Goal: Task Accomplishment & Management: Use online tool/utility

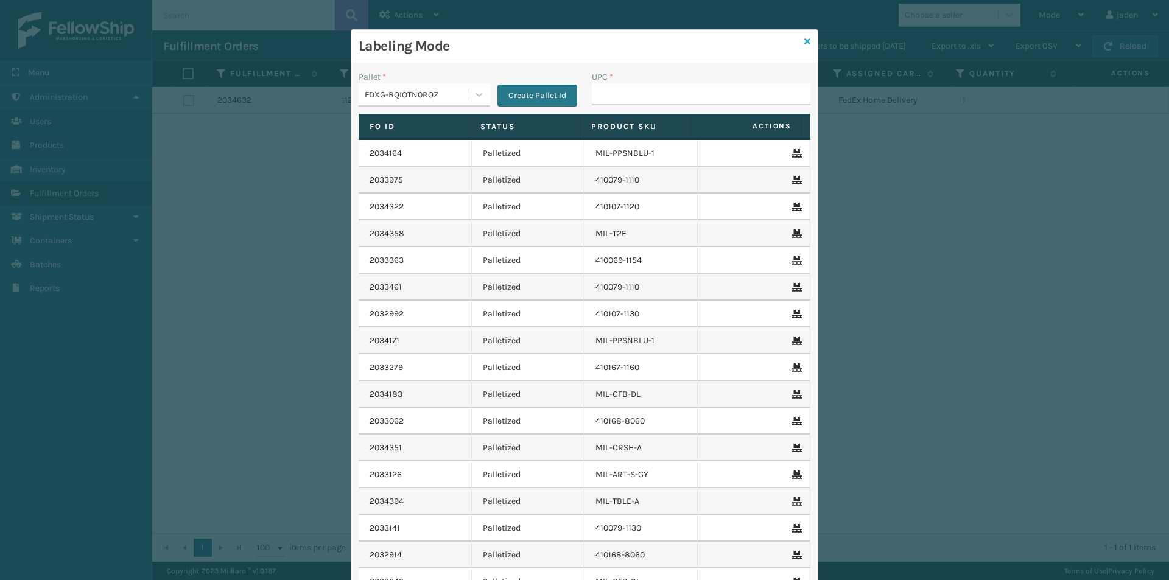
click at [804, 43] on icon at bounding box center [807, 41] width 6 height 9
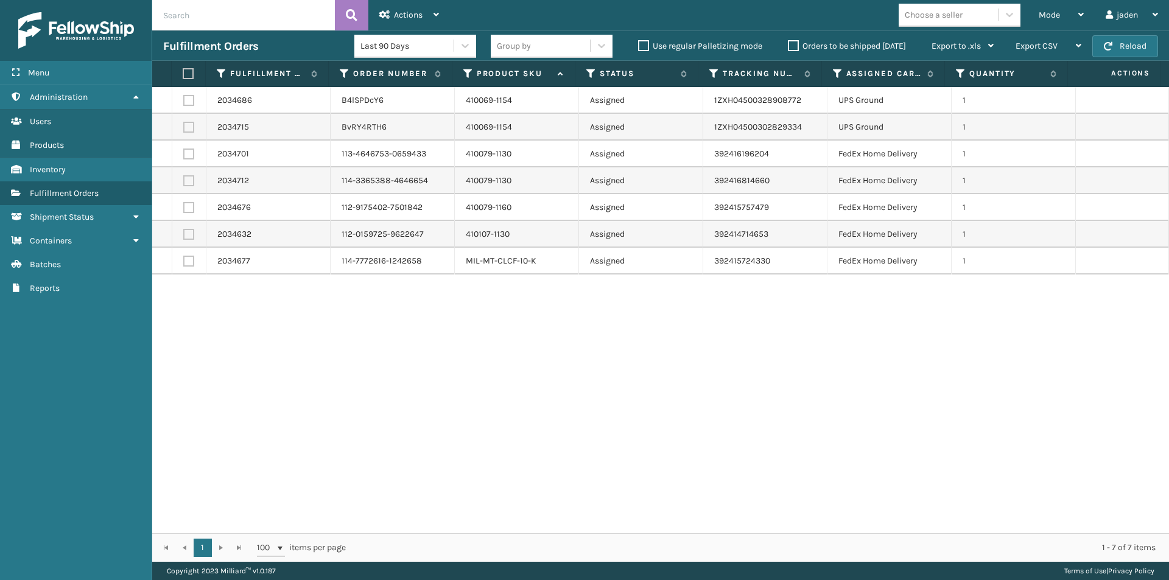
drag, startPoint x: 816, startPoint y: 319, endPoint x: 272, endPoint y: 147, distance: 570.3
click at [414, 362] on div "2034686 B4lSPDcY6 410069-1154 Assigned 1ZXH04500328908772 UPS Ground 1 2034715 …" at bounding box center [660, 310] width 1017 height 446
click at [185, 103] on label at bounding box center [188, 100] width 11 height 11
click at [184, 103] on input "checkbox" at bounding box center [183, 99] width 1 height 8
checkbox input "true"
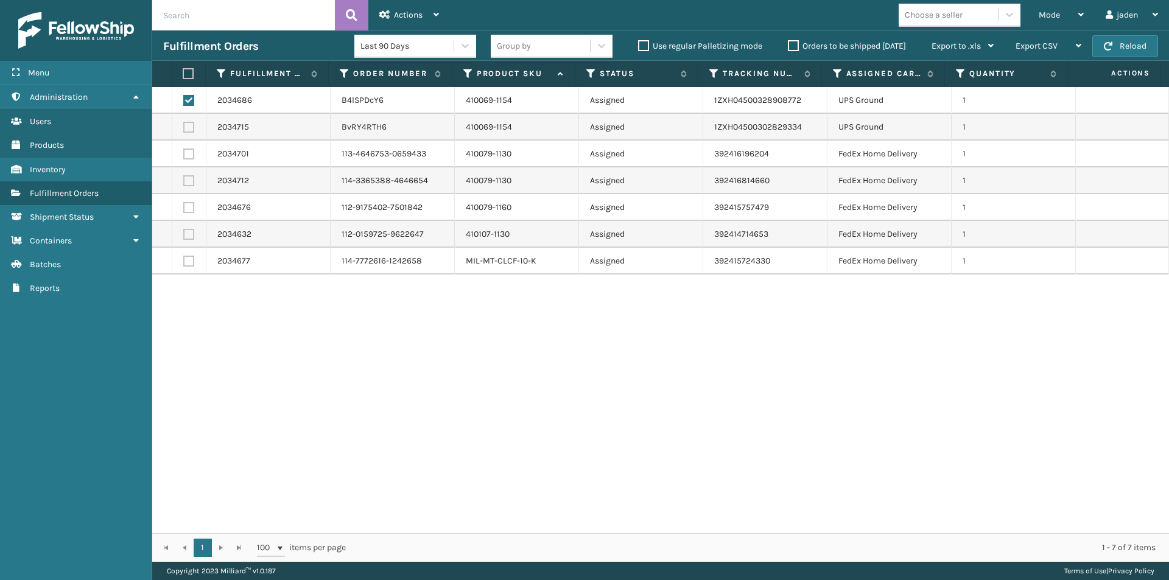
click at [186, 126] on label at bounding box center [188, 127] width 11 height 11
click at [184, 126] on input "checkbox" at bounding box center [183, 126] width 1 height 8
checkbox input "true"
click at [192, 176] on label at bounding box center [188, 180] width 11 height 11
click at [184, 176] on input "checkbox" at bounding box center [183, 179] width 1 height 8
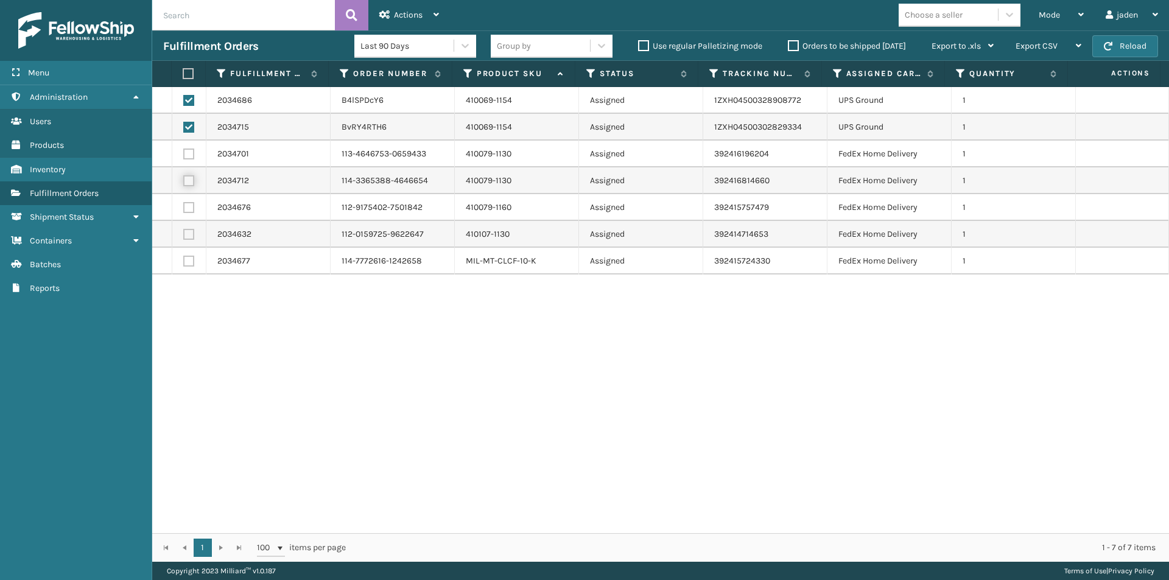
checkbox input "true"
click at [414, 19] on span "Actions" at bounding box center [408, 15] width 29 height 10
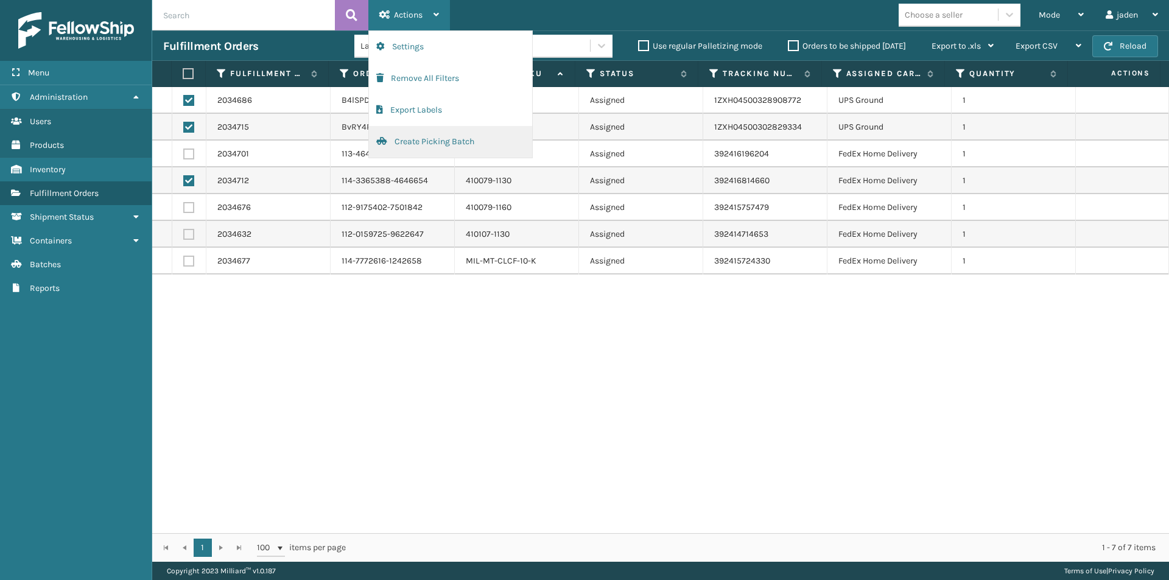
click at [407, 147] on button "Create Picking Batch" at bounding box center [450, 142] width 163 height 32
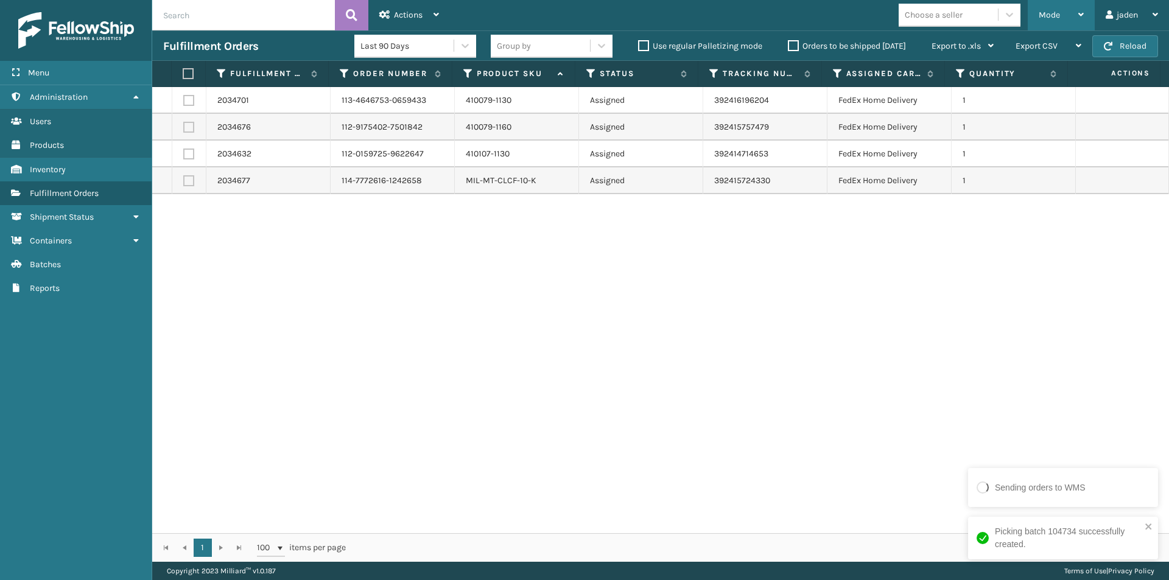
click at [1036, 5] on div "Mode Regular Mode Picking Mode Labeling Mode Exit Scan Mode" at bounding box center [1061, 15] width 67 height 30
drag, startPoint x: 483, startPoint y: 418, endPoint x: 156, endPoint y: 159, distance: 417.3
click at [479, 417] on div "2034701 113-4646753-0659433 410079-1130 Assigned 392416196204 FedEx Home Delive…" at bounding box center [660, 310] width 1017 height 446
click at [188, 71] on label at bounding box center [187, 73] width 8 height 11
click at [183, 71] on input "checkbox" at bounding box center [183, 74] width 1 height 8
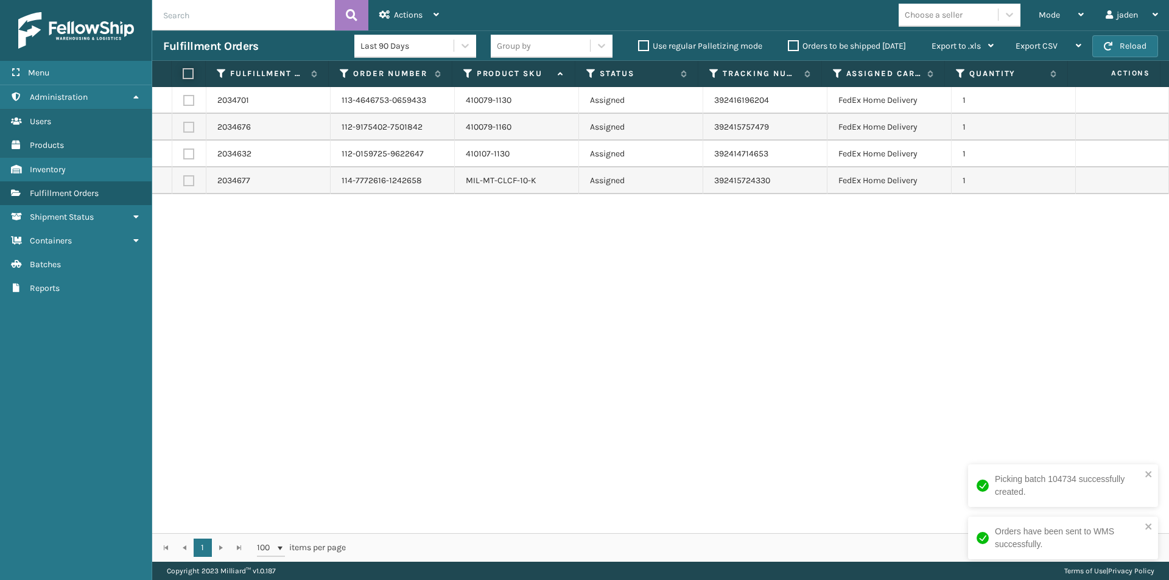
checkbox input "true"
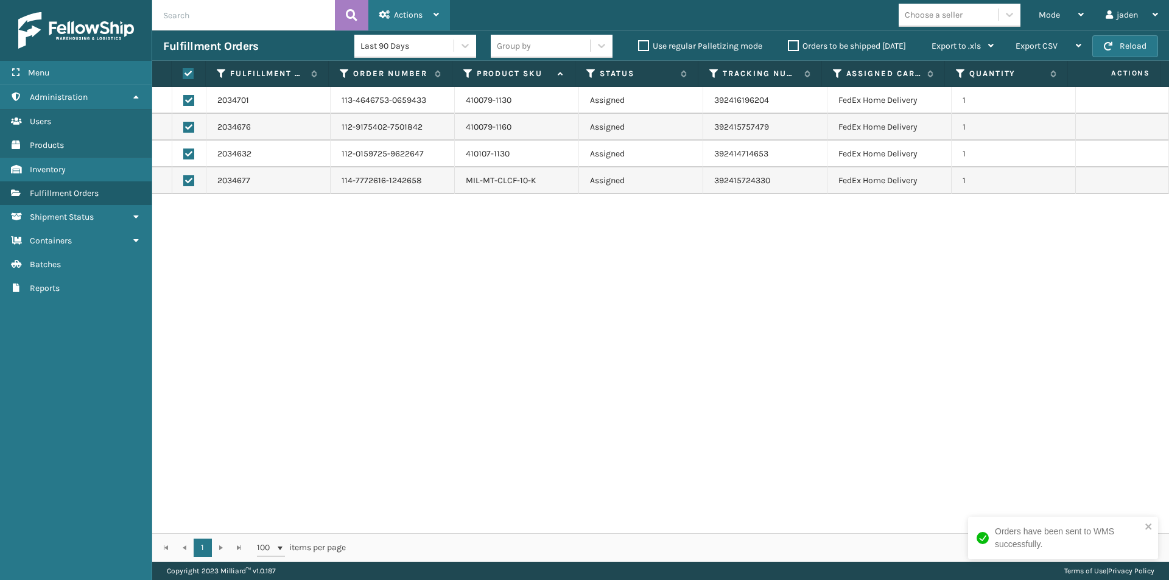
click at [424, 6] on div "Actions" at bounding box center [409, 15] width 60 height 30
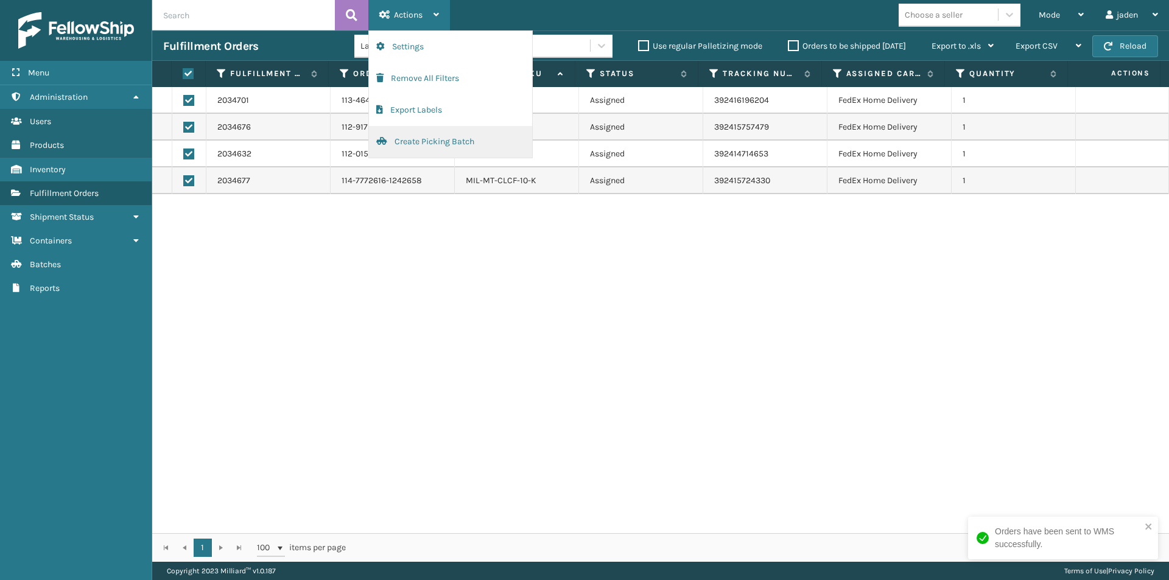
click at [398, 153] on button "Create Picking Batch" at bounding box center [450, 142] width 163 height 32
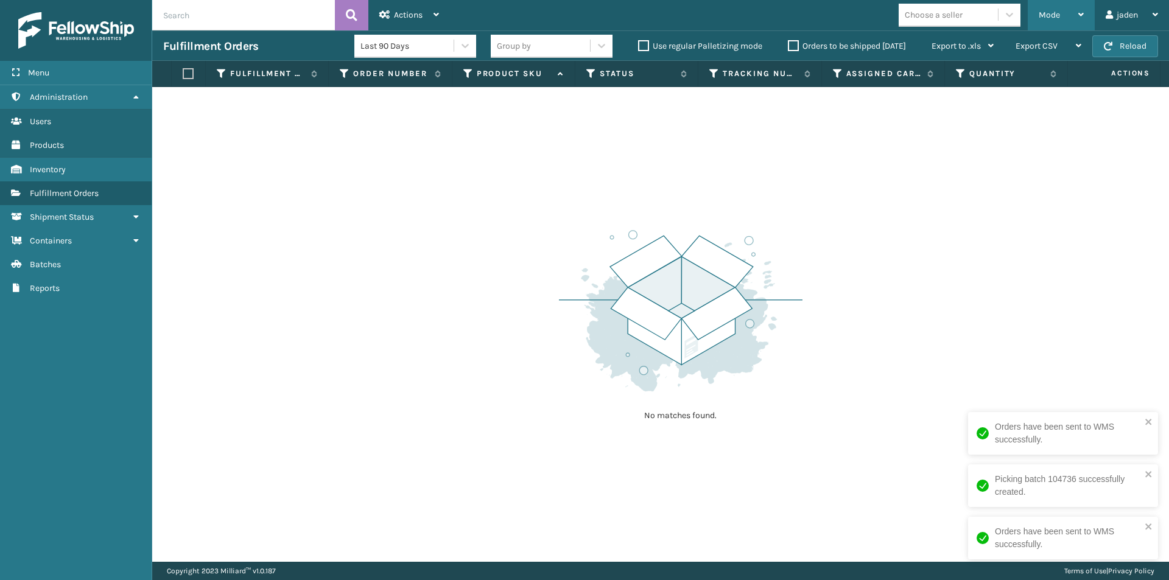
click at [1054, 15] on span "Mode" at bounding box center [1049, 15] width 21 height 10
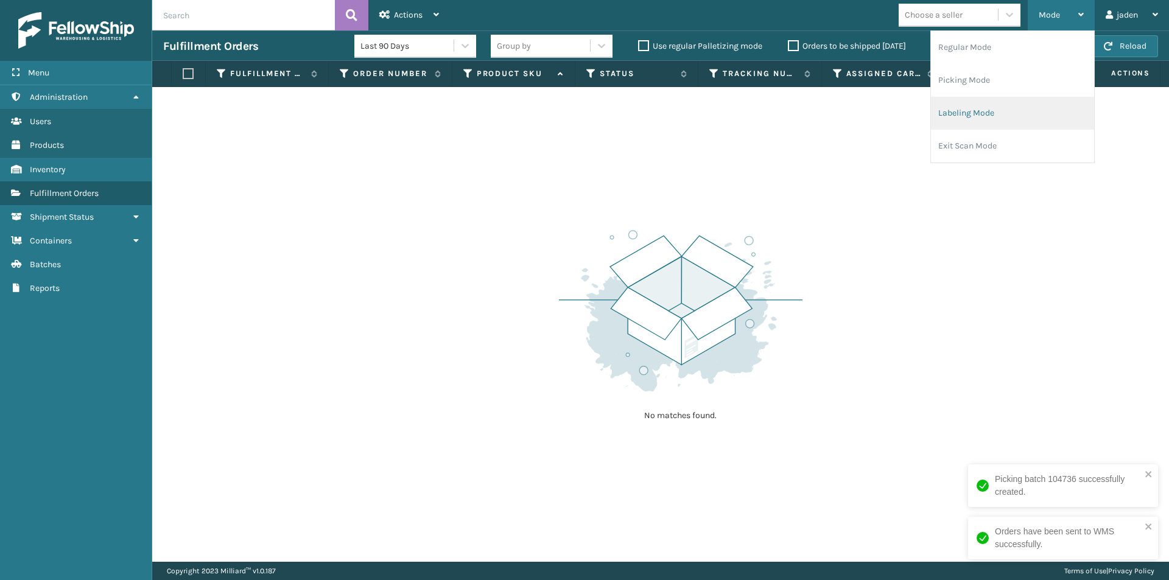
click at [980, 115] on li "Labeling Mode" at bounding box center [1012, 113] width 163 height 33
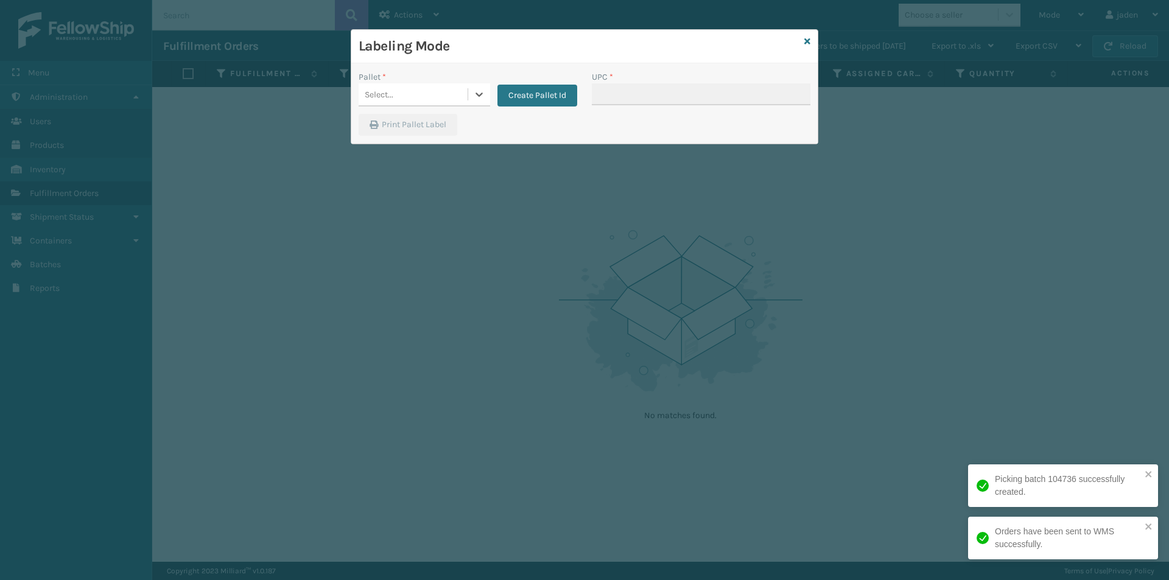
click at [458, 88] on div "Select..." at bounding box center [413, 95] width 109 height 20
click at [382, 125] on div "FDXG-BQIOTN0ROZ" at bounding box center [425, 125] width 132 height 23
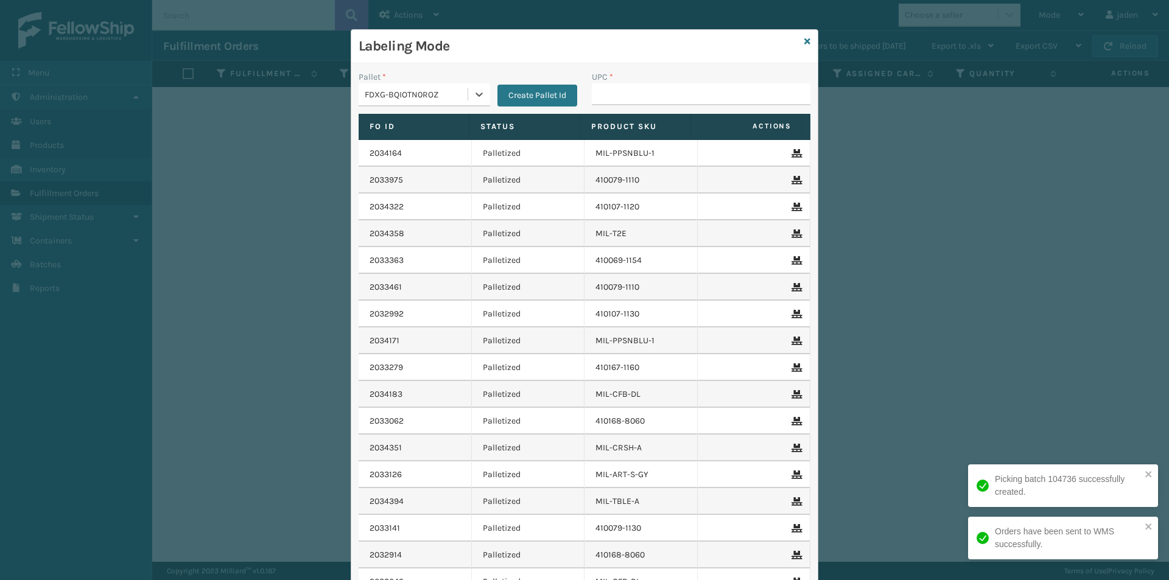
click at [576, 119] on span at bounding box center [578, 242] width 4 height 256
click at [608, 103] on input "UPC *" at bounding box center [701, 94] width 219 height 22
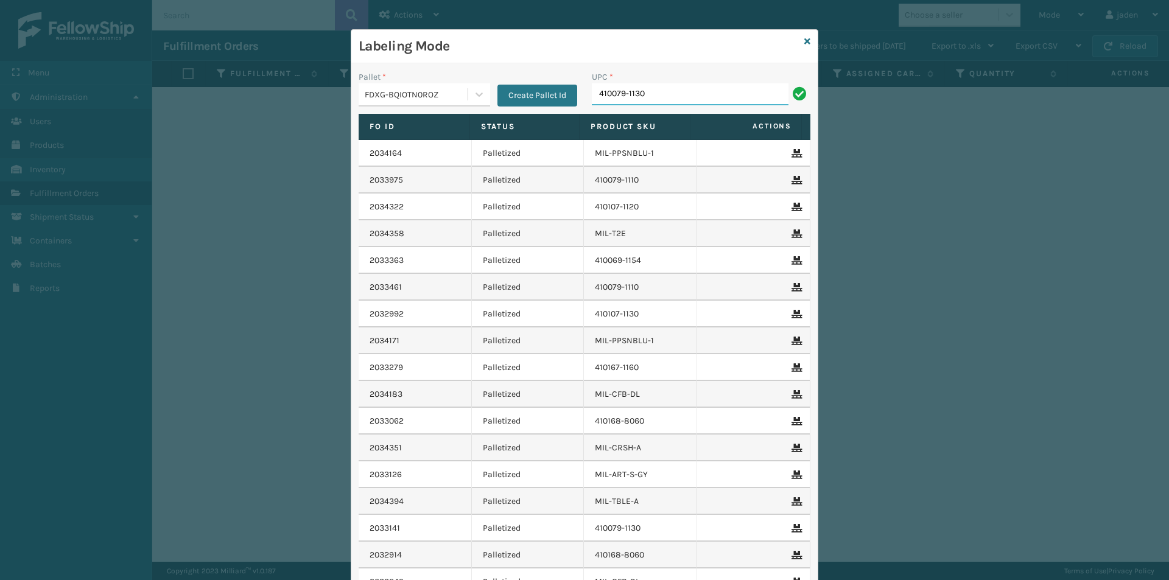
type input "410079-1130"
click at [633, 98] on input "UPC *" at bounding box center [701, 94] width 219 height 22
type input "410079-1130"
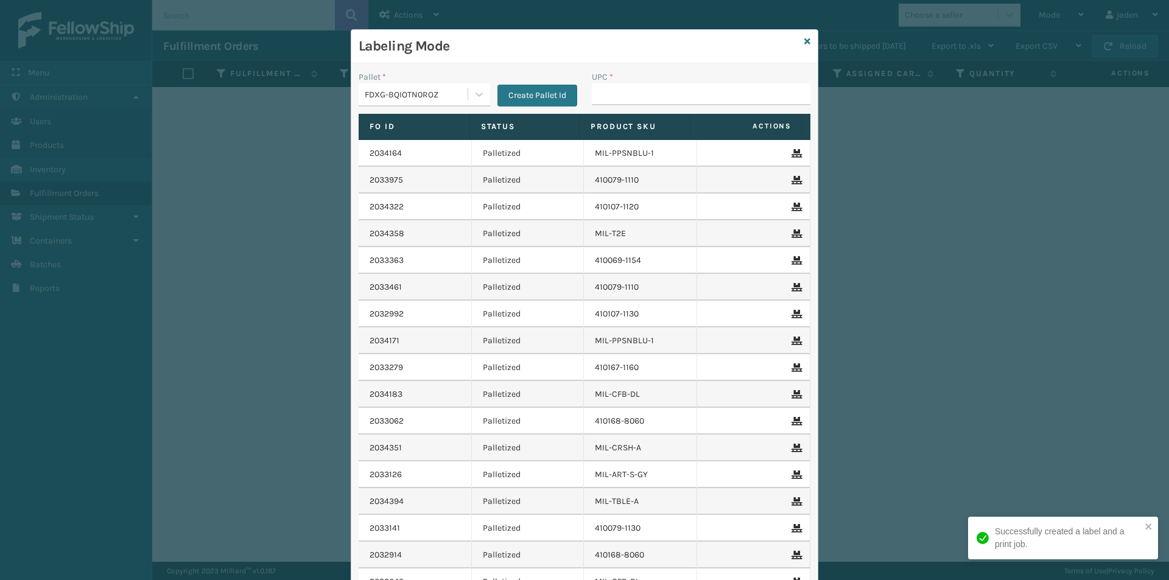
type input "\"
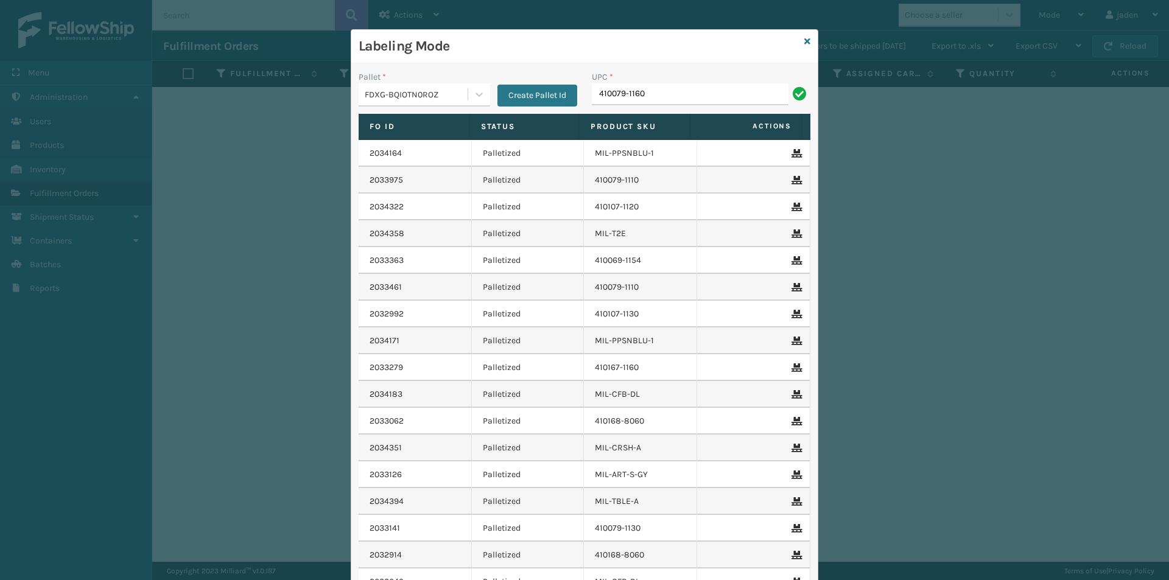
type input "410079-1160"
type input "8409851"
click at [804, 43] on icon at bounding box center [807, 41] width 6 height 9
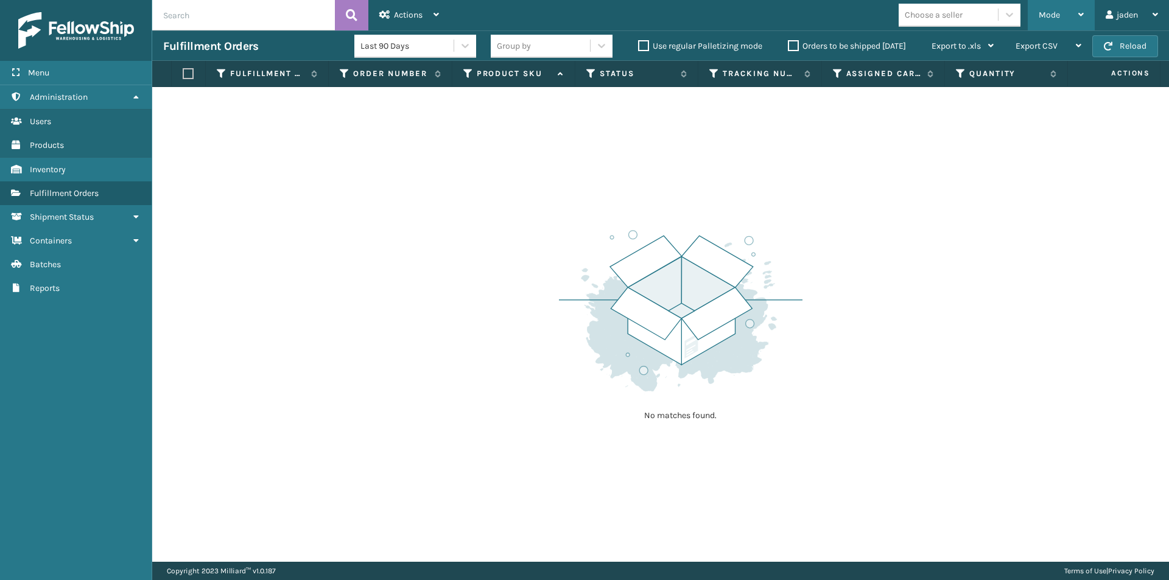
click at [1049, 5] on div "Mode" at bounding box center [1061, 15] width 45 height 30
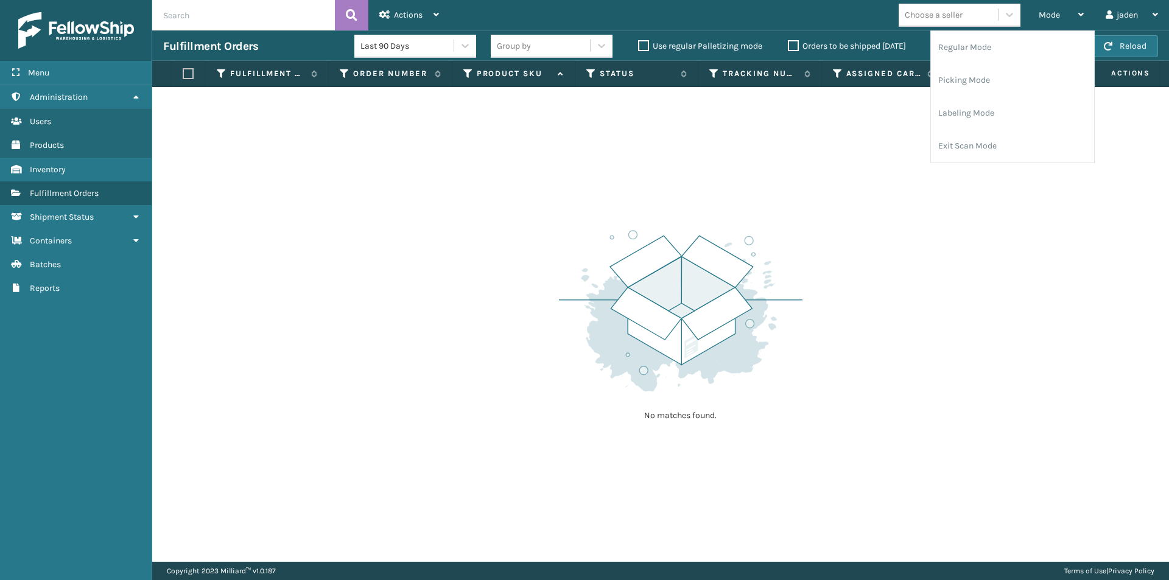
click at [928, 110] on div "No matches found." at bounding box center [660, 324] width 1017 height 475
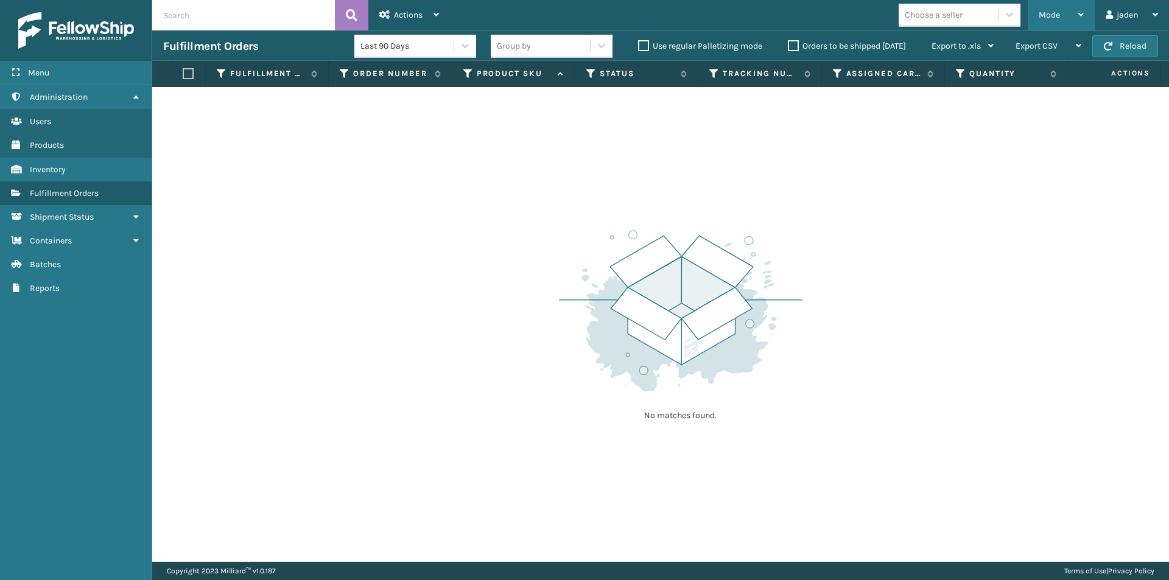
click at [1069, 4] on div "Mode" at bounding box center [1061, 15] width 45 height 30
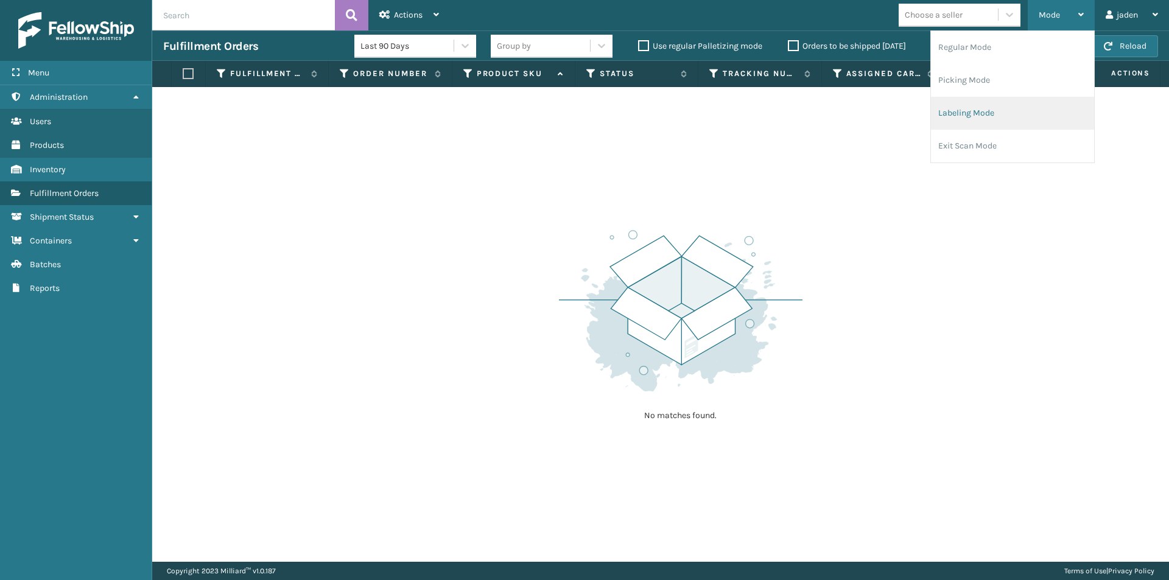
click at [991, 105] on li "Labeling Mode" at bounding box center [1012, 113] width 163 height 33
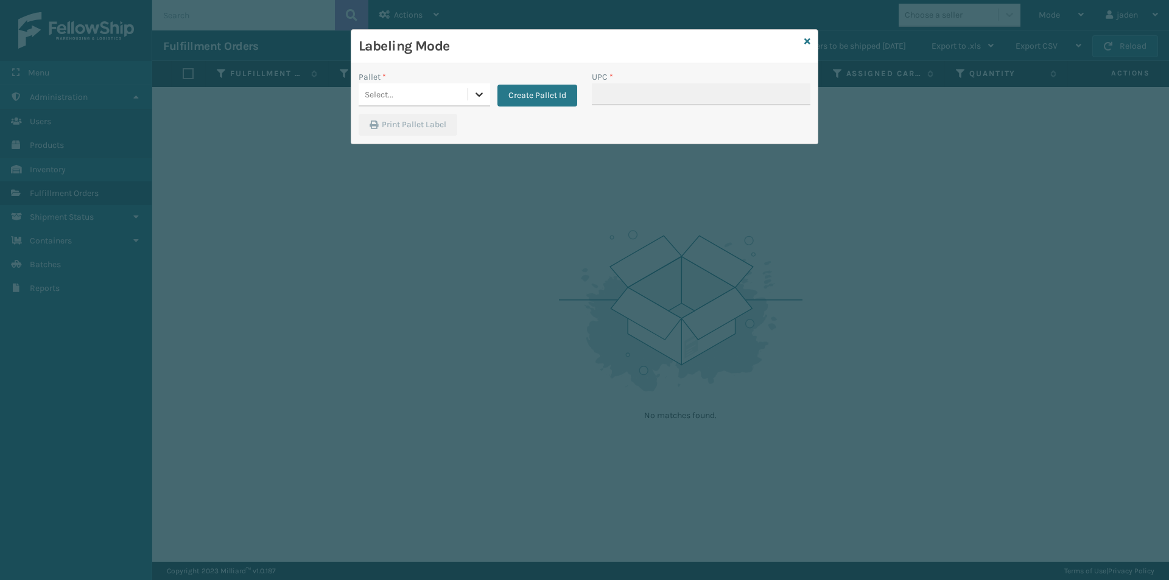
click at [482, 92] on icon at bounding box center [479, 94] width 12 height 12
click at [421, 147] on div "UPSG-9DXA0E66TL" at bounding box center [425, 147] width 132 height 23
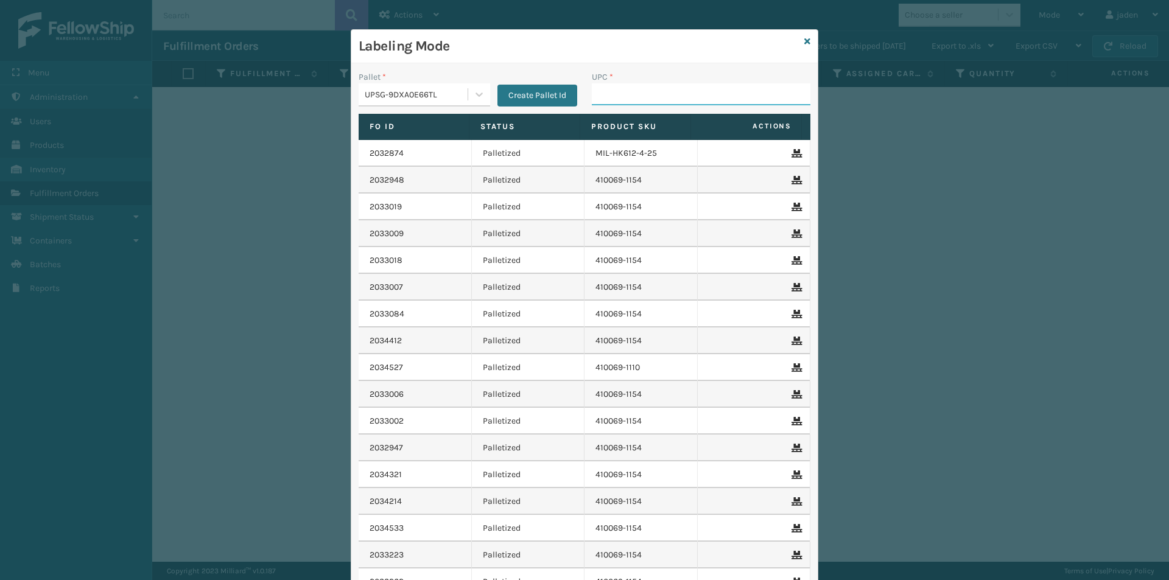
click at [728, 96] on input "UPC *" at bounding box center [701, 94] width 219 height 22
type input "410069-1154"
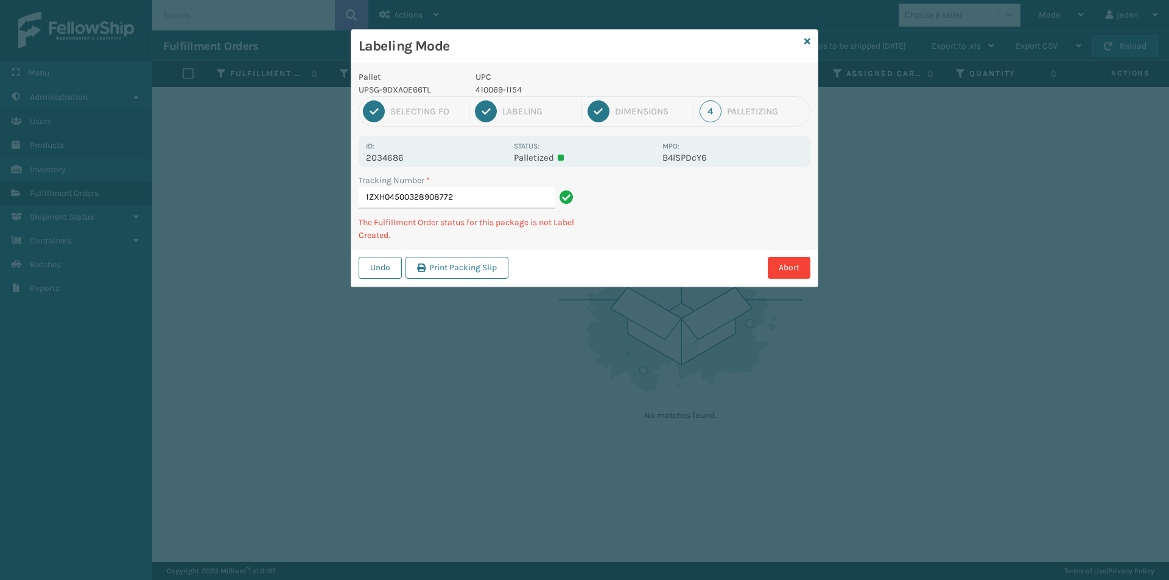
type input "1ZXH045003289087724"
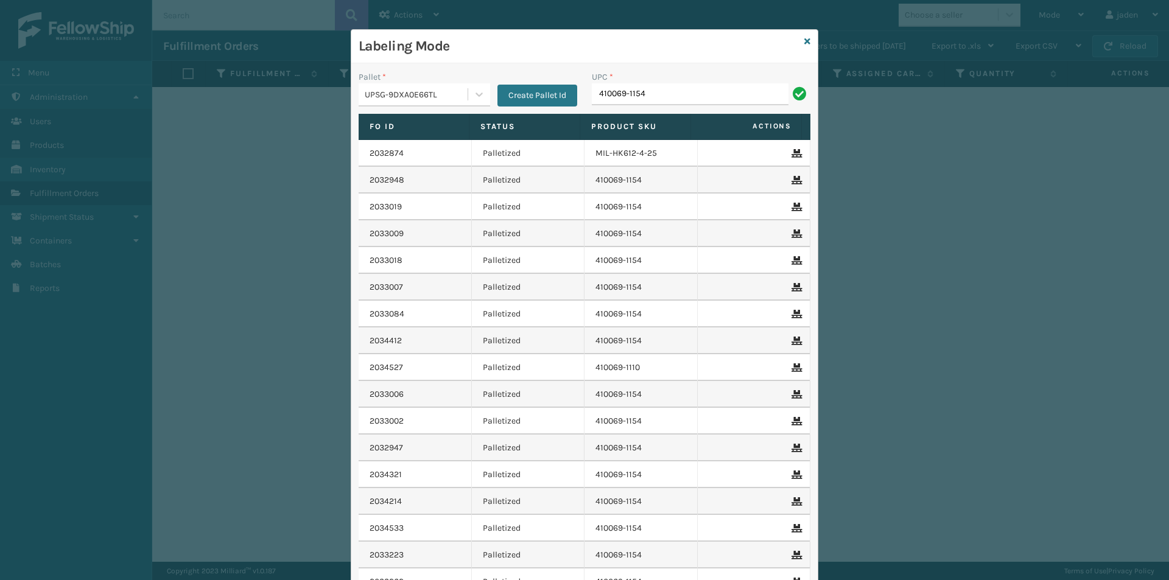
type input "410069-1154"
click at [804, 43] on icon at bounding box center [807, 41] width 6 height 9
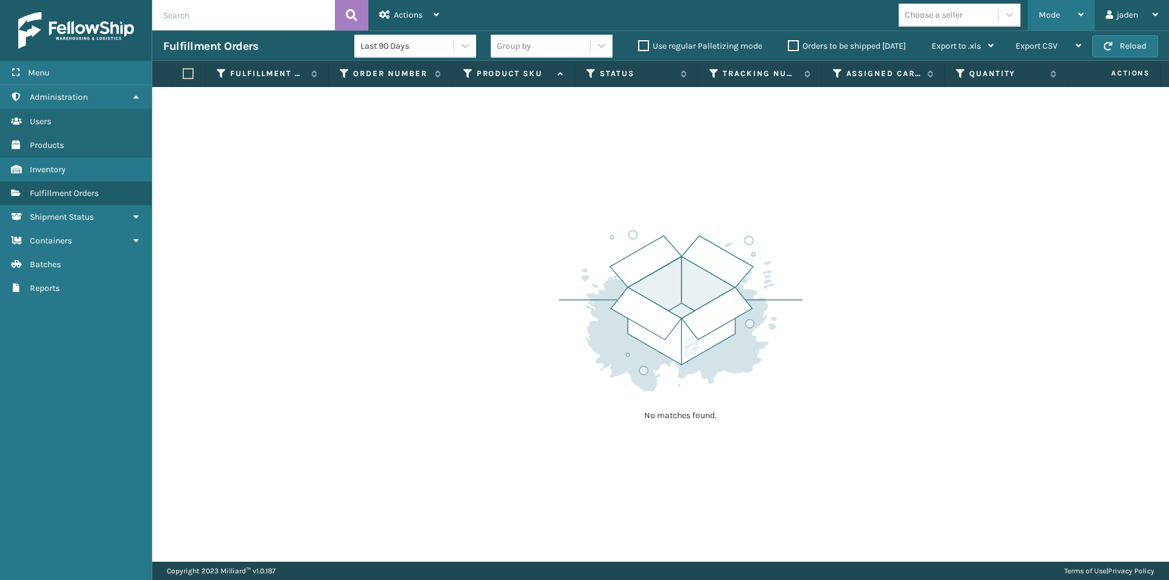
click at [1072, 22] on div "Mode" at bounding box center [1061, 15] width 45 height 30
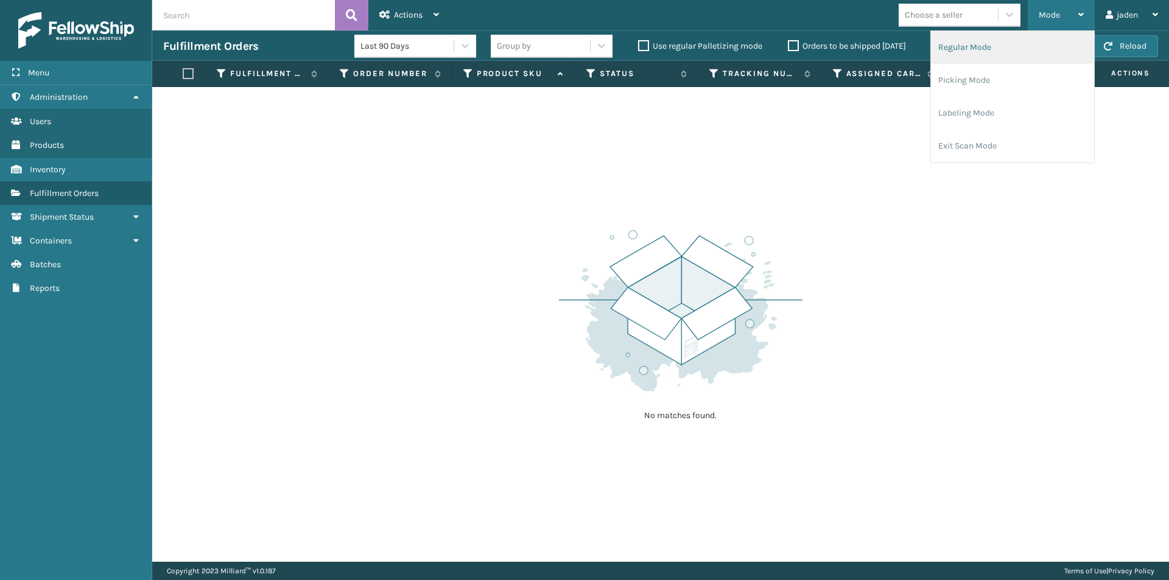
click at [1000, 55] on li "Regular Mode" at bounding box center [1012, 47] width 163 height 33
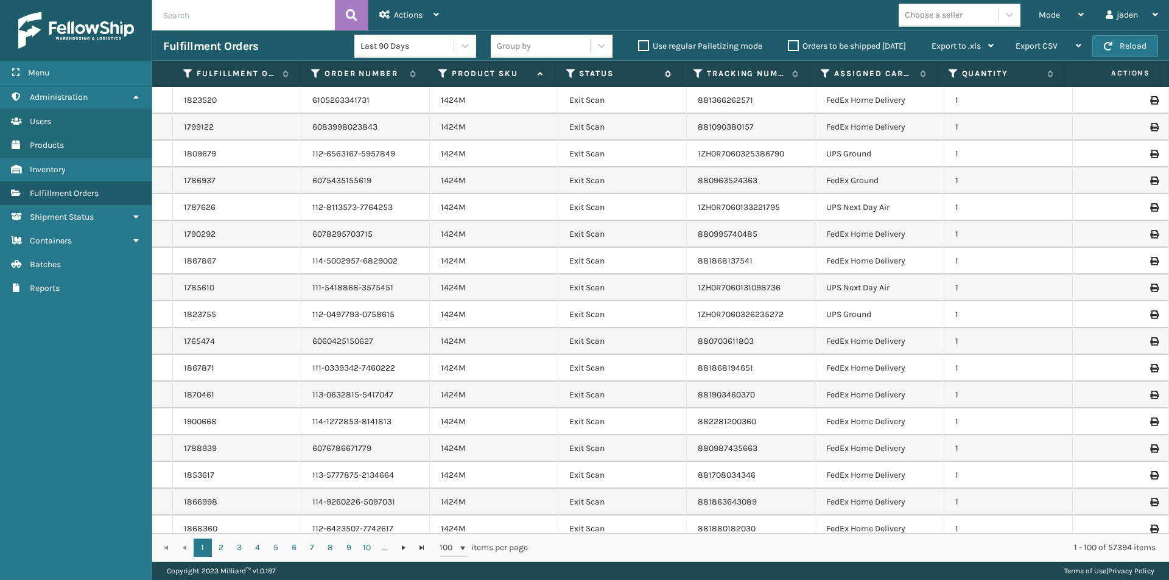
click at [570, 68] on icon at bounding box center [571, 73] width 10 height 11
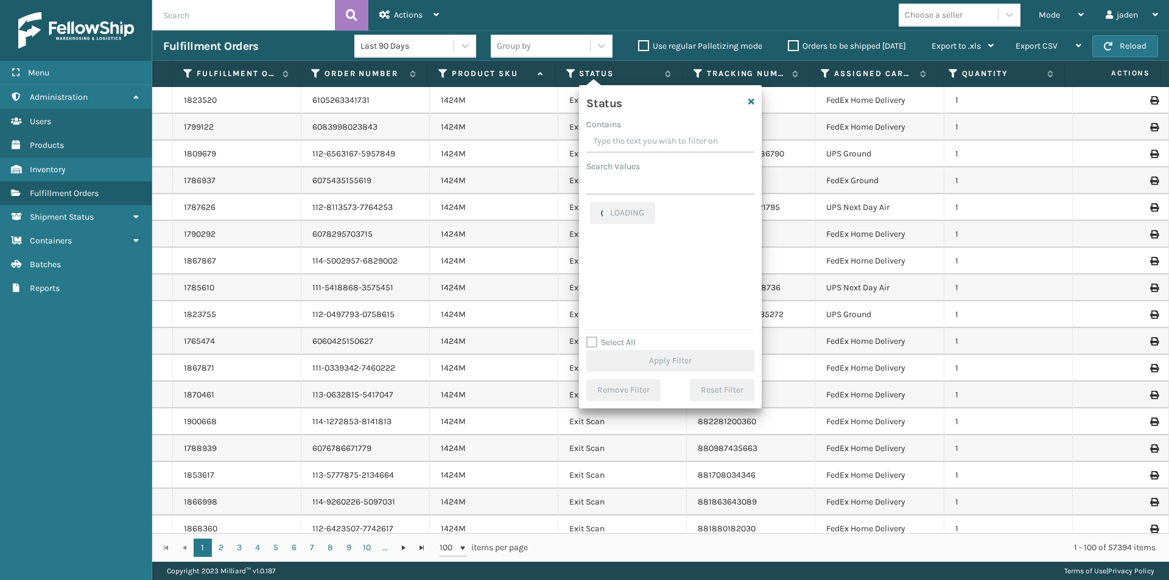
drag, startPoint x: 681, startPoint y: 137, endPoint x: 623, endPoint y: 139, distance: 57.9
click at [623, 139] on input "Contains" at bounding box center [670, 142] width 168 height 22
drag, startPoint x: 671, startPoint y: 148, endPoint x: 636, endPoint y: 135, distance: 37.6
click at [636, 130] on div "Contains" at bounding box center [670, 124] width 168 height 13
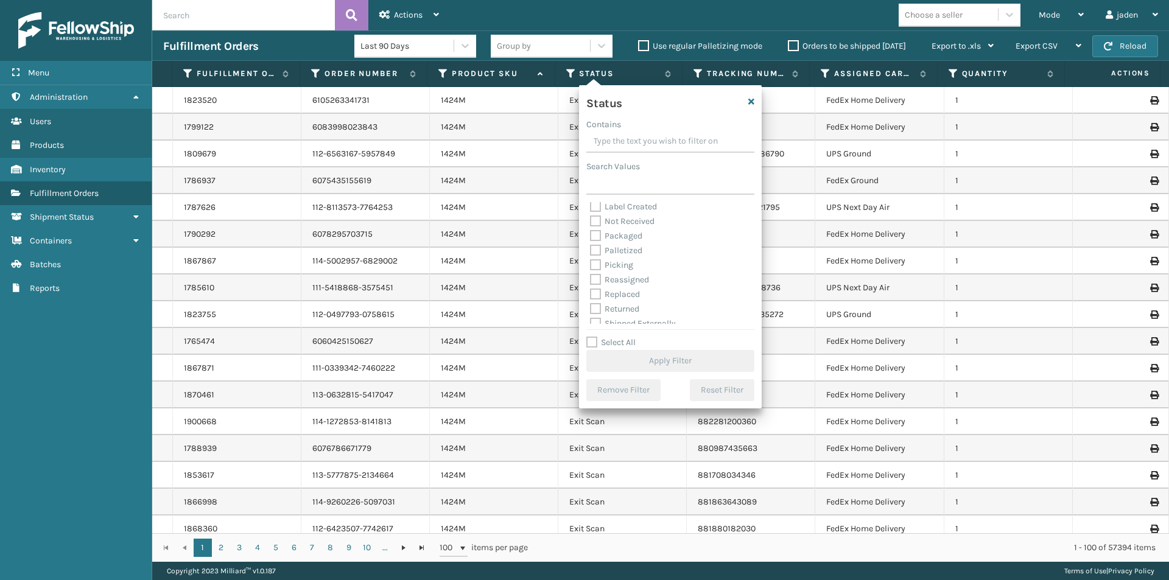
click at [597, 263] on label "Picking" at bounding box center [611, 265] width 43 height 10
click at [591, 263] on input "Picking" at bounding box center [590, 262] width 1 height 8
checkbox input "true"
click at [659, 362] on button "Apply Filter" at bounding box center [670, 361] width 168 height 22
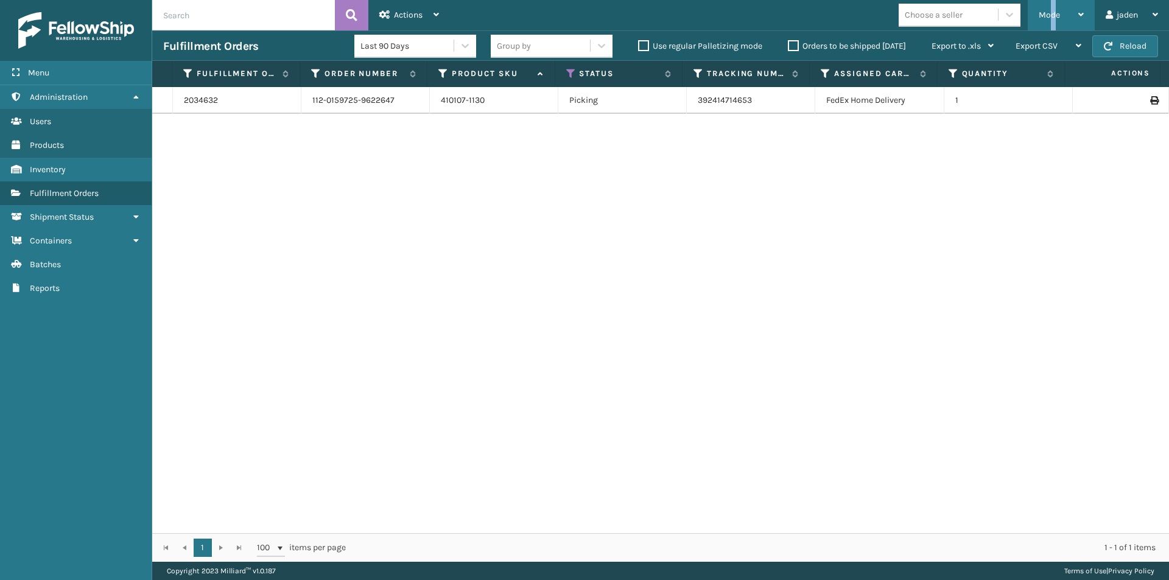
click at [1053, 16] on span "Mode" at bounding box center [1049, 15] width 21 height 10
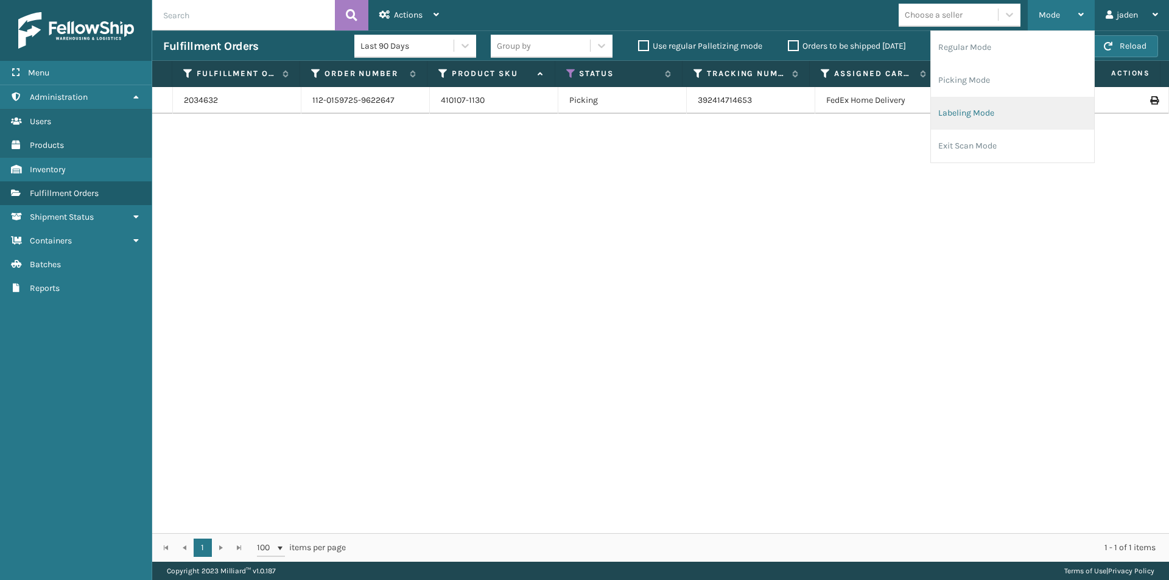
click at [989, 113] on li "Labeling Mode" at bounding box center [1012, 113] width 163 height 33
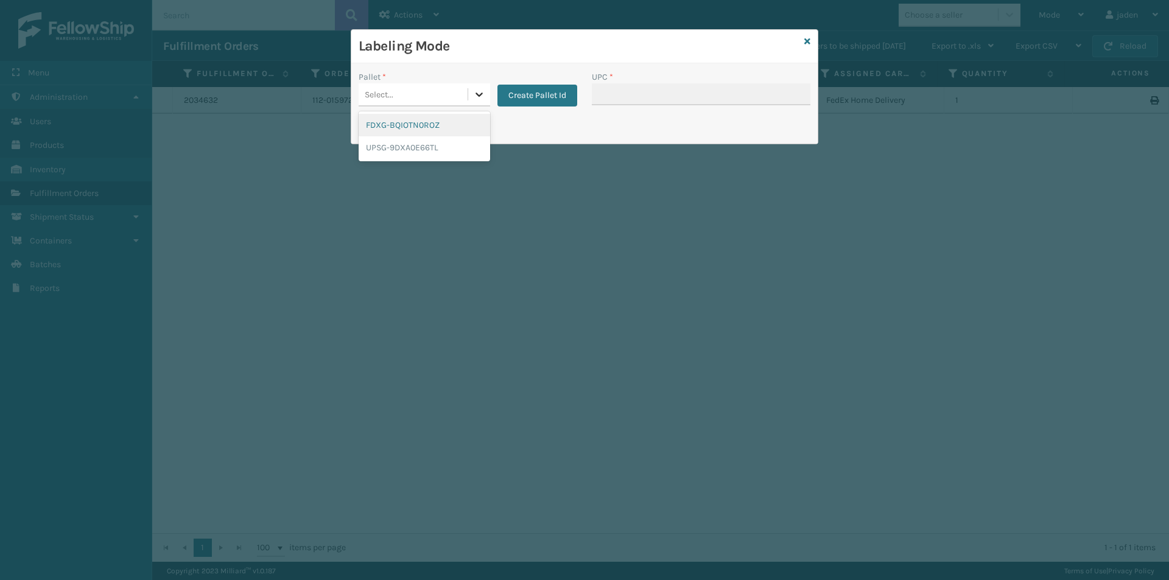
drag, startPoint x: 486, startPoint y: 94, endPoint x: 443, endPoint y: 131, distance: 57.0
click at [479, 100] on div at bounding box center [479, 94] width 22 height 22
click at [430, 118] on div "FDXG-BQIOTN0ROZ" at bounding box center [425, 125] width 132 height 23
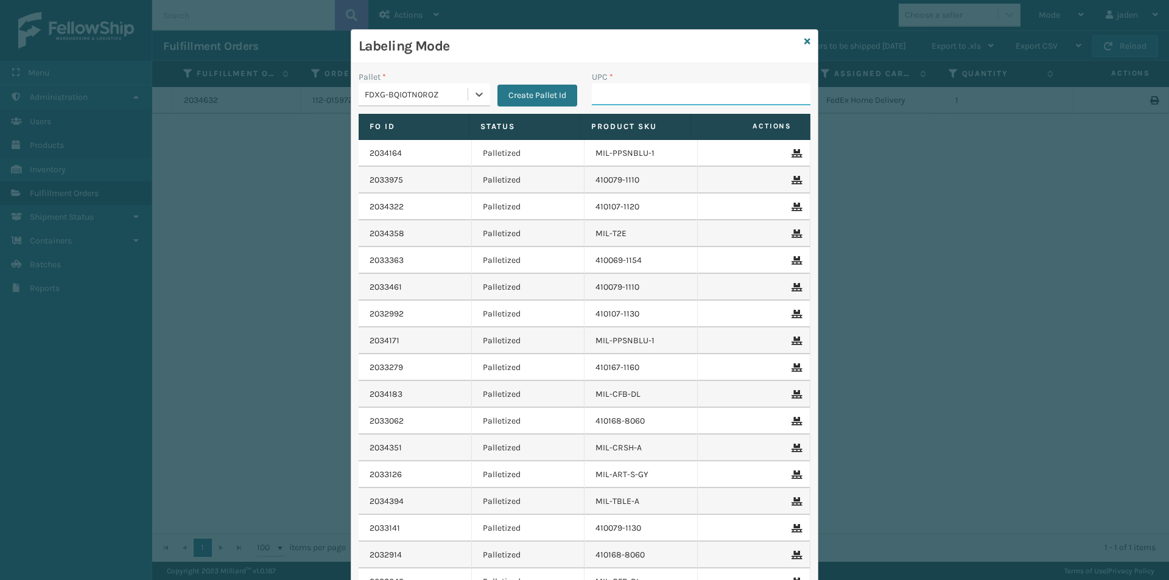
click at [637, 89] on input "UPC *" at bounding box center [701, 94] width 219 height 22
type input "410107-1130"
click at [807, 43] on div "Labeling Mode" at bounding box center [584, 46] width 466 height 33
click at [804, 43] on icon at bounding box center [807, 41] width 6 height 9
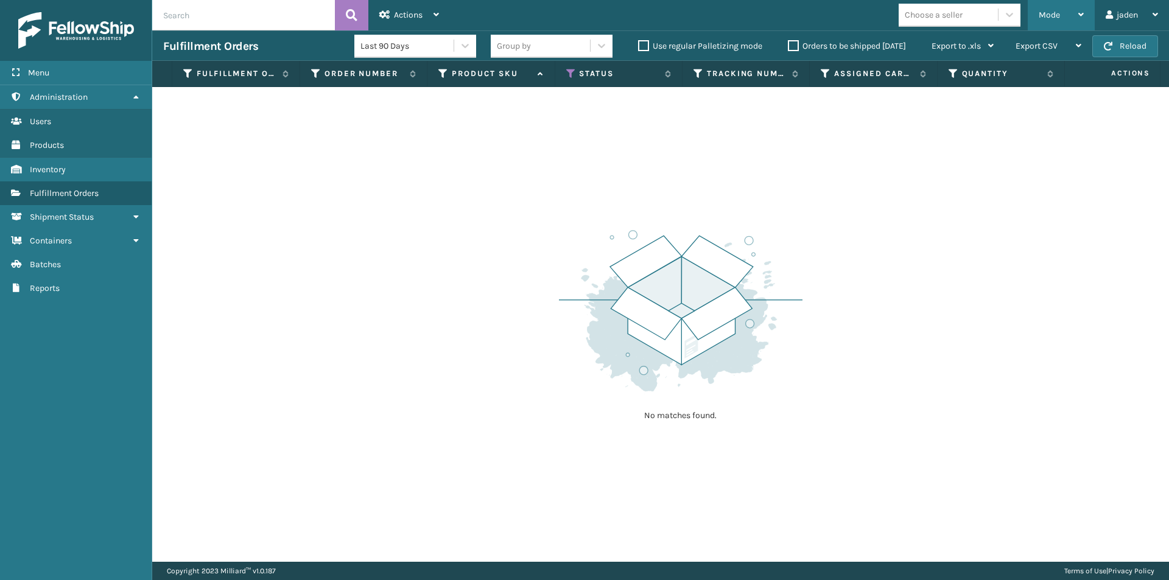
click at [1059, 3] on div "Mode" at bounding box center [1061, 15] width 45 height 30
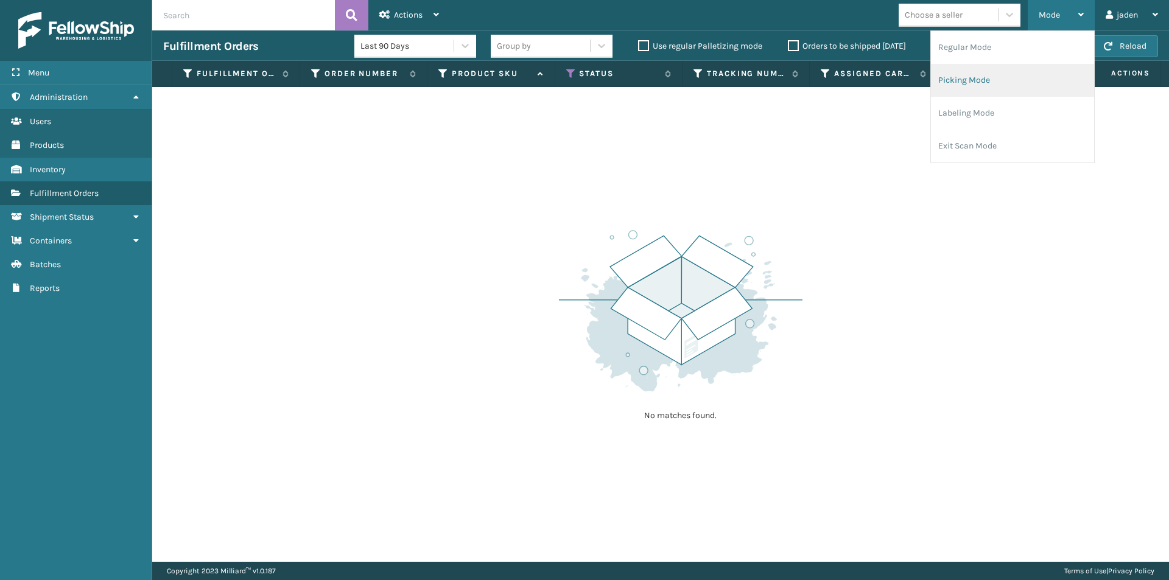
click at [997, 79] on li "Picking Mode" at bounding box center [1012, 80] width 163 height 33
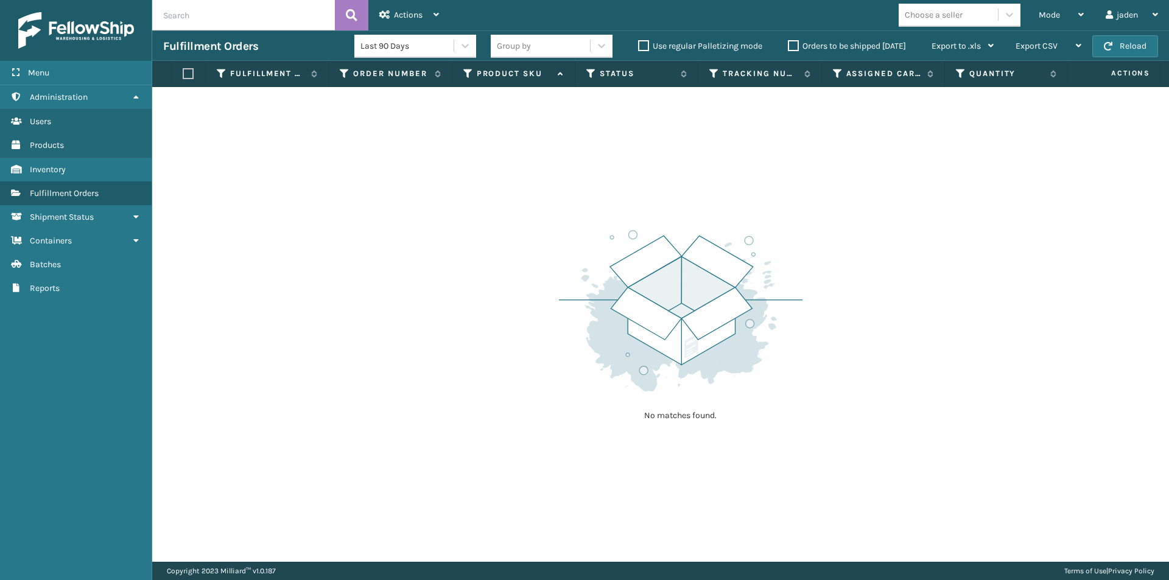
drag, startPoint x: 855, startPoint y: 206, endPoint x: 791, endPoint y: 86, distance: 135.1
click at [582, 128] on div "No matches found." at bounding box center [660, 324] width 1017 height 475
click at [1135, 41] on button "Reload" at bounding box center [1125, 46] width 66 height 22
click at [782, 46] on div "Orders to be shipped [DATE]" at bounding box center [849, 46] width 144 height 15
click at [792, 47] on label "Orders to be shipped [DATE]" at bounding box center [847, 46] width 118 height 10
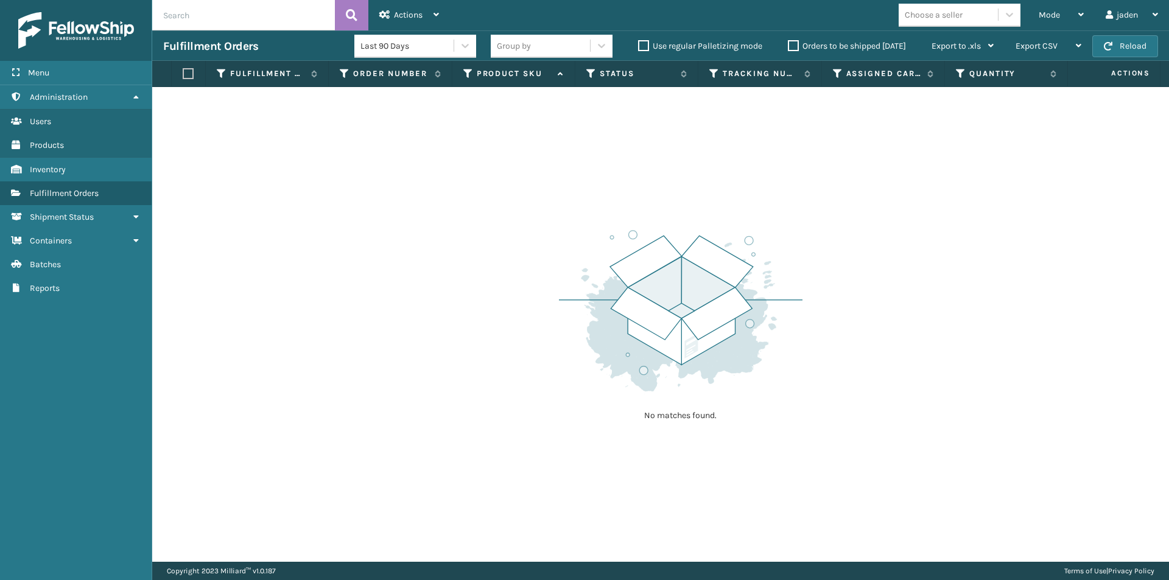
click at [788, 47] on input "Orders to be shipped [DATE]" at bounding box center [788, 43] width 1 height 8
click at [1109, 54] on button "Reload" at bounding box center [1125, 46] width 66 height 22
click at [794, 44] on label "Orders to be shipped [DATE]" at bounding box center [847, 46] width 118 height 10
click at [788, 44] on input "Orders to be shipped [DATE]" at bounding box center [788, 43] width 1 height 8
click at [1048, 16] on span "Mode" at bounding box center [1049, 15] width 21 height 10
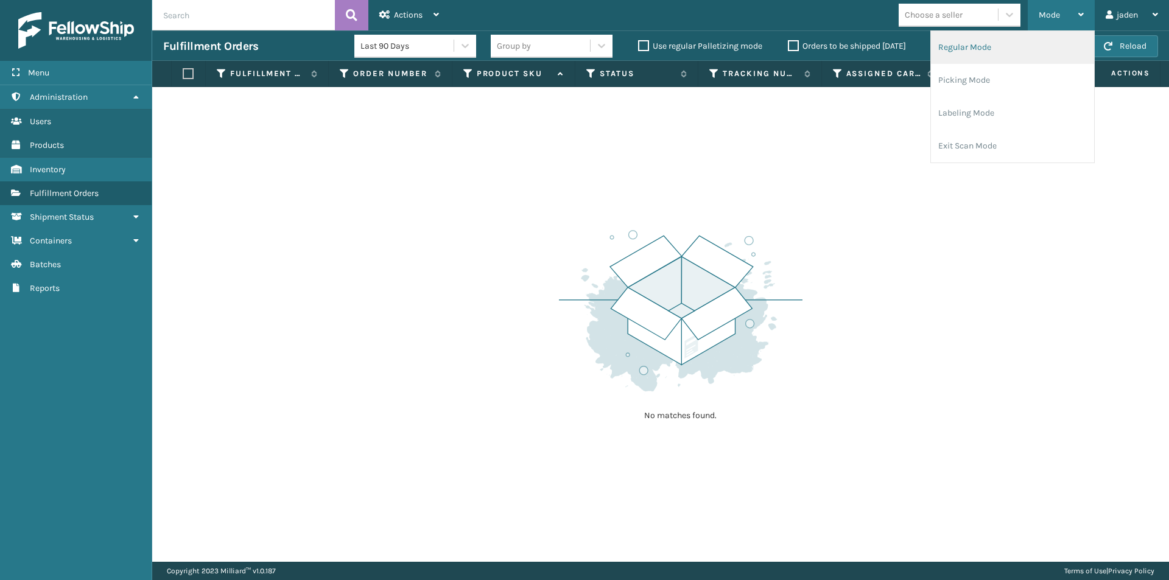
click at [983, 42] on li "Regular Mode" at bounding box center [1012, 47] width 163 height 33
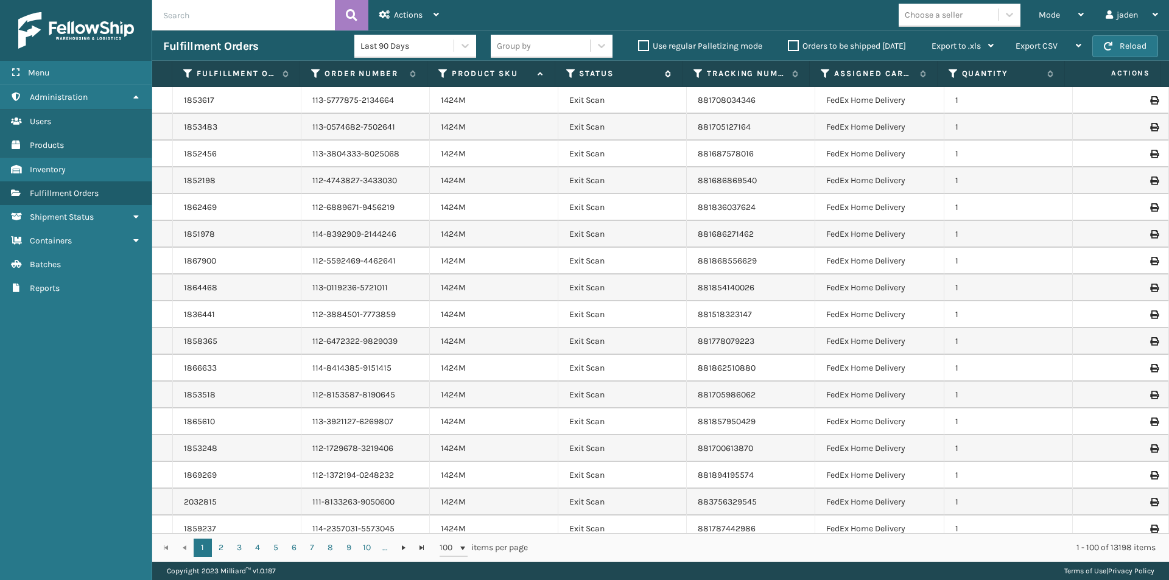
click at [574, 69] on icon at bounding box center [571, 73] width 10 height 11
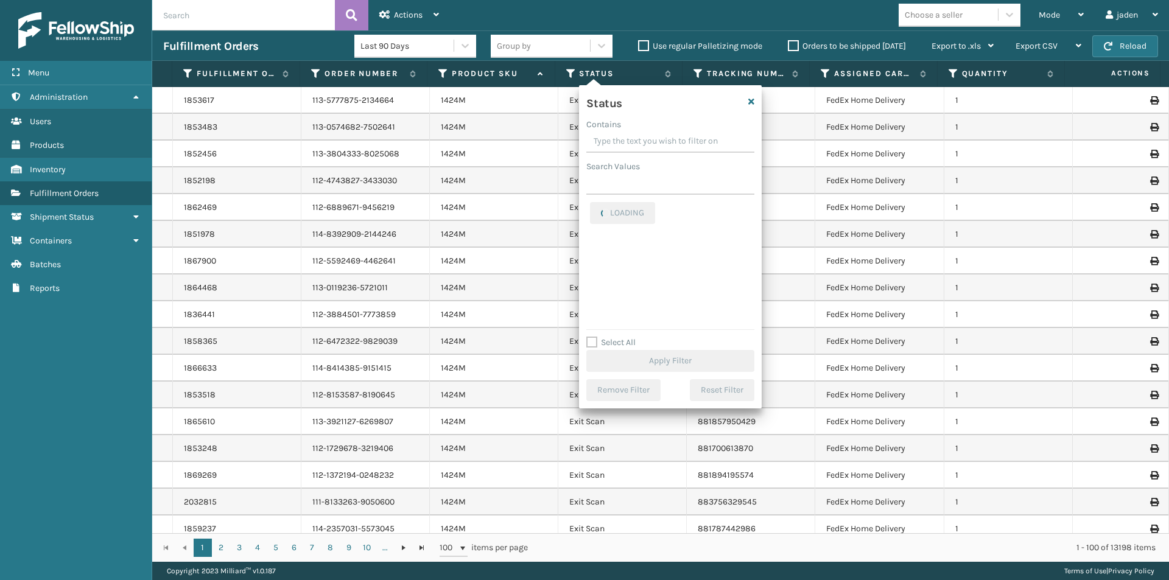
drag, startPoint x: 693, startPoint y: 143, endPoint x: 642, endPoint y: 139, distance: 51.9
click at [642, 139] on input "Contains" at bounding box center [670, 142] width 168 height 22
drag, startPoint x: 689, startPoint y: 142, endPoint x: 643, endPoint y: 138, distance: 46.5
click at [643, 138] on input "Contains" at bounding box center [670, 142] width 168 height 22
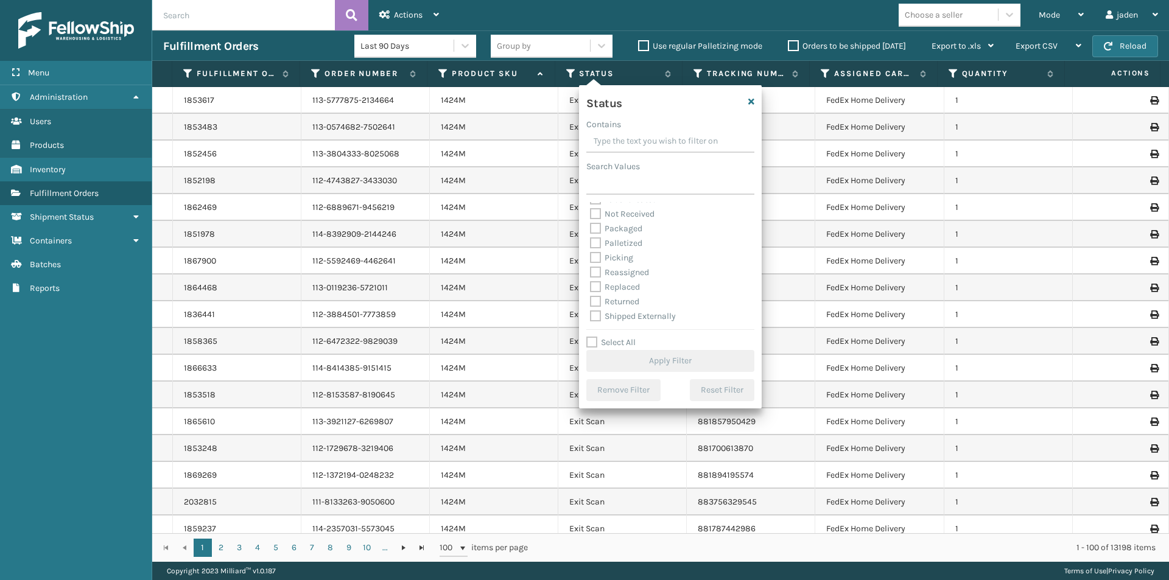
click at [597, 256] on label "Picking" at bounding box center [611, 258] width 43 height 10
click at [591, 256] on input "Picking" at bounding box center [590, 255] width 1 height 8
checkbox input "true"
click at [648, 365] on button "Apply Filter" at bounding box center [670, 361] width 168 height 22
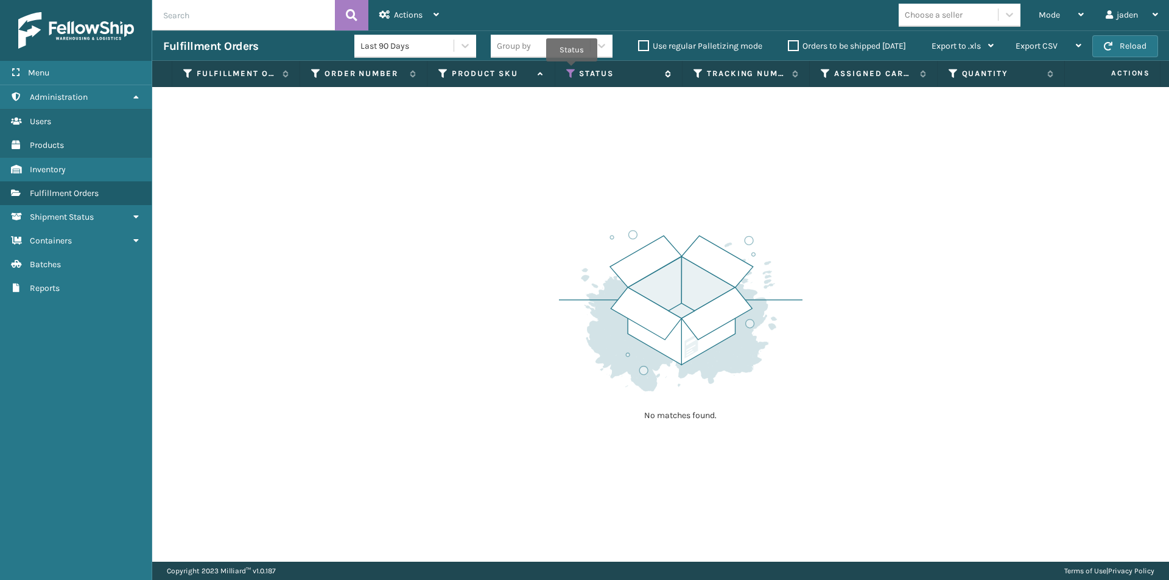
click at [572, 70] on icon at bounding box center [571, 73] width 10 height 11
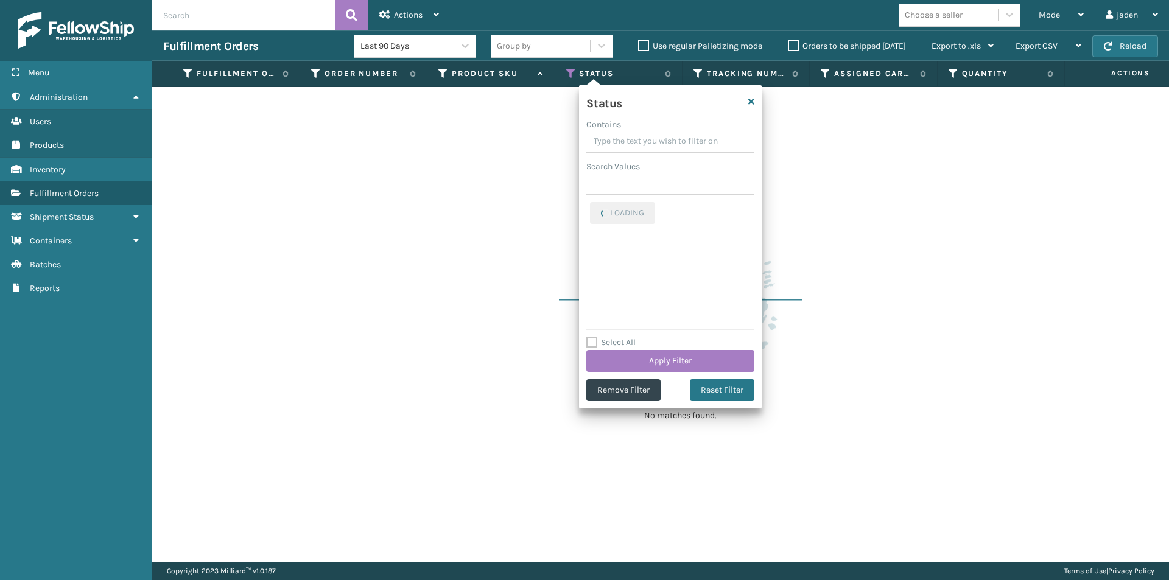
drag, startPoint x: 676, startPoint y: 141, endPoint x: 653, endPoint y: 139, distance: 23.2
click at [653, 139] on input "Contains" at bounding box center [670, 142] width 168 height 22
click at [595, 211] on label "Picking" at bounding box center [611, 209] width 43 height 10
click at [591, 210] on input "Picking" at bounding box center [590, 206] width 1 height 8
checkbox input "false"
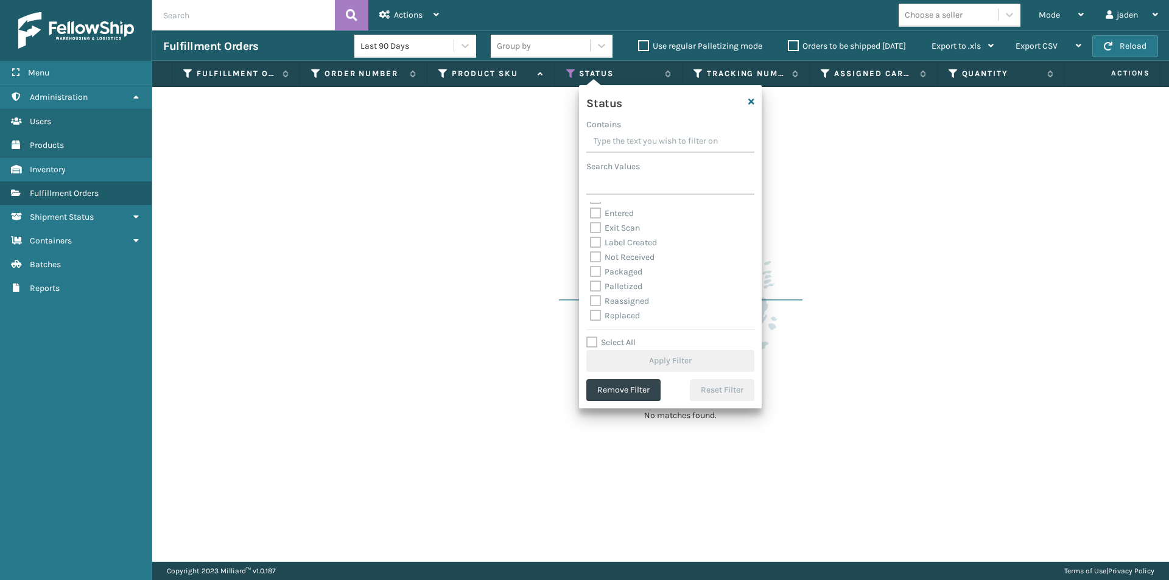
scroll to position [61, 0]
click at [597, 262] on label "Palletized" at bounding box center [616, 265] width 52 height 10
click at [591, 262] on input "Palletized" at bounding box center [590, 262] width 1 height 8
checkbox input "true"
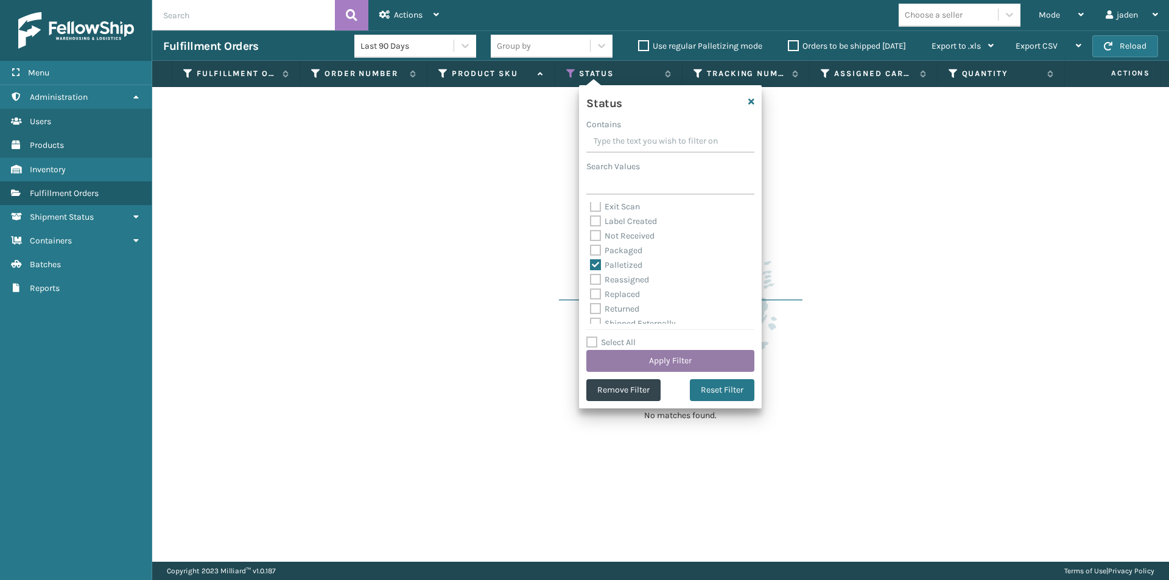
click at [659, 363] on button "Apply Filter" at bounding box center [670, 361] width 168 height 22
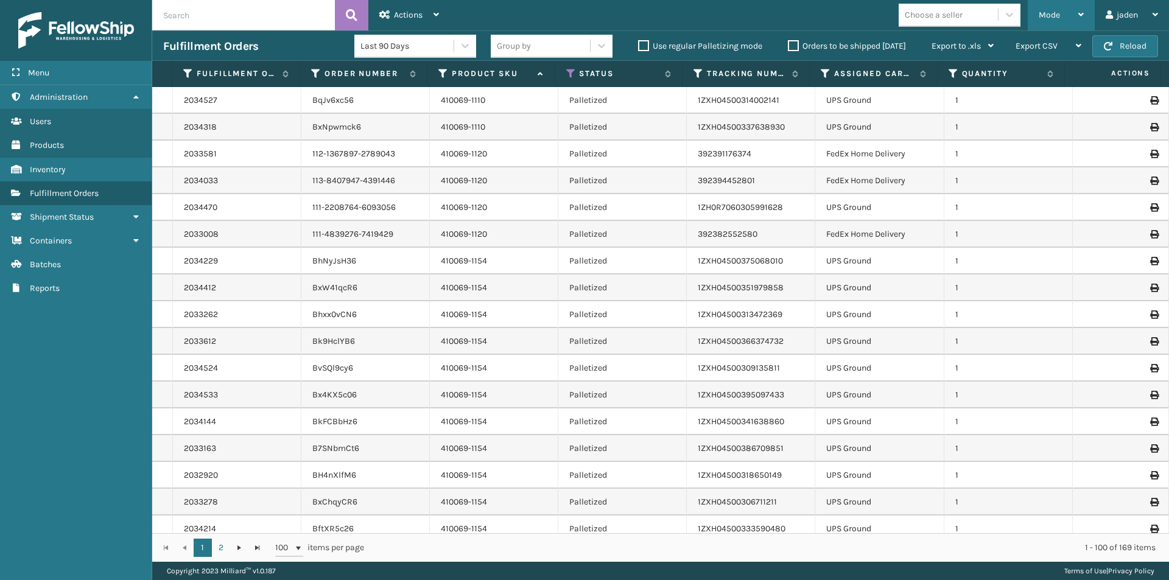
click at [1047, 15] on span "Mode" at bounding box center [1049, 15] width 21 height 10
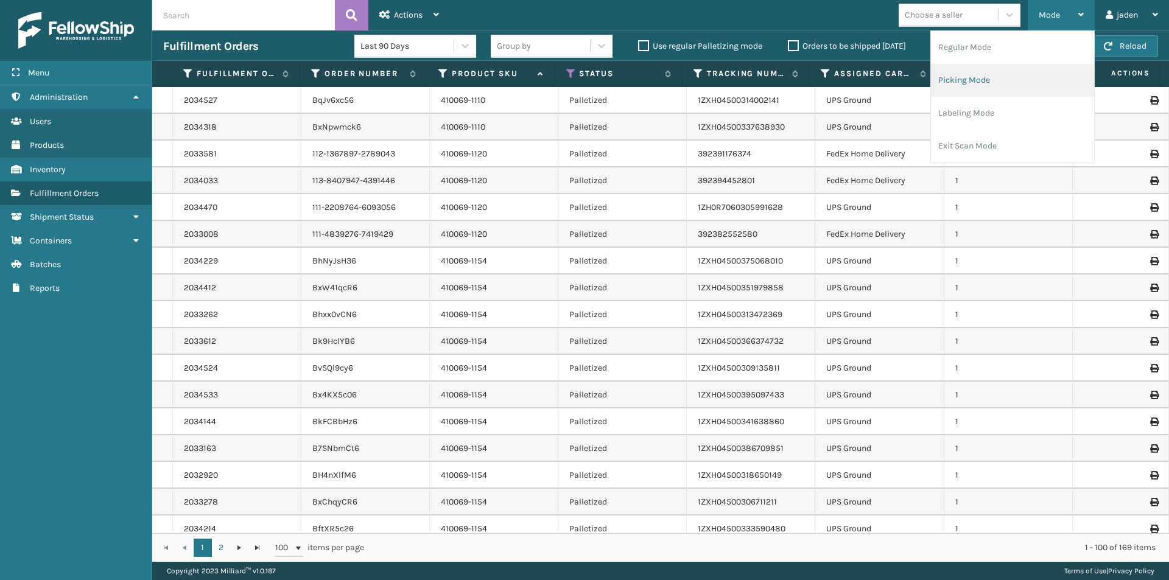
click at [985, 76] on li "Picking Mode" at bounding box center [1012, 80] width 163 height 33
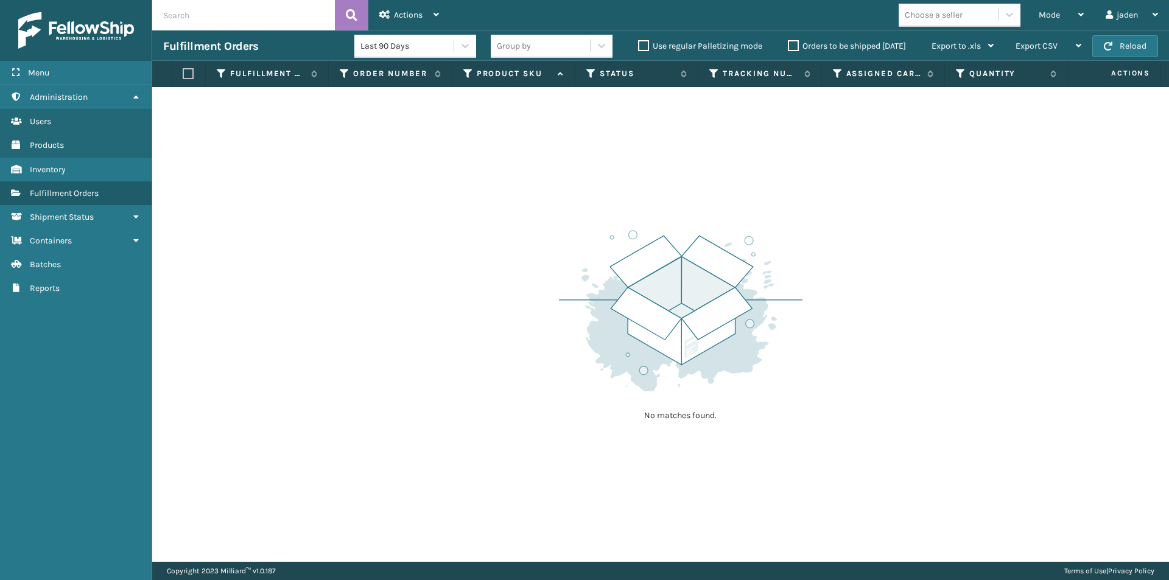
click at [796, 51] on div "Orders to be shipped [DATE]" at bounding box center [849, 46] width 144 height 15
click at [795, 46] on label "Orders to be shipped [DATE]" at bounding box center [847, 46] width 118 height 10
click at [788, 46] on input "Orders to be shipped [DATE]" at bounding box center [788, 43] width 1 height 8
click at [1062, 10] on div "Mode" at bounding box center [1061, 15] width 45 height 30
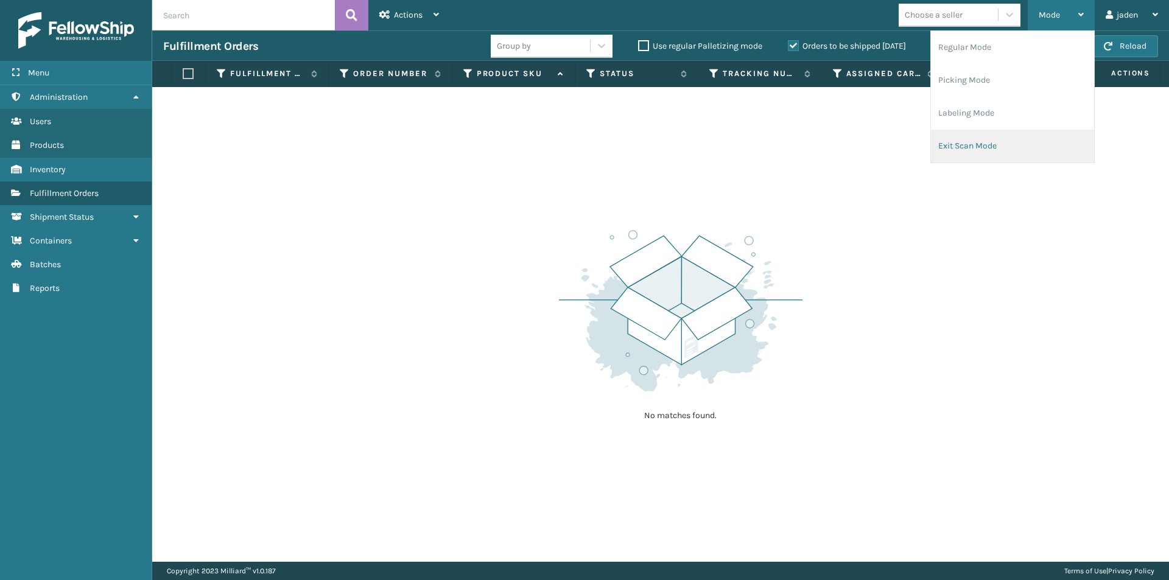
click at [992, 145] on li "Exit Scan Mode" at bounding box center [1012, 146] width 163 height 33
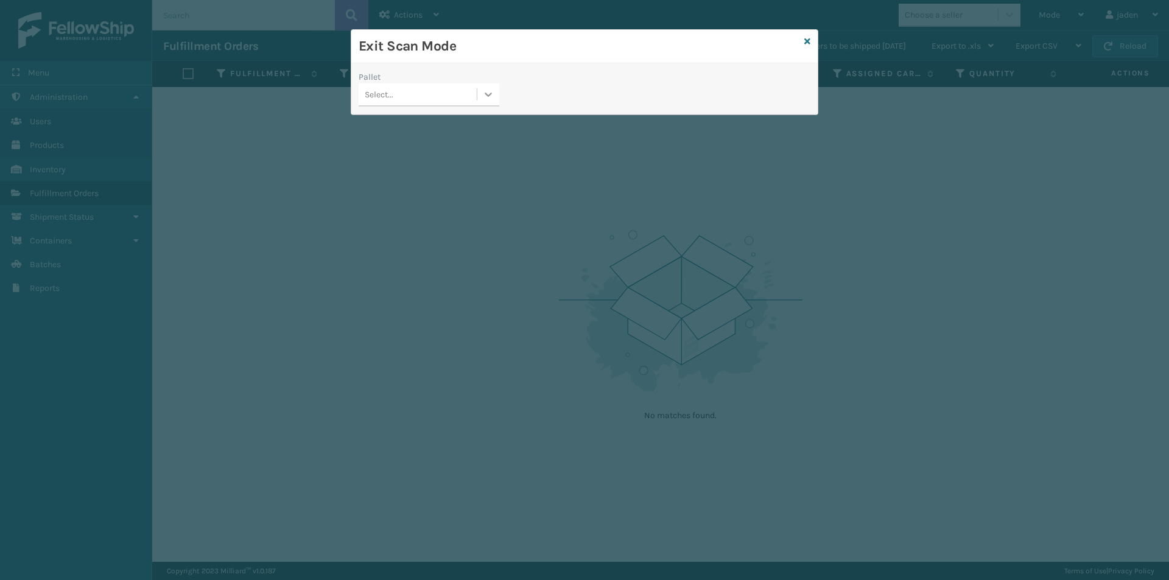
click at [479, 93] on div at bounding box center [488, 94] width 22 height 22
click at [404, 121] on div "FDXG-BQIOTN0ROZ" at bounding box center [429, 125] width 141 height 23
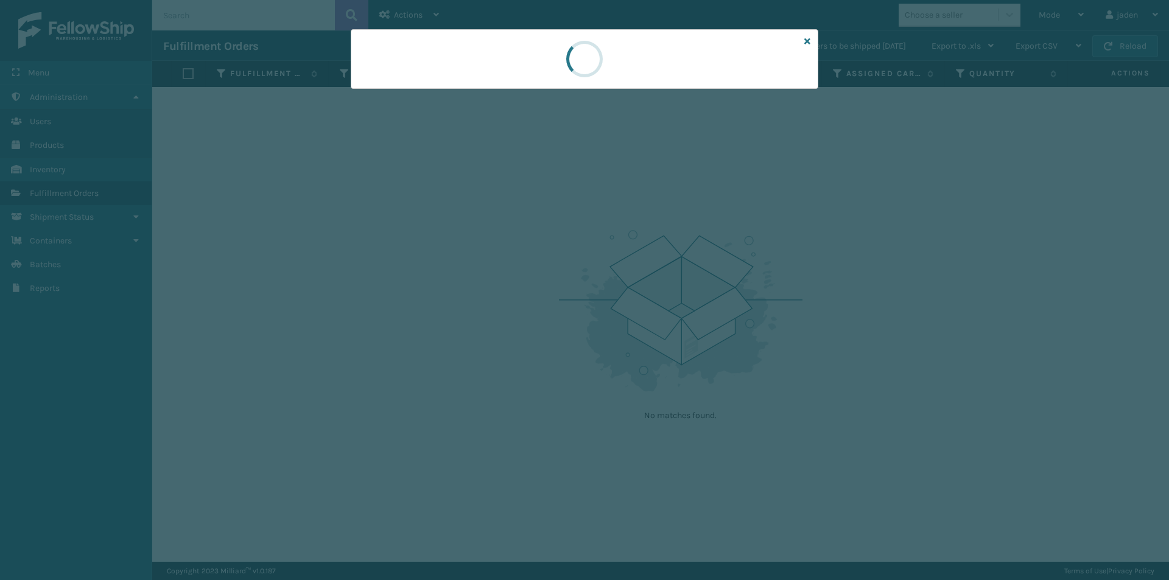
drag, startPoint x: 703, startPoint y: 44, endPoint x: 480, endPoint y: 47, distance: 222.8
click at [480, 47] on div at bounding box center [585, 59] width 468 height 60
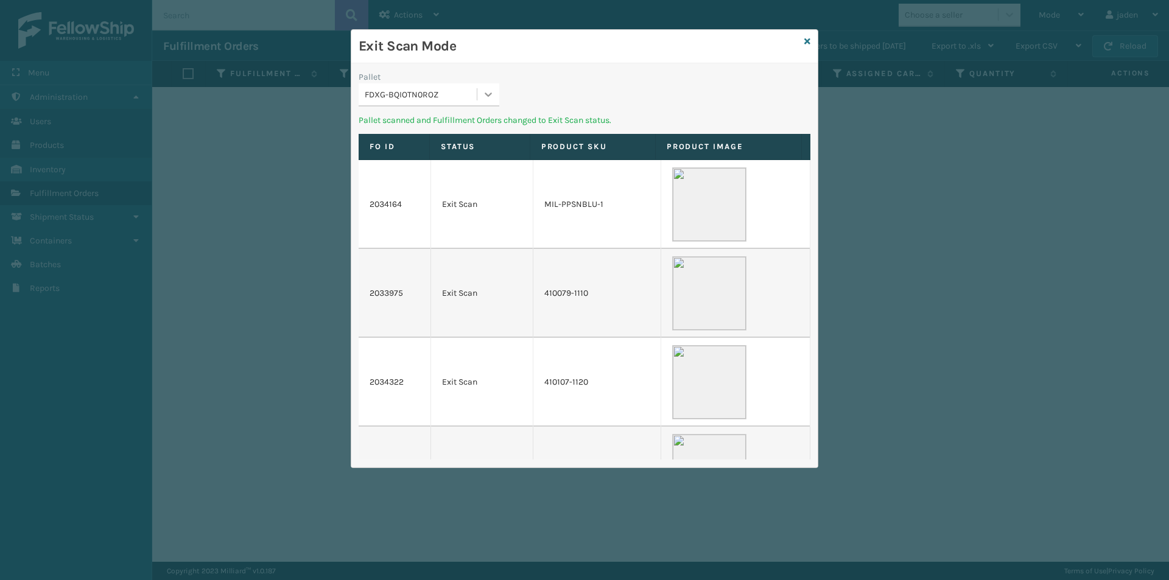
drag, startPoint x: 663, startPoint y: 37, endPoint x: 491, endPoint y: 89, distance: 179.5
click at [515, 38] on h3 "Exit Scan Mode" at bounding box center [579, 46] width 441 height 18
click at [492, 96] on icon at bounding box center [488, 94] width 12 height 12
click at [444, 122] on div "UPSG-9DXA0E66TL" at bounding box center [429, 125] width 141 height 23
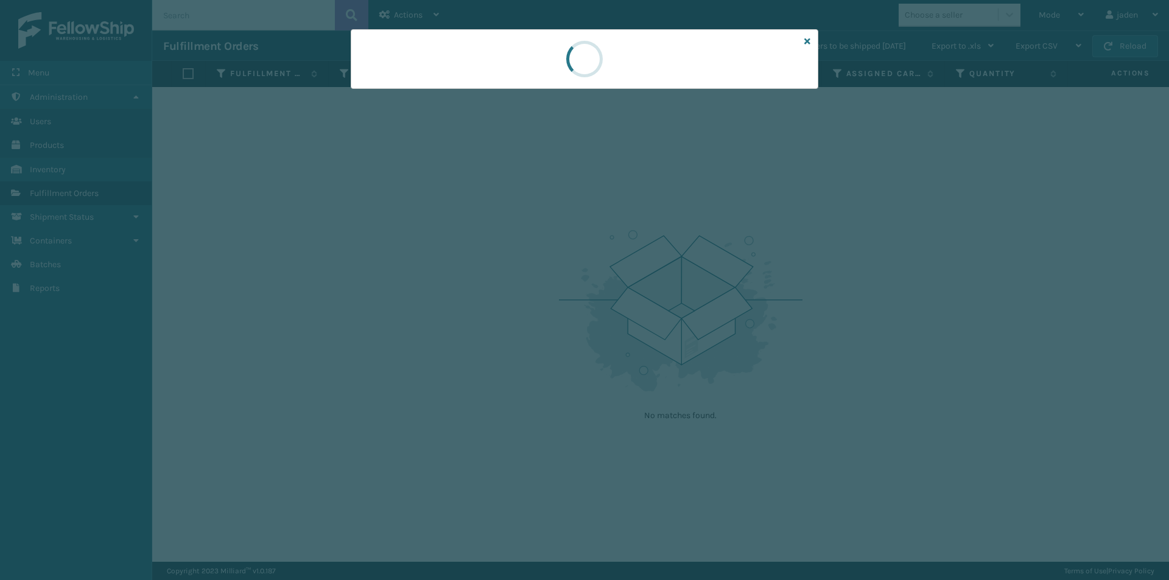
drag, startPoint x: 617, startPoint y: 102, endPoint x: 488, endPoint y: 66, distance: 134.4
drag, startPoint x: 488, startPoint y: 66, endPoint x: 518, endPoint y: 66, distance: 30.4
click at [505, 66] on div at bounding box center [585, 59] width 468 height 60
drag, startPoint x: 676, startPoint y: 58, endPoint x: 659, endPoint y: 55, distance: 17.3
click at [507, 55] on div at bounding box center [585, 59] width 468 height 60
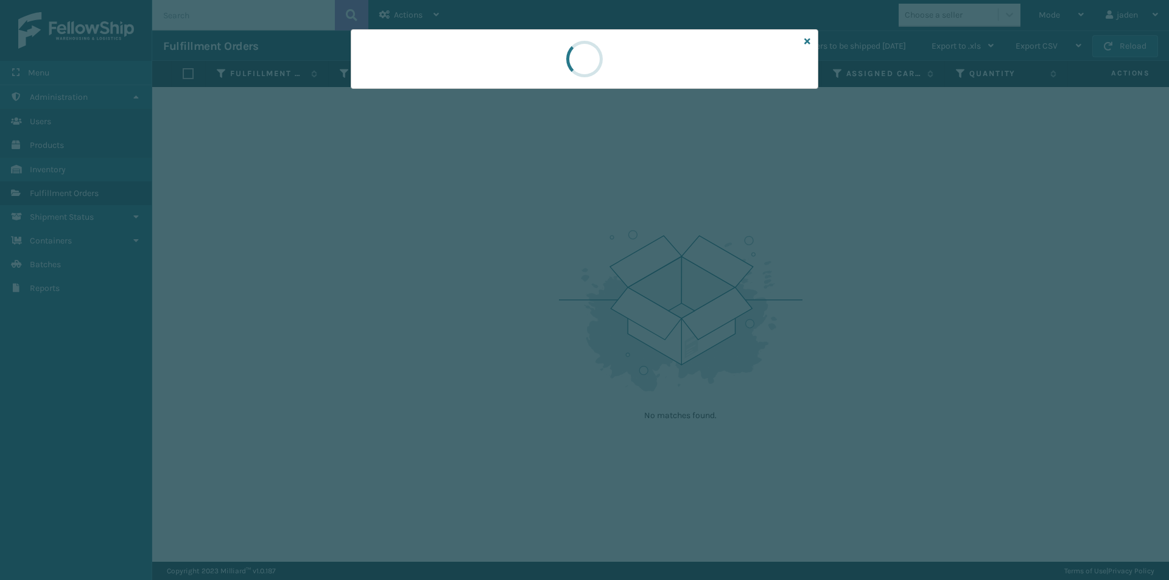
drag, startPoint x: 661, startPoint y: 55, endPoint x: 649, endPoint y: 55, distance: 11.6
drag, startPoint x: 649, startPoint y: 55, endPoint x: 711, endPoint y: 65, distance: 62.9
click at [526, 55] on div at bounding box center [585, 59] width 468 height 60
drag, startPoint x: 711, startPoint y: 65, endPoint x: 681, endPoint y: 65, distance: 29.8
click at [539, 60] on div at bounding box center [585, 59] width 468 height 60
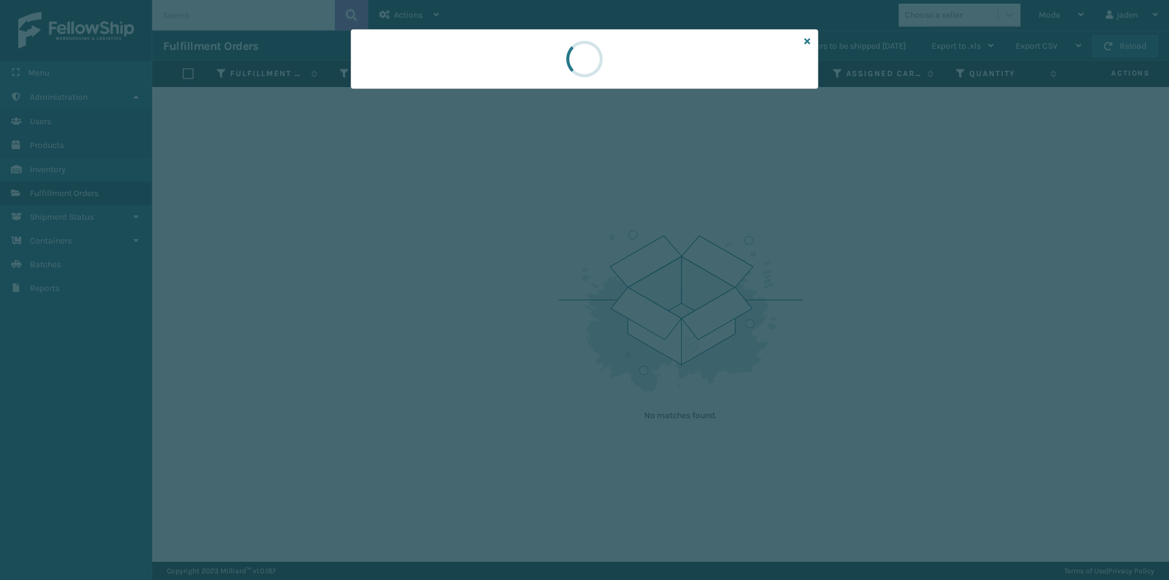
drag, startPoint x: 691, startPoint y: 60, endPoint x: 667, endPoint y: 49, distance: 26.5
click at [532, 40] on div at bounding box center [585, 59] width 468 height 60
drag, startPoint x: 667, startPoint y: 49, endPoint x: 656, endPoint y: 53, distance: 11.0
drag, startPoint x: 656, startPoint y: 53, endPoint x: 712, endPoint y: 86, distance: 65.3
click at [518, 66] on div at bounding box center [585, 59] width 468 height 60
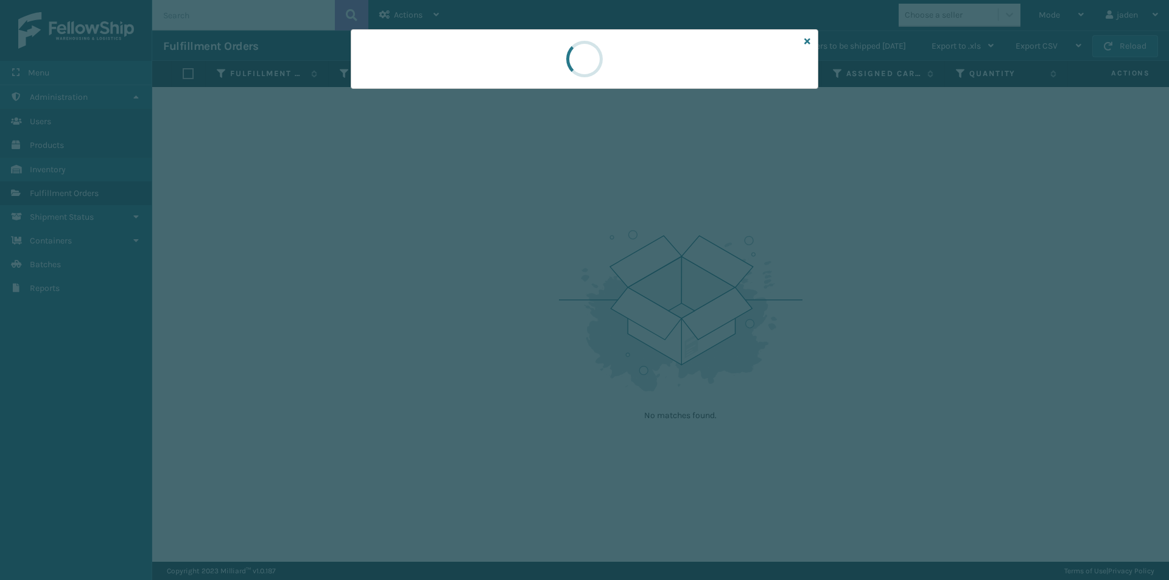
drag, startPoint x: 747, startPoint y: 89, endPoint x: 737, endPoint y: 87, distance: 10.6
drag, startPoint x: 737, startPoint y: 87, endPoint x: 714, endPoint y: 72, distance: 27.2
click at [549, 74] on div at bounding box center [585, 59] width 468 height 60
drag, startPoint x: 714, startPoint y: 72, endPoint x: 703, endPoint y: 69, distance: 12.0
drag, startPoint x: 703, startPoint y: 69, endPoint x: 491, endPoint y: 66, distance: 211.9
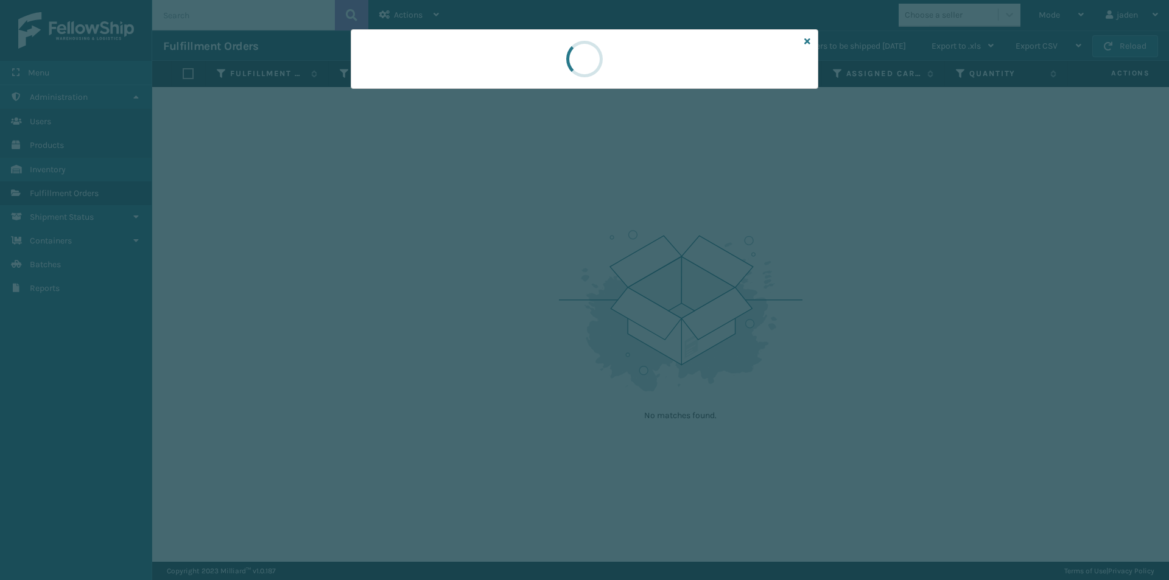
click at [491, 66] on div at bounding box center [585, 59] width 468 height 60
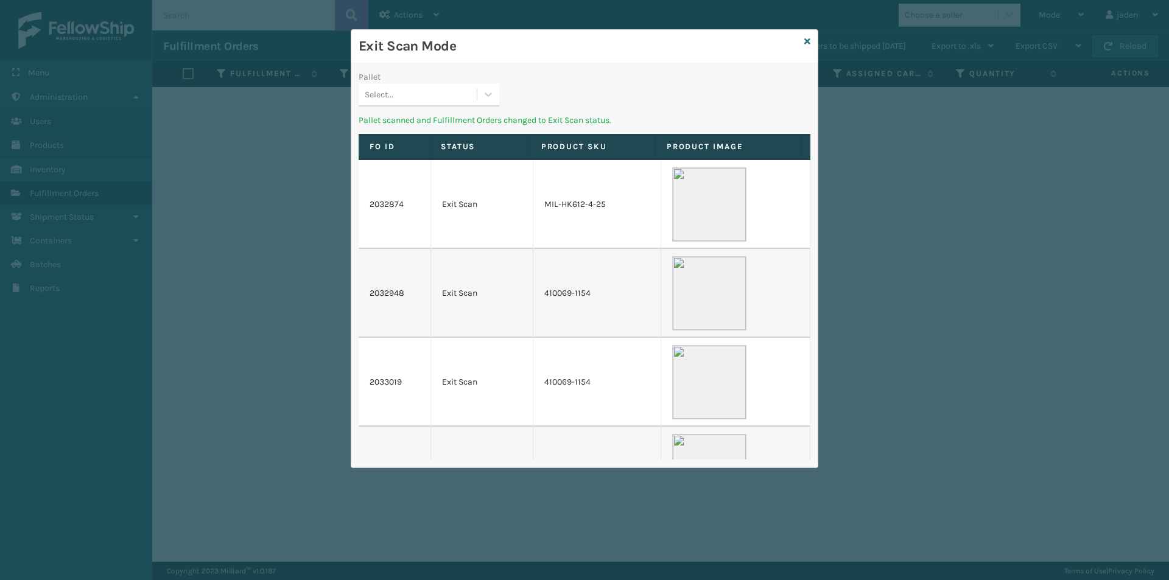
drag, startPoint x: 676, startPoint y: 65, endPoint x: 614, endPoint y: 52, distance: 63.9
click at [461, 65] on div "Pallet Select... Pallet scanned and Fulfillment Orders changed to Exit Scan sta…" at bounding box center [584, 265] width 466 height 404
drag, startPoint x: 613, startPoint y: 50, endPoint x: 483, endPoint y: 72, distance: 131.6
click at [484, 60] on div "Exit Scan Mode" at bounding box center [584, 46] width 466 height 33
click at [484, 102] on div at bounding box center [488, 94] width 22 height 22
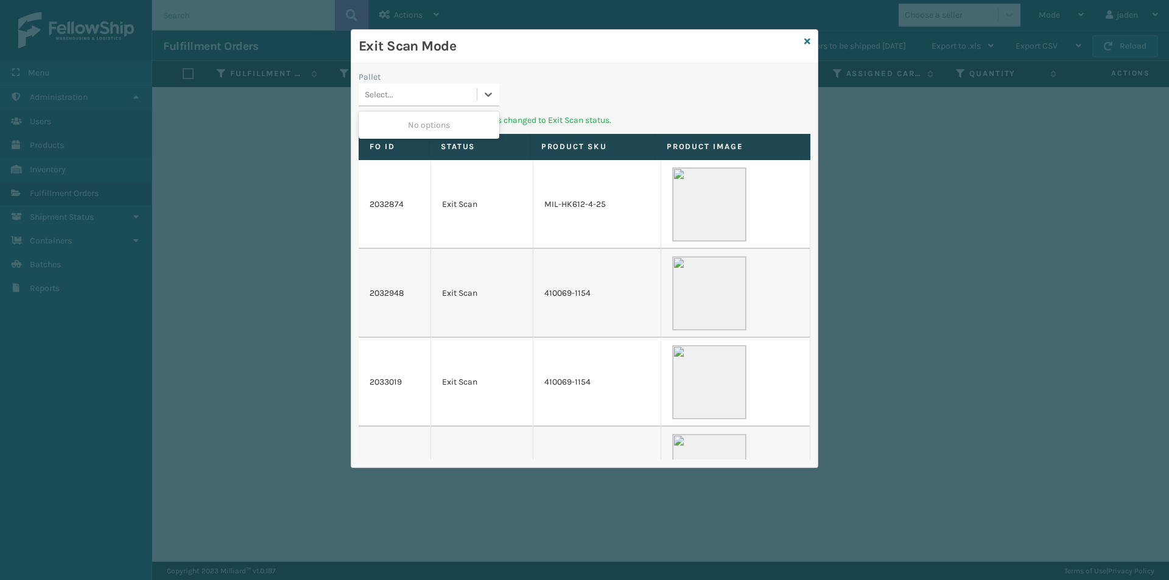
drag, startPoint x: 457, startPoint y: 124, endPoint x: 807, endPoint y: 29, distance: 362.6
click at [493, 116] on div "No options" at bounding box center [429, 125] width 141 height 23
click at [805, 41] on icon at bounding box center [807, 41] width 6 height 9
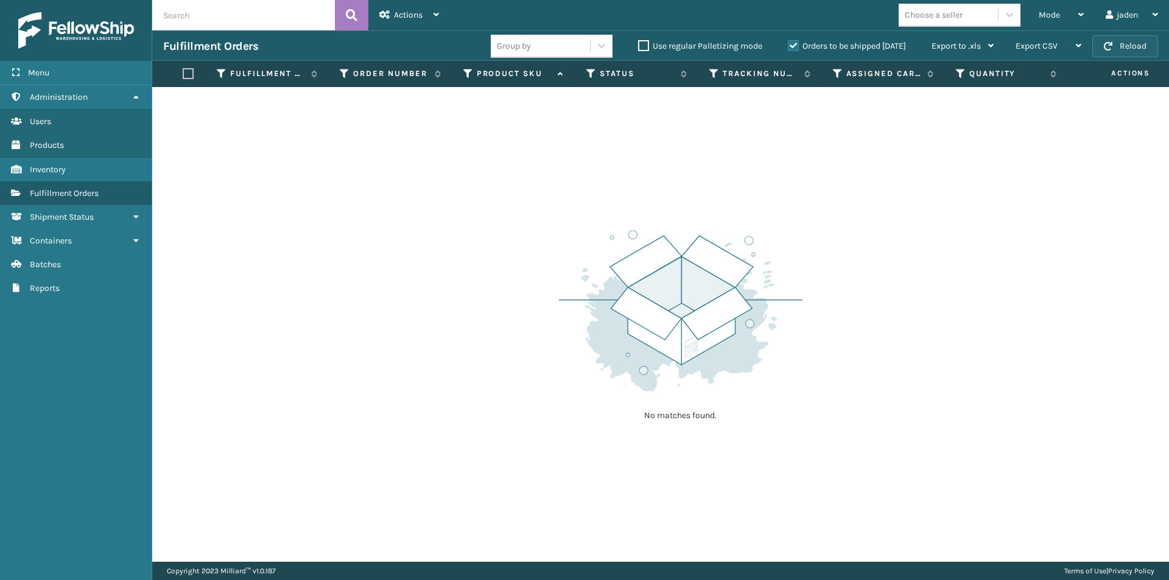
click at [1118, 47] on button "Reload" at bounding box center [1125, 46] width 66 height 22
click at [1047, 12] on span "Mode" at bounding box center [1049, 15] width 21 height 10
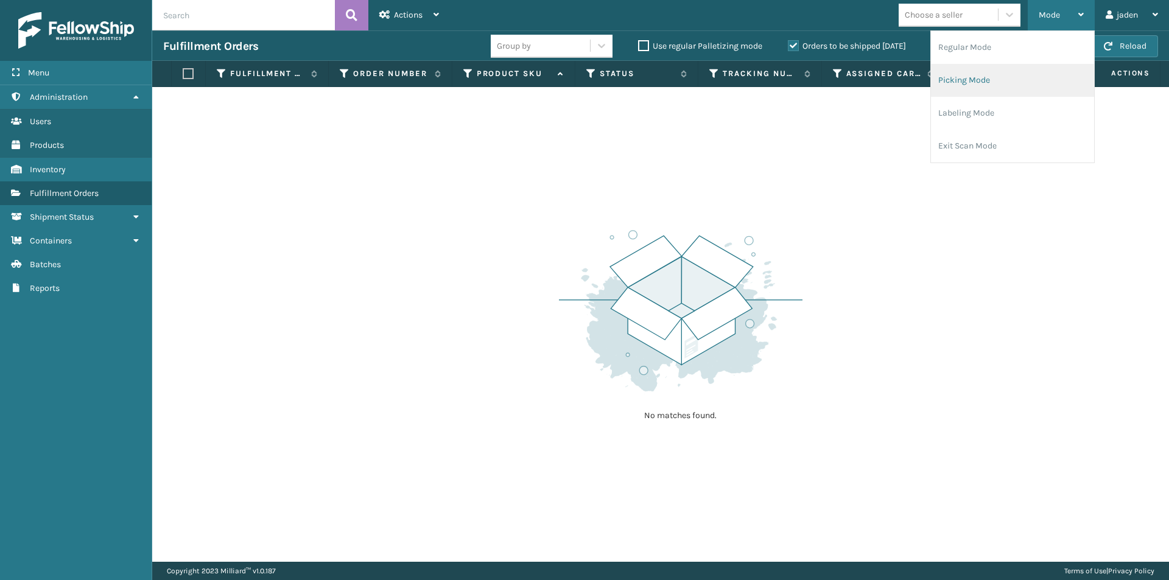
click at [985, 78] on li "Picking Mode" at bounding box center [1012, 80] width 163 height 33
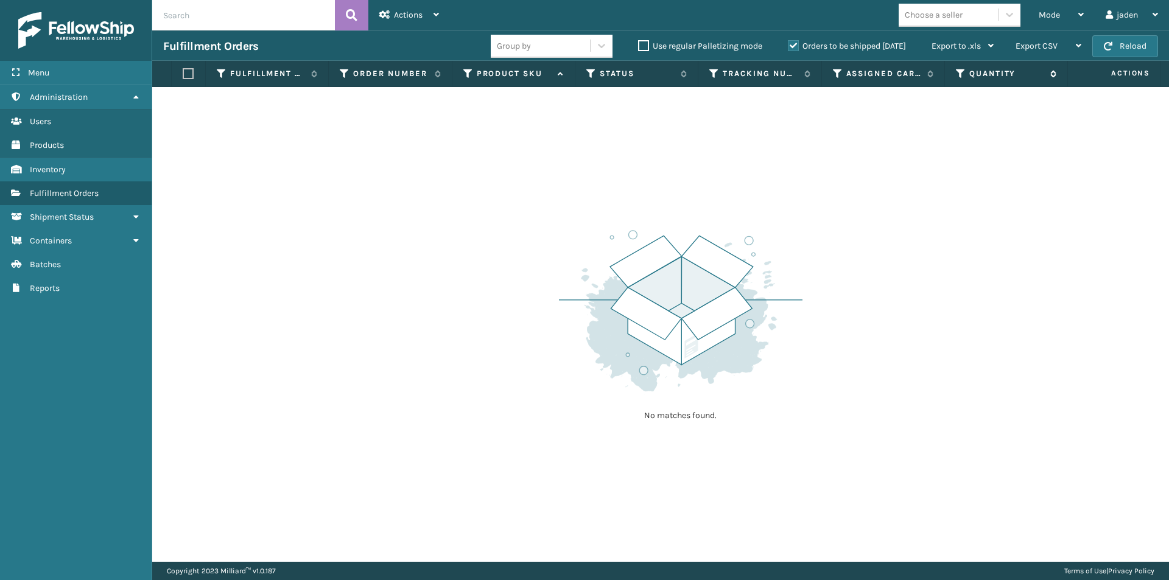
click at [961, 77] on icon at bounding box center [961, 73] width 10 height 11
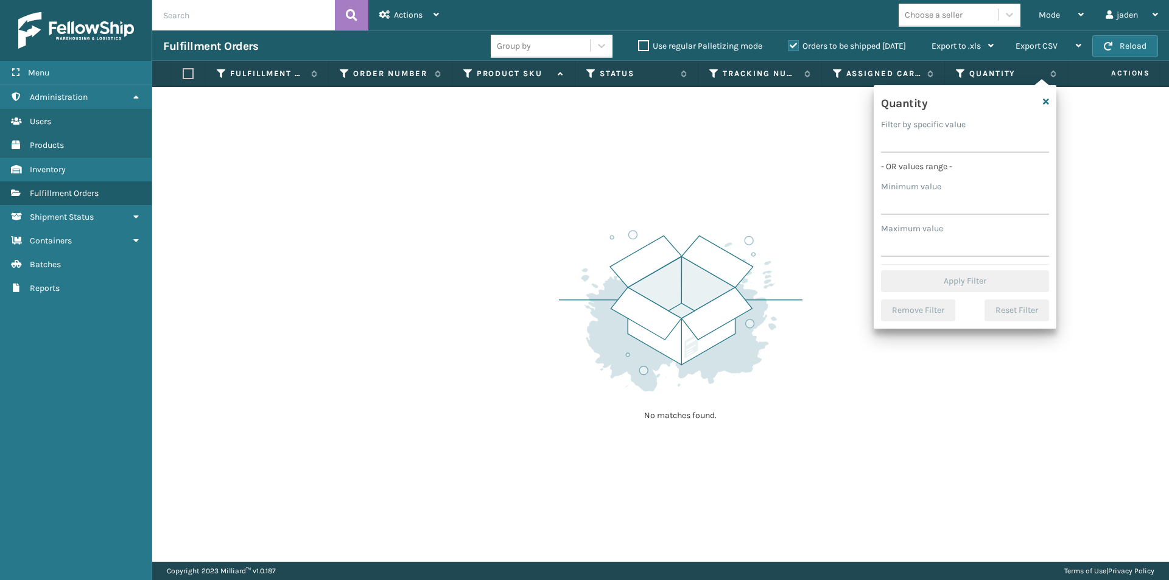
click at [728, 146] on div "No matches found." at bounding box center [660, 324] width 1017 height 475
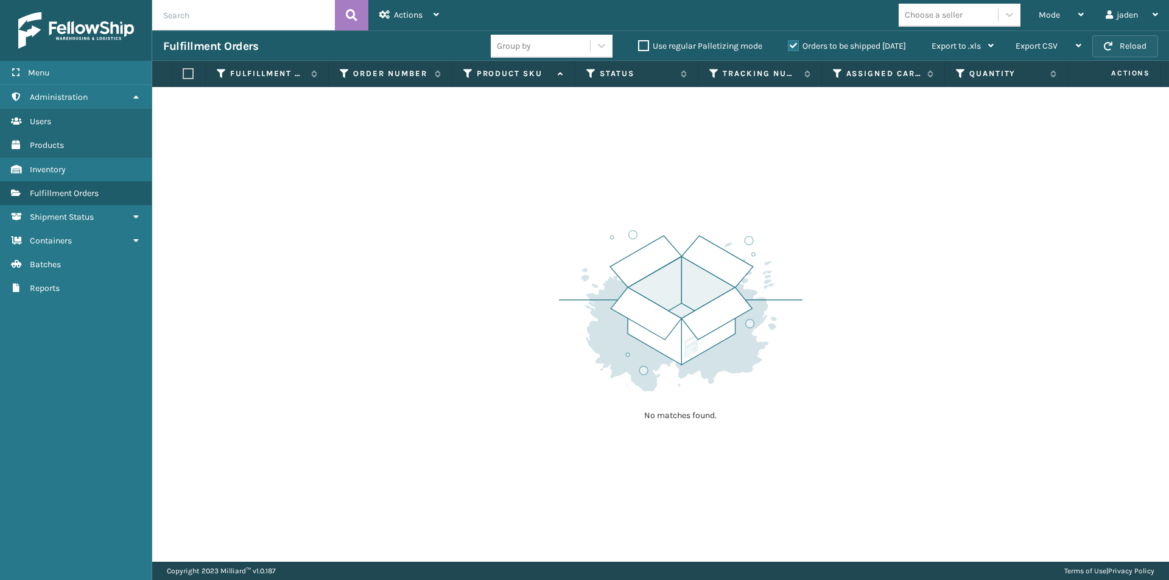
click at [1125, 53] on button "Reload" at bounding box center [1125, 46] width 66 height 22
drag, startPoint x: 1000, startPoint y: 186, endPoint x: 983, endPoint y: 186, distance: 17.0
drag, startPoint x: 983, startPoint y: 186, endPoint x: 793, endPoint y: 76, distance: 219.3
click at [716, 153] on div "No matches found." at bounding box center [660, 324] width 1017 height 475
click at [787, 45] on div "Orders to be shipped [DATE]" at bounding box center [849, 46] width 144 height 15
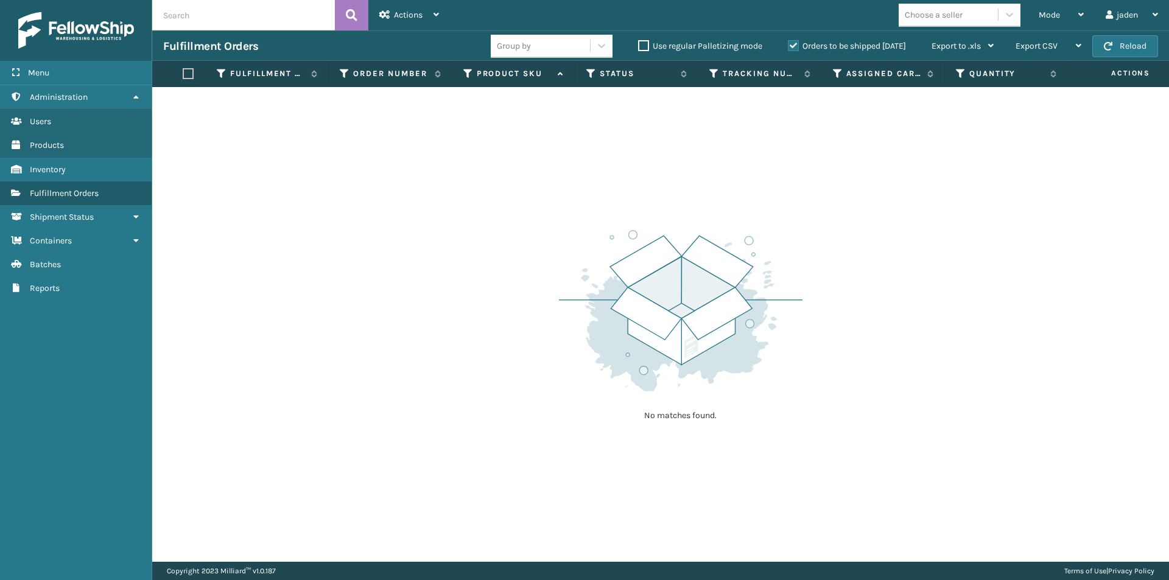
click at [793, 48] on label "Orders to be shipped [DATE]" at bounding box center [847, 46] width 118 height 10
click at [788, 47] on input "Orders to be shipped [DATE]" at bounding box center [788, 43] width 1 height 8
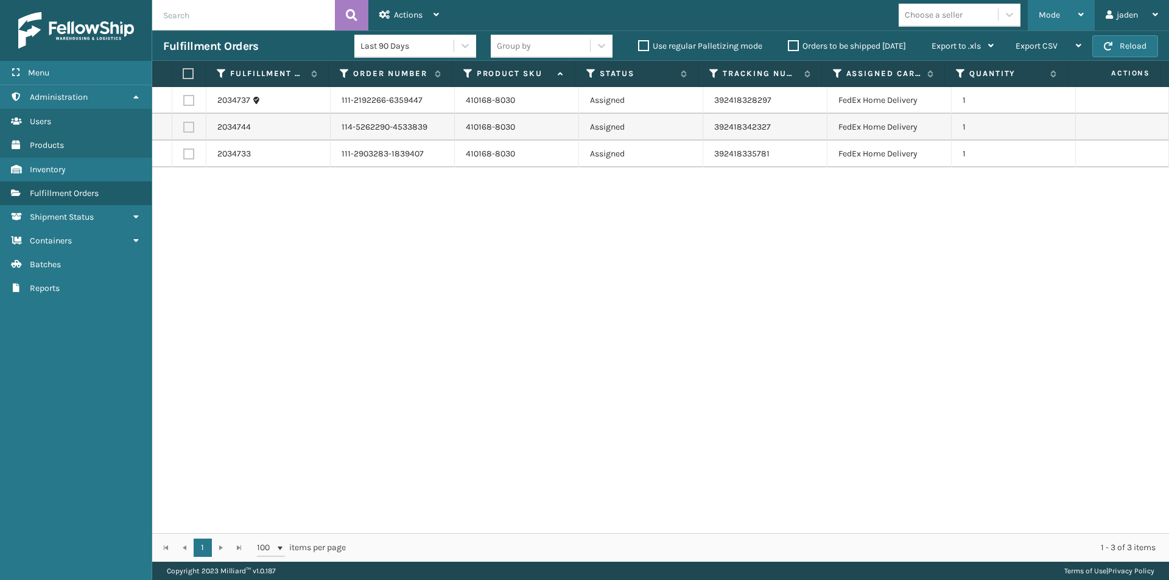
click at [1052, 18] on span "Mode" at bounding box center [1049, 15] width 21 height 10
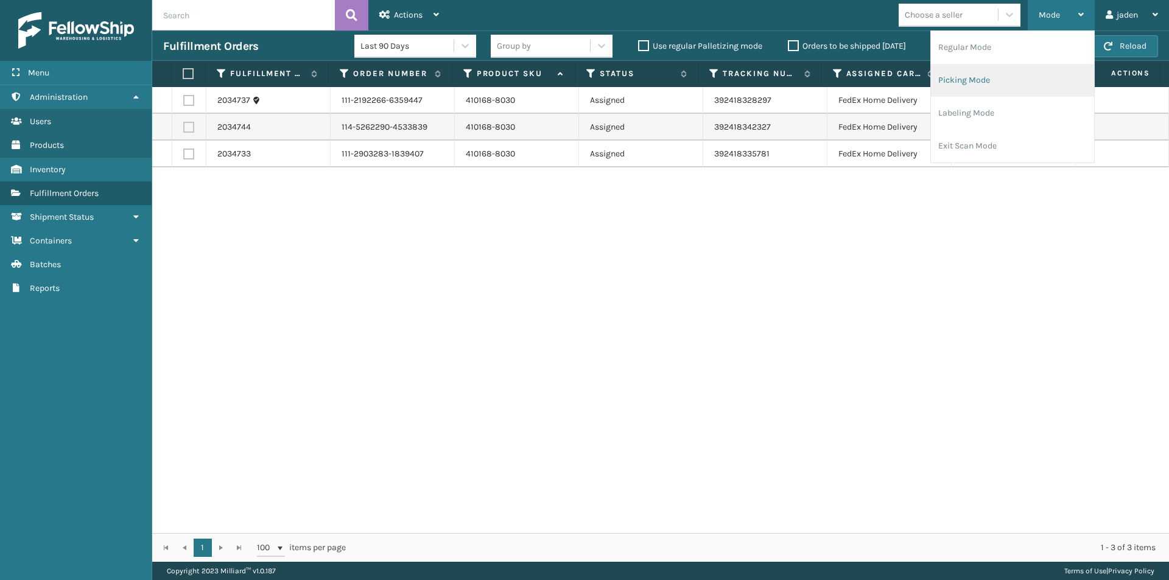
click at [998, 78] on li "Picking Mode" at bounding box center [1012, 80] width 163 height 33
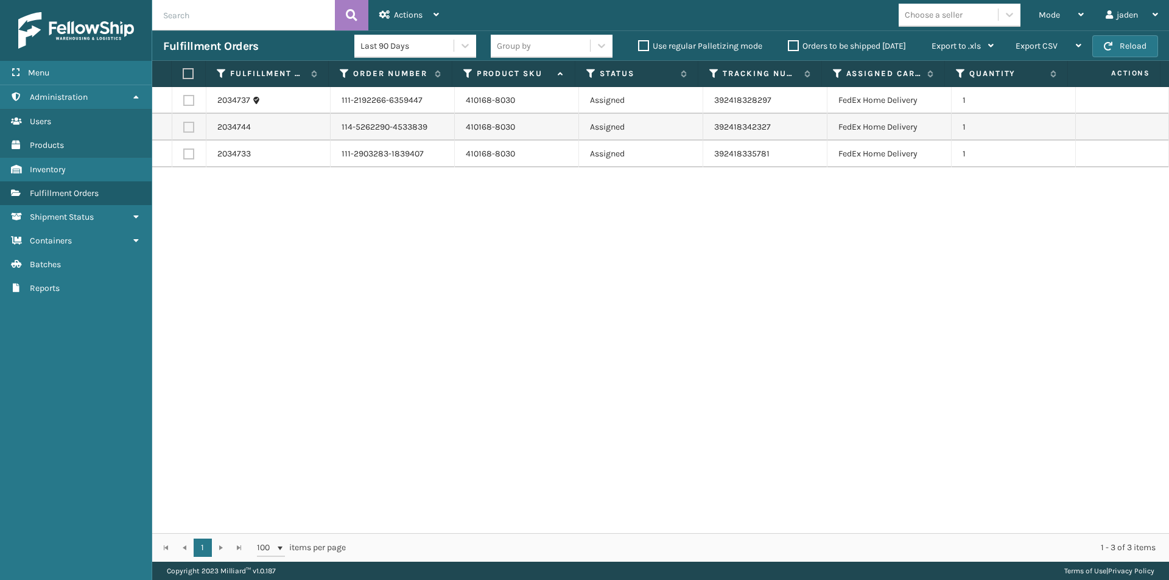
click at [1135, 64] on span "Actions" at bounding box center [1115, 73] width 86 height 20
click at [1128, 47] on button "Reload" at bounding box center [1125, 46] width 66 height 22
click at [1074, 15] on div "Mode" at bounding box center [1061, 15] width 45 height 30
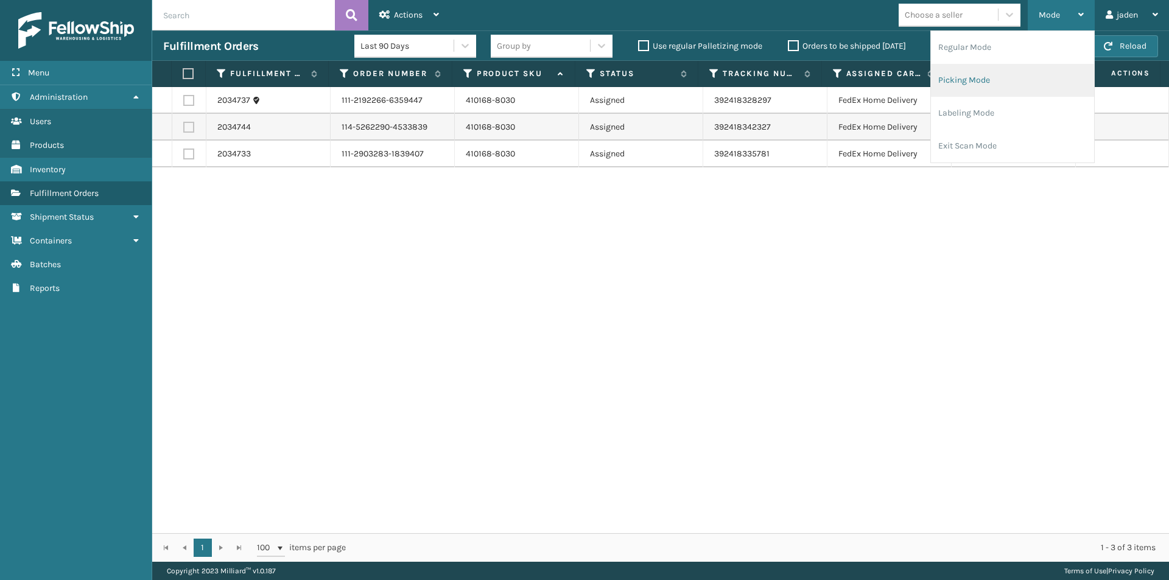
click at [1009, 75] on li "Picking Mode" at bounding box center [1012, 80] width 163 height 33
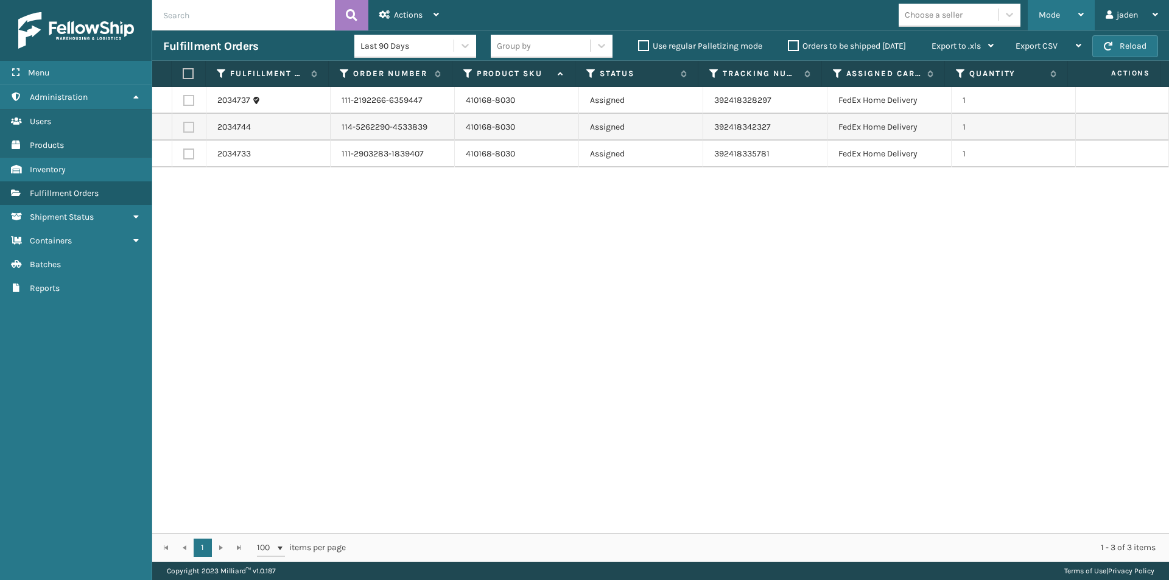
click at [1066, 9] on div "Mode" at bounding box center [1061, 15] width 45 height 30
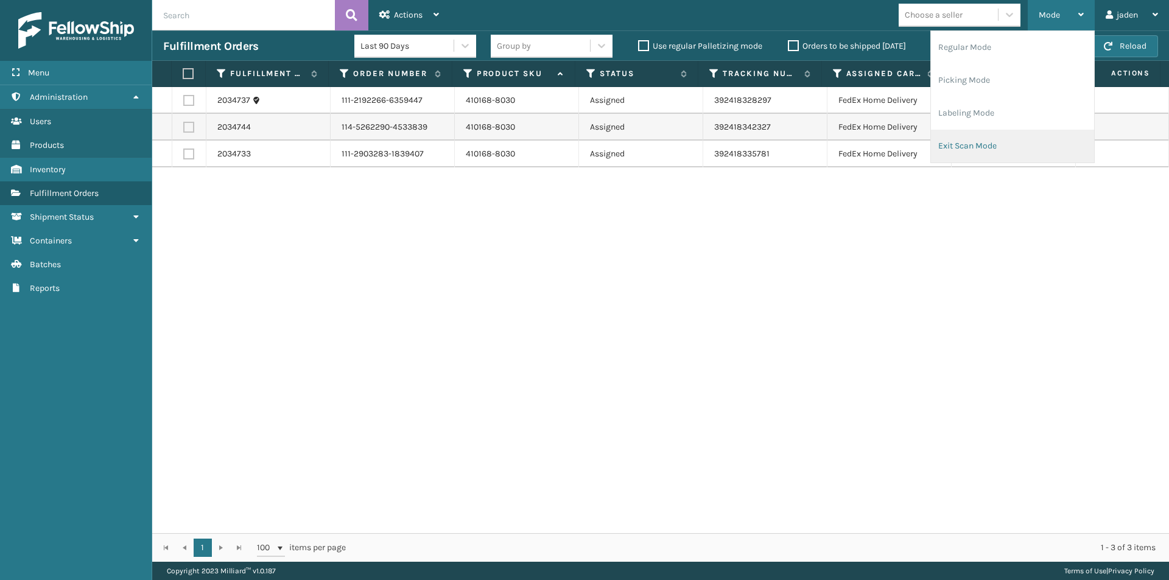
click at [989, 135] on li "Exit Scan Mode" at bounding box center [1012, 146] width 163 height 33
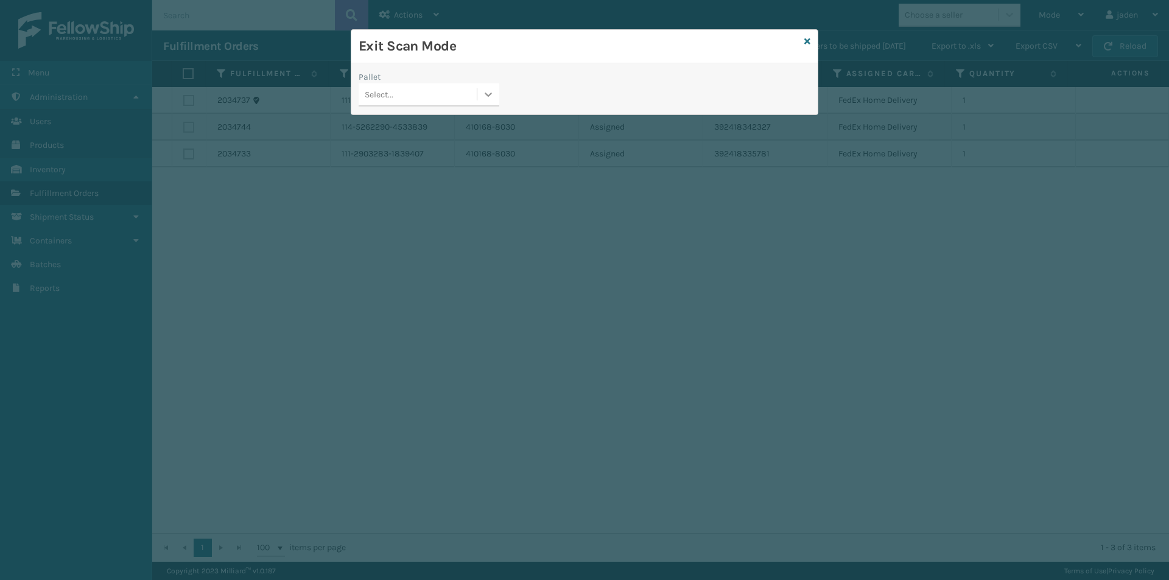
drag, startPoint x: 490, startPoint y: 94, endPoint x: 481, endPoint y: 100, distance: 10.7
click at [489, 94] on icon at bounding box center [488, 94] width 12 height 12
click at [436, 125] on div "No options" at bounding box center [429, 125] width 141 height 23
drag, startPoint x: 681, startPoint y: 70, endPoint x: 748, endPoint y: 50, distance: 69.9
click at [597, 55] on div "Exit Scan Mode" at bounding box center [584, 46] width 466 height 33
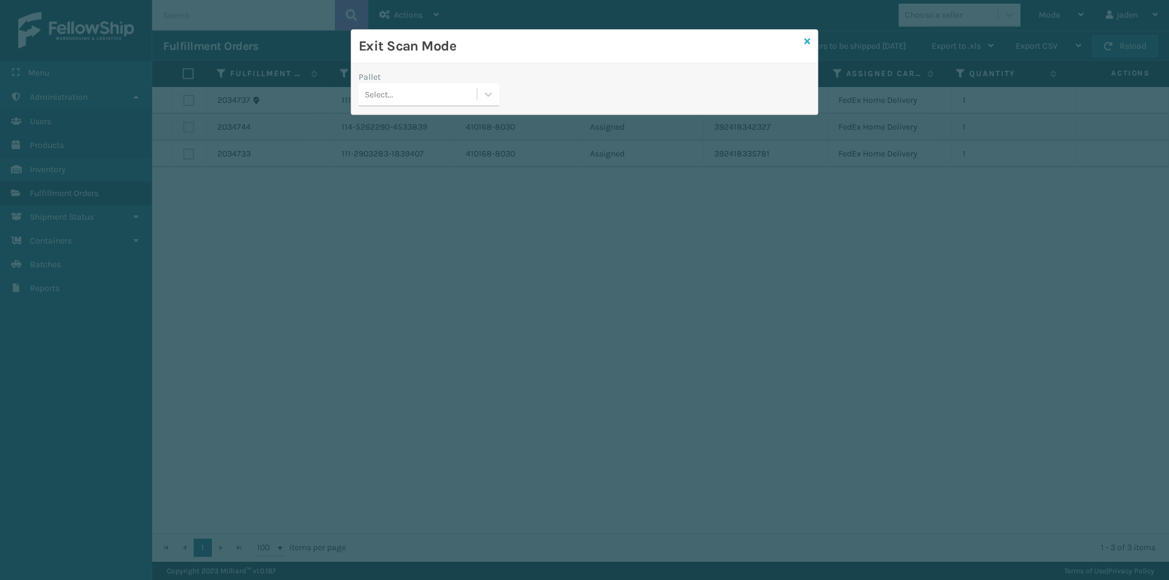
click at [804, 39] on icon at bounding box center [807, 41] width 6 height 9
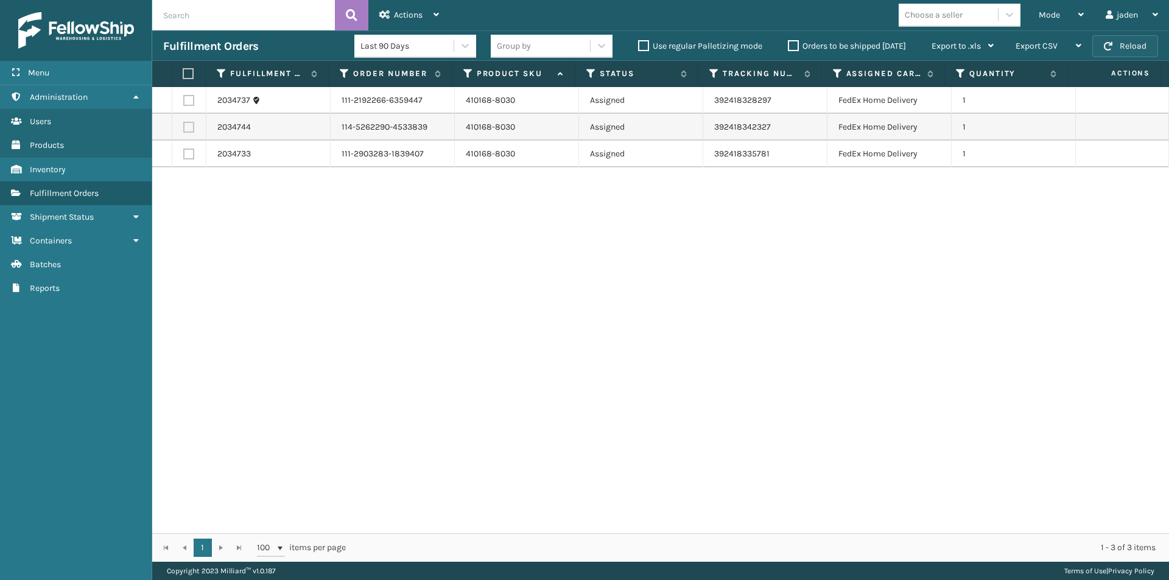
click at [1112, 54] on button "Reload" at bounding box center [1125, 46] width 66 height 22
click at [1112, 56] on button "Reload" at bounding box center [1125, 46] width 66 height 22
click at [1053, 12] on span "Mode" at bounding box center [1049, 15] width 21 height 10
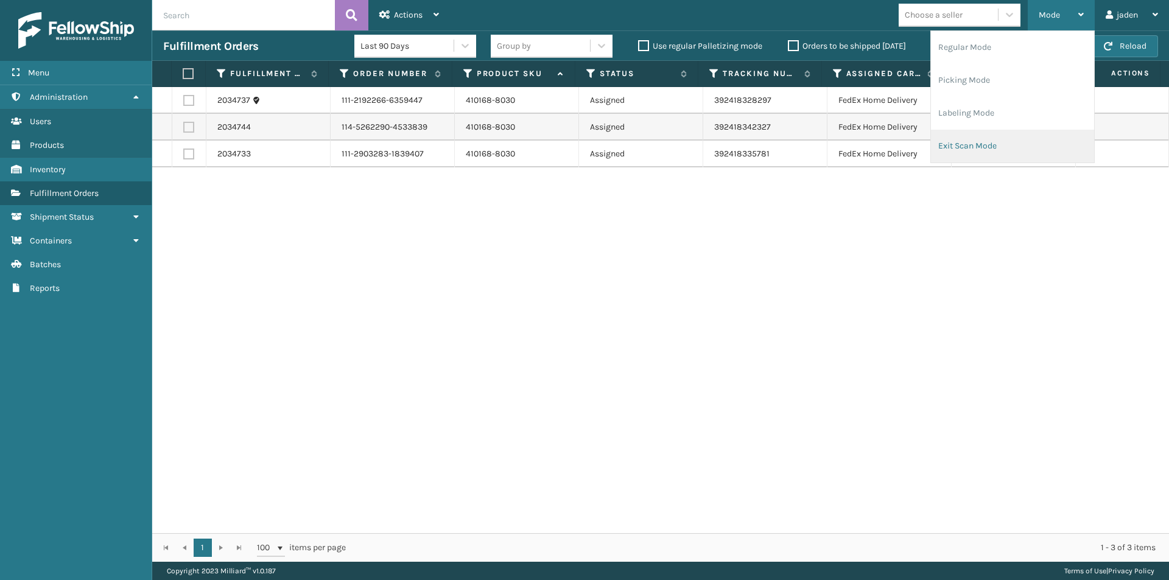
click at [963, 160] on li "Exit Scan Mode" at bounding box center [1012, 146] width 163 height 33
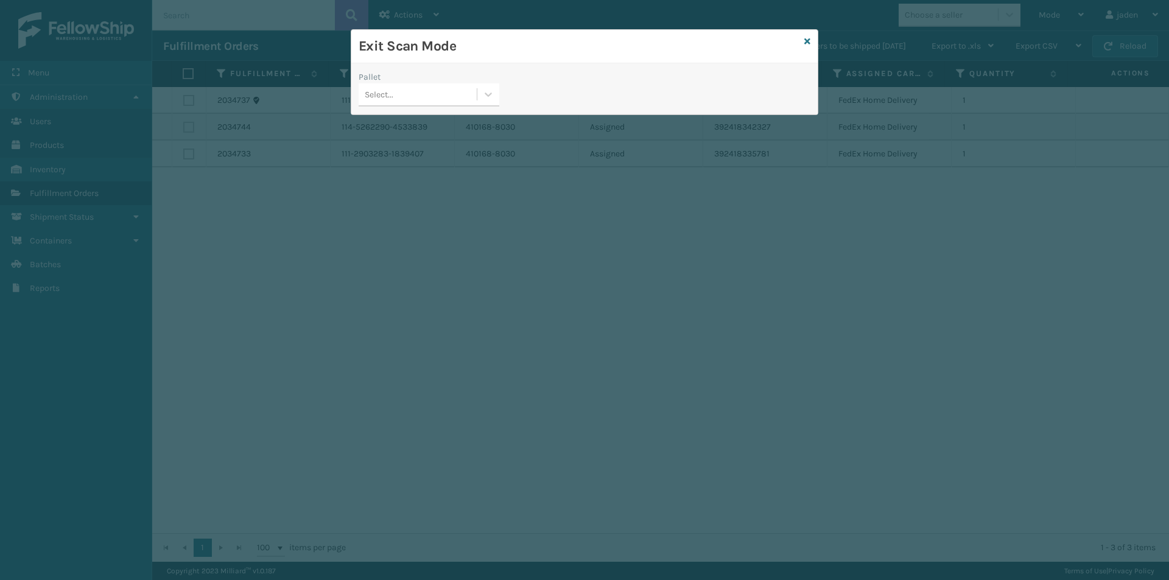
drag, startPoint x: 477, startPoint y: 97, endPoint x: 469, endPoint y: 105, distance: 10.8
click at [474, 100] on div "Select..." at bounding box center [429, 94] width 141 height 23
click at [426, 128] on div "No options" at bounding box center [429, 124] width 141 height 27
click at [810, 41] on icon at bounding box center [807, 41] width 6 height 9
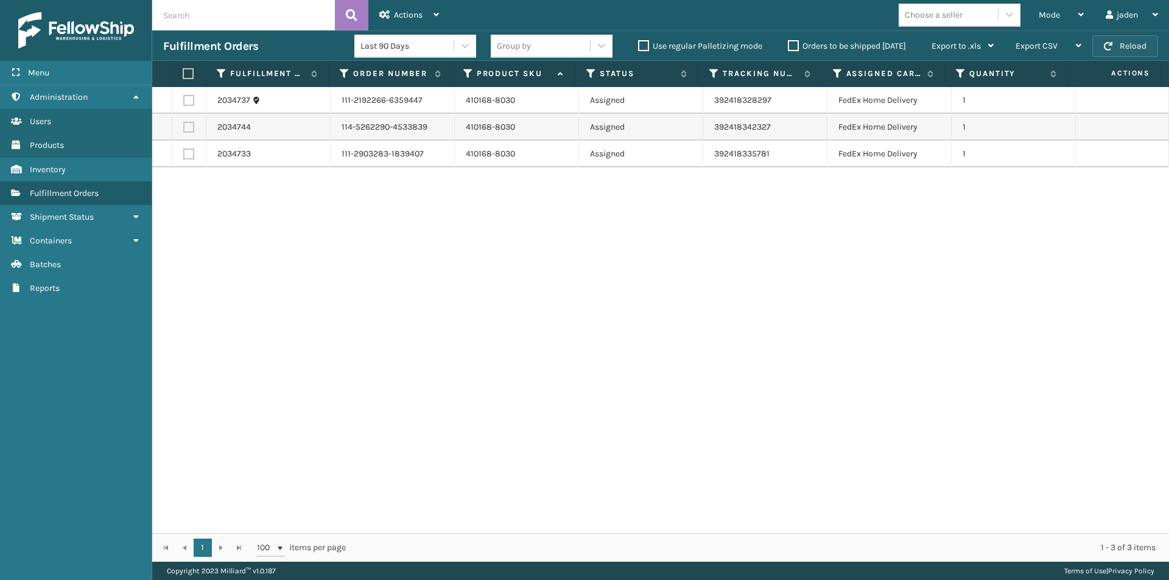
click at [1131, 47] on button "Reload" at bounding box center [1125, 46] width 66 height 22
click at [1071, 19] on div "Mode" at bounding box center [1061, 15] width 45 height 30
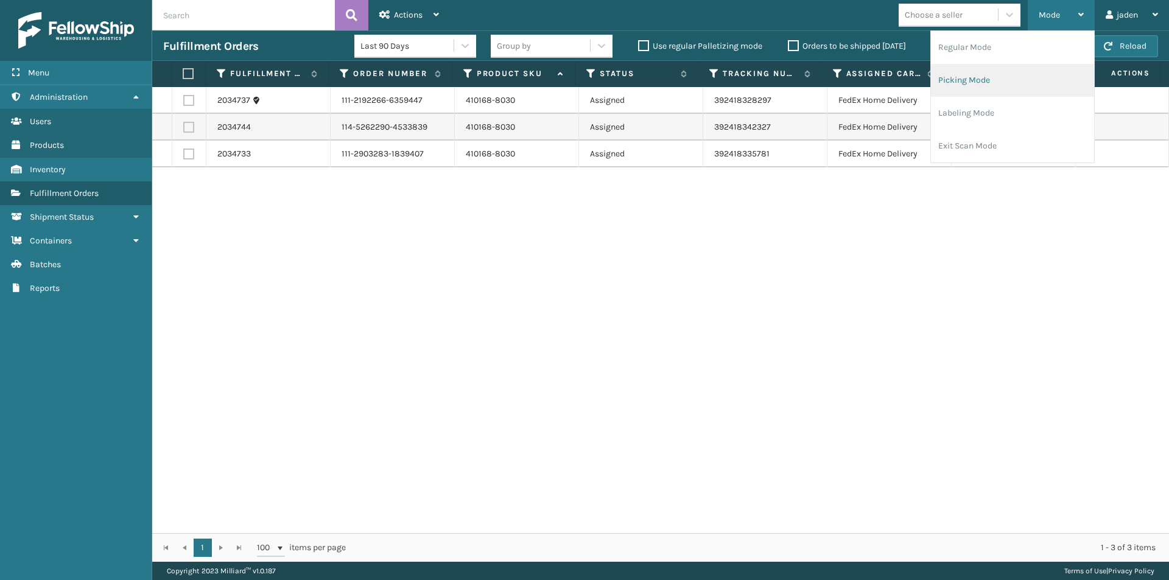
click at [1006, 83] on li "Picking Mode" at bounding box center [1012, 80] width 163 height 33
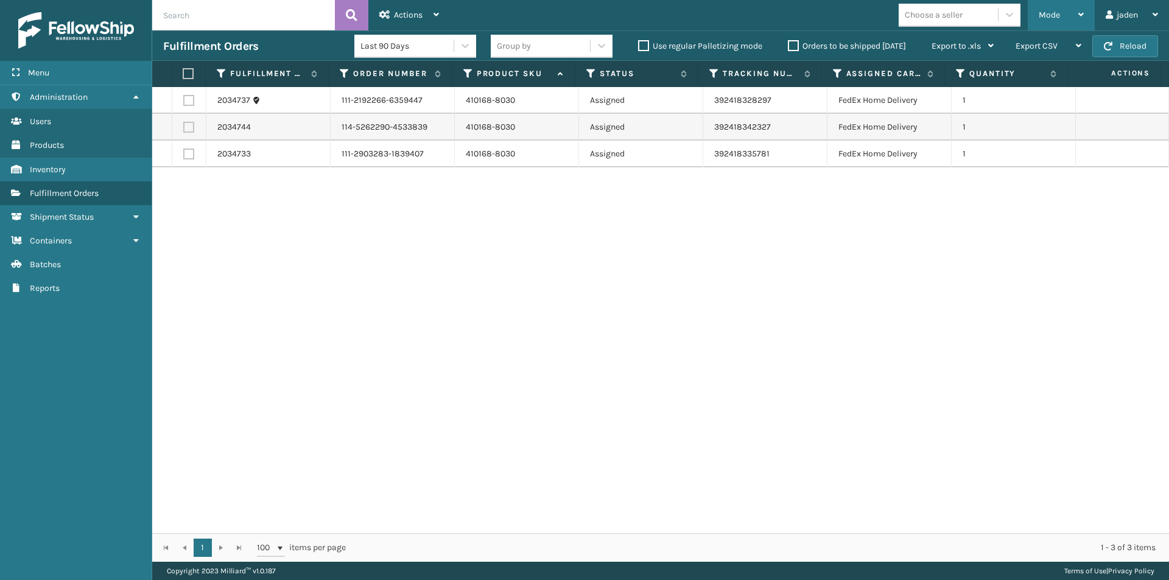
click at [1078, 8] on div "Mode" at bounding box center [1061, 15] width 45 height 30
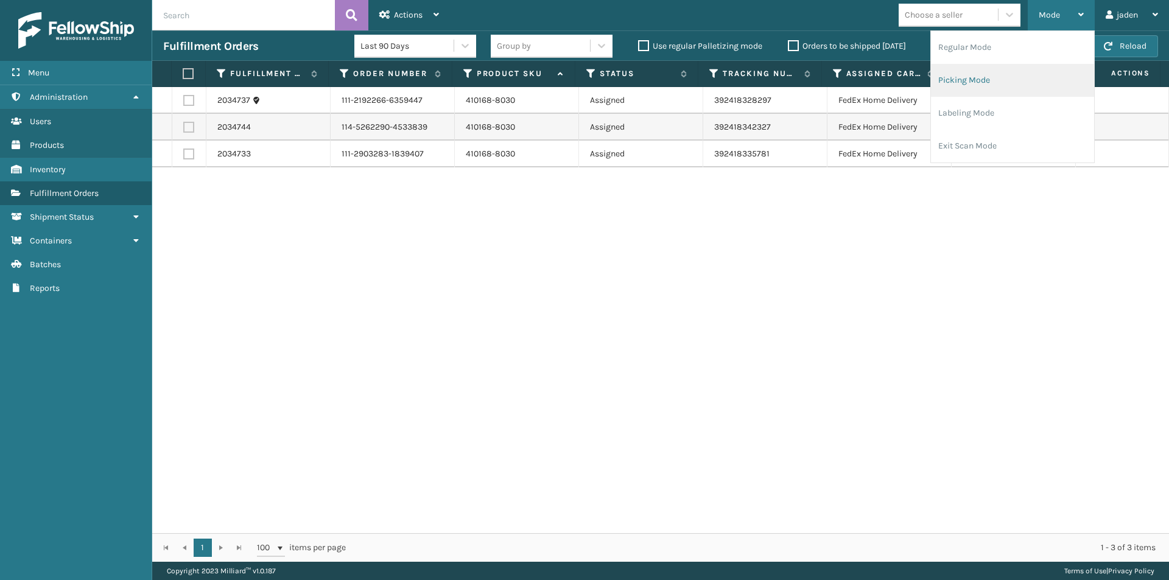
click at [992, 71] on li "Picking Mode" at bounding box center [1012, 80] width 163 height 33
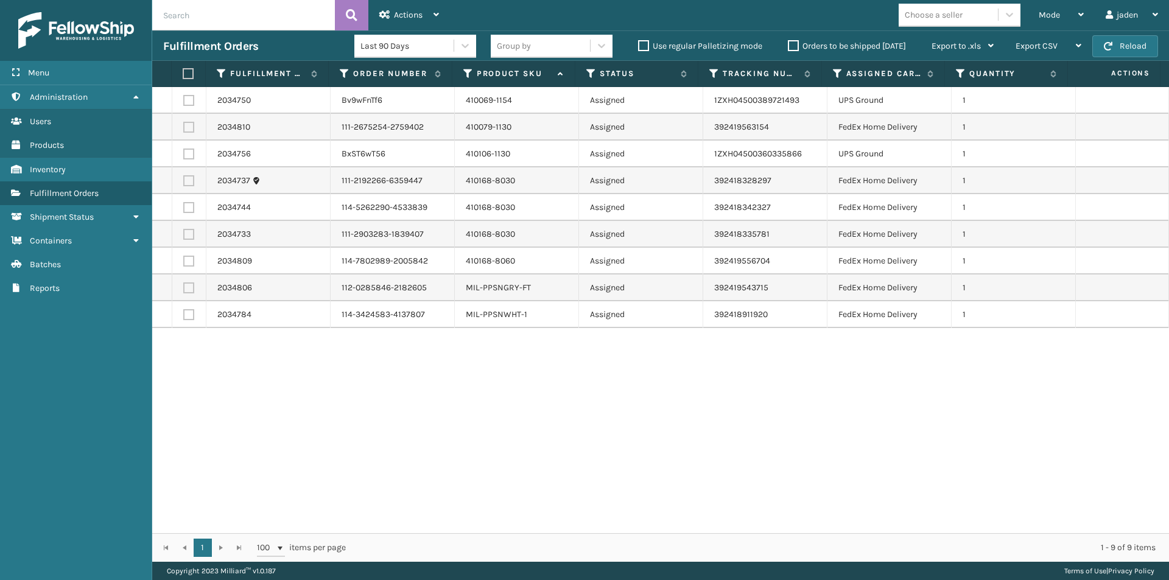
click at [788, 46] on label "Orders to be shipped [DATE]" at bounding box center [847, 46] width 118 height 10
click at [788, 46] on input "Orders to be shipped [DATE]" at bounding box center [788, 43] width 1 height 8
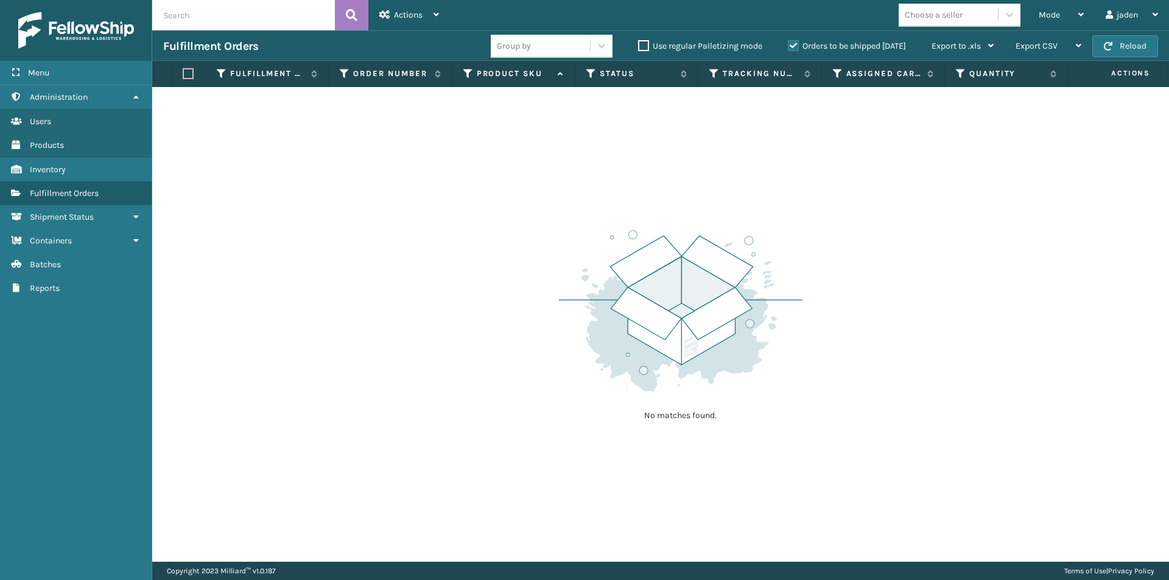
click at [788, 46] on label "Orders to be shipped [DATE]" at bounding box center [847, 46] width 118 height 10
click at [788, 46] on input "Orders to be shipped [DATE]" at bounding box center [788, 43] width 1 height 8
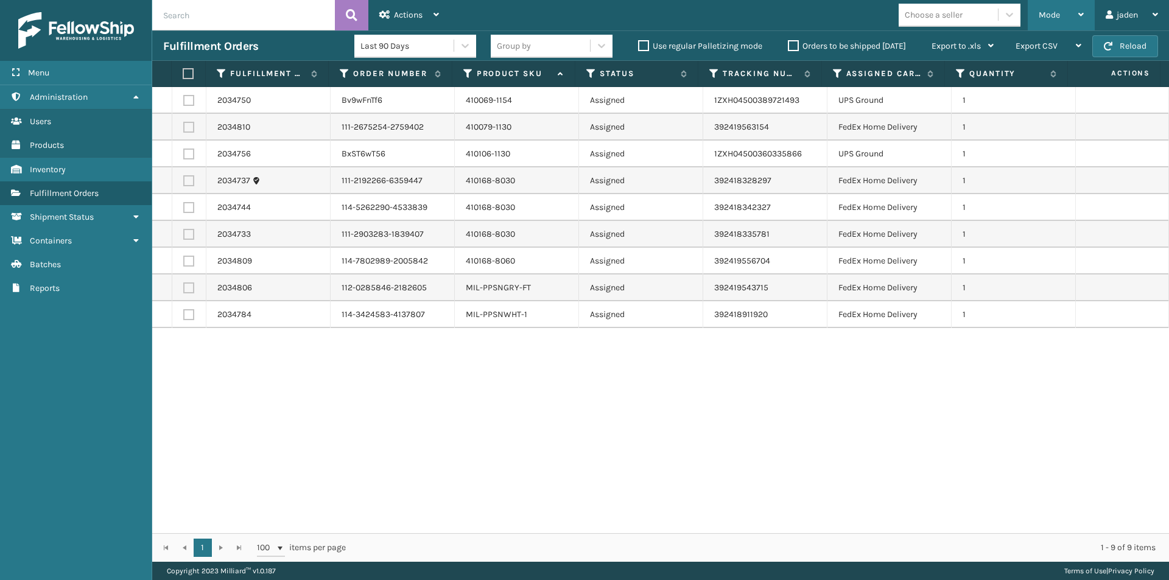
click at [1048, 16] on span "Mode" at bounding box center [1049, 15] width 21 height 10
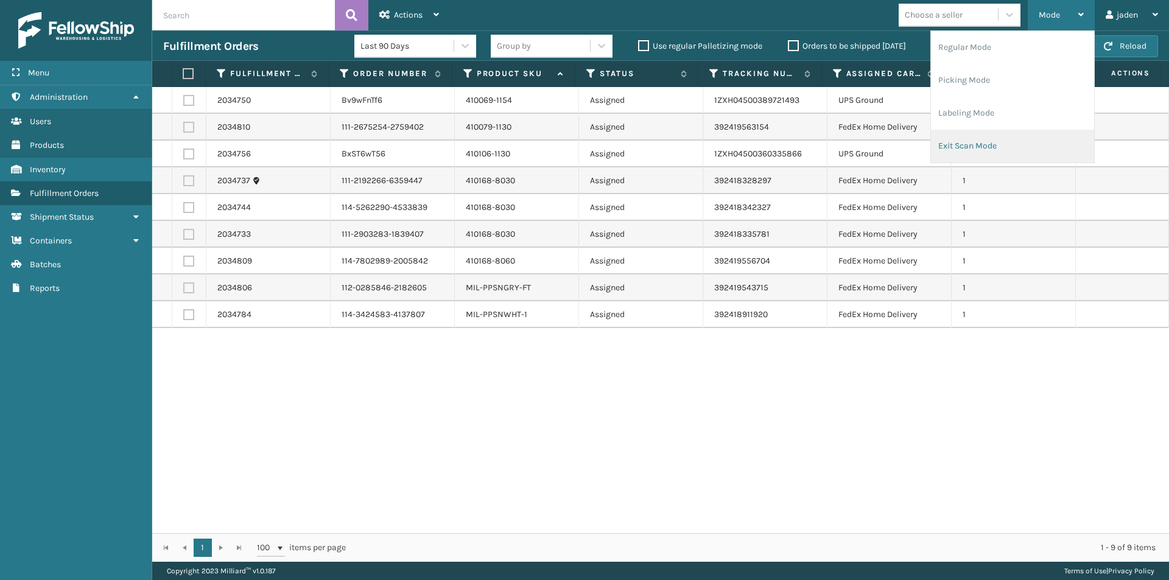
click at [1006, 153] on li "Exit Scan Mode" at bounding box center [1012, 146] width 163 height 33
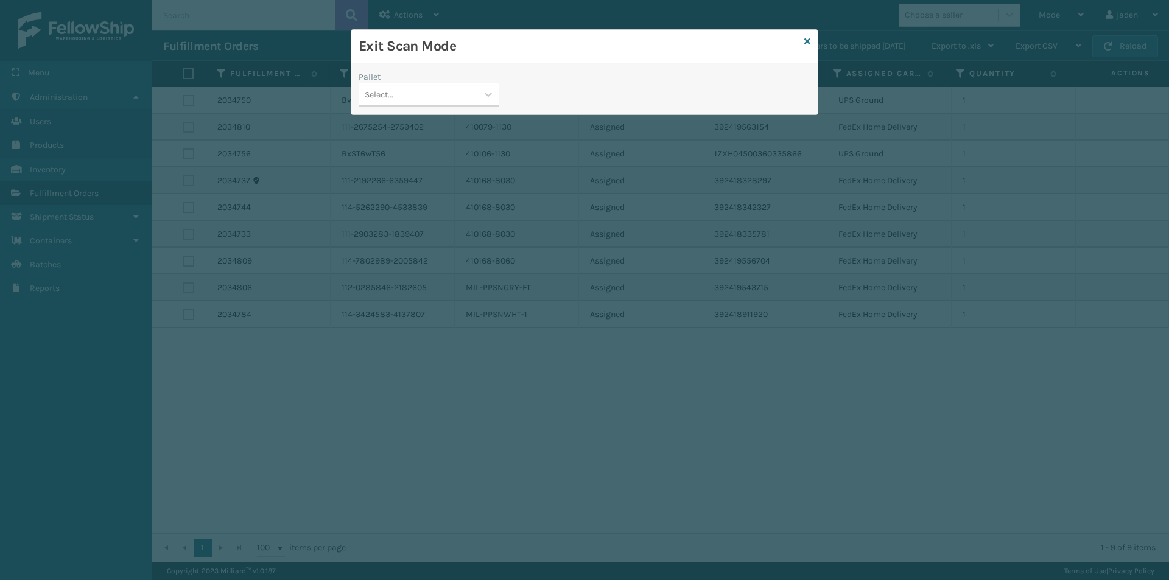
click at [473, 96] on div "Select..." at bounding box center [418, 95] width 118 height 20
click at [804, 44] on icon at bounding box center [807, 41] width 6 height 9
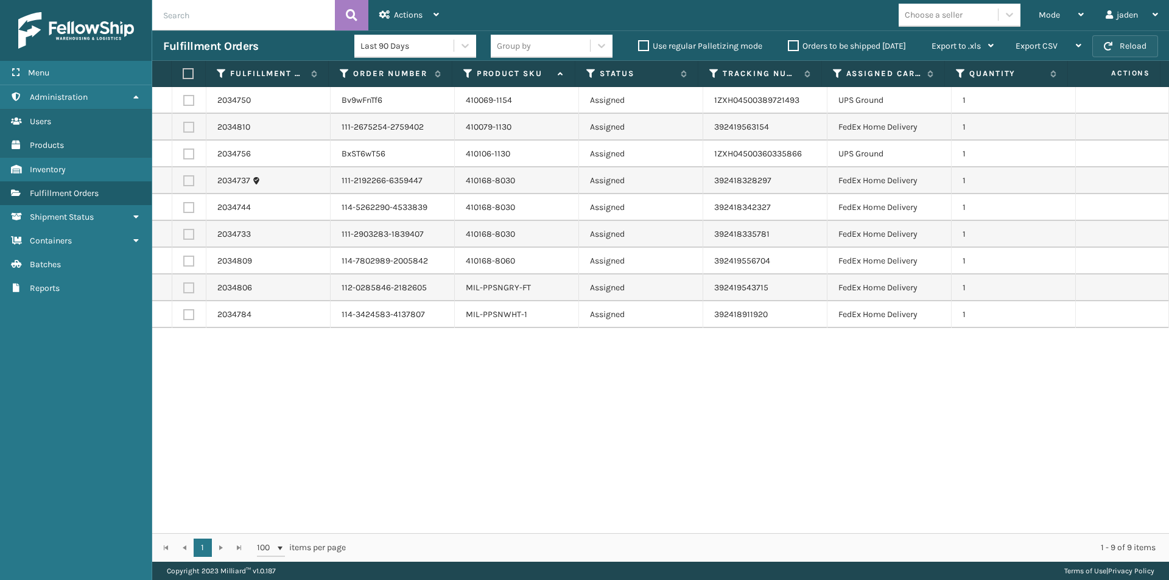
click at [1121, 51] on button "Reload" at bounding box center [1125, 46] width 66 height 22
click at [1048, 10] on span "Mode" at bounding box center [1049, 15] width 21 height 10
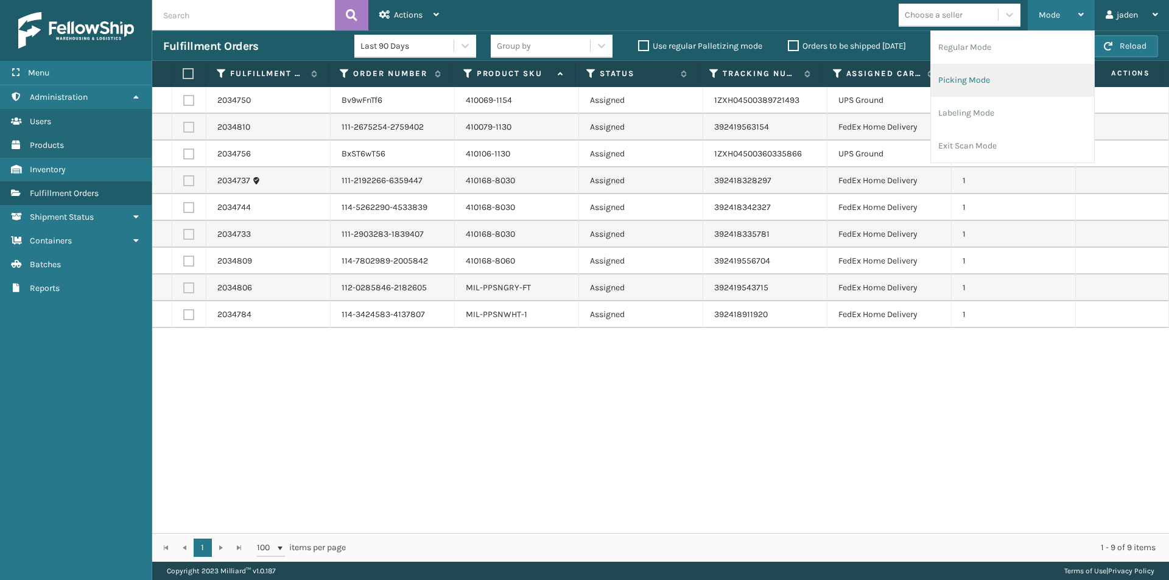
click at [1007, 82] on li "Picking Mode" at bounding box center [1012, 80] width 163 height 33
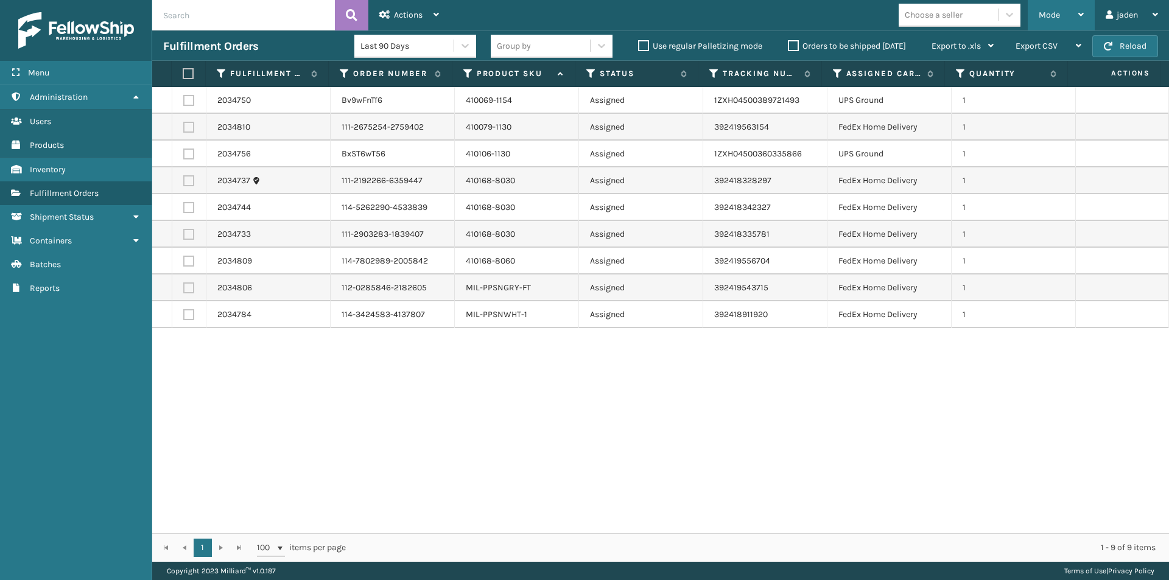
click at [1028, 20] on div "Mode Regular Mode Picking Mode Labeling Mode Exit Scan Mode" at bounding box center [1061, 15] width 67 height 30
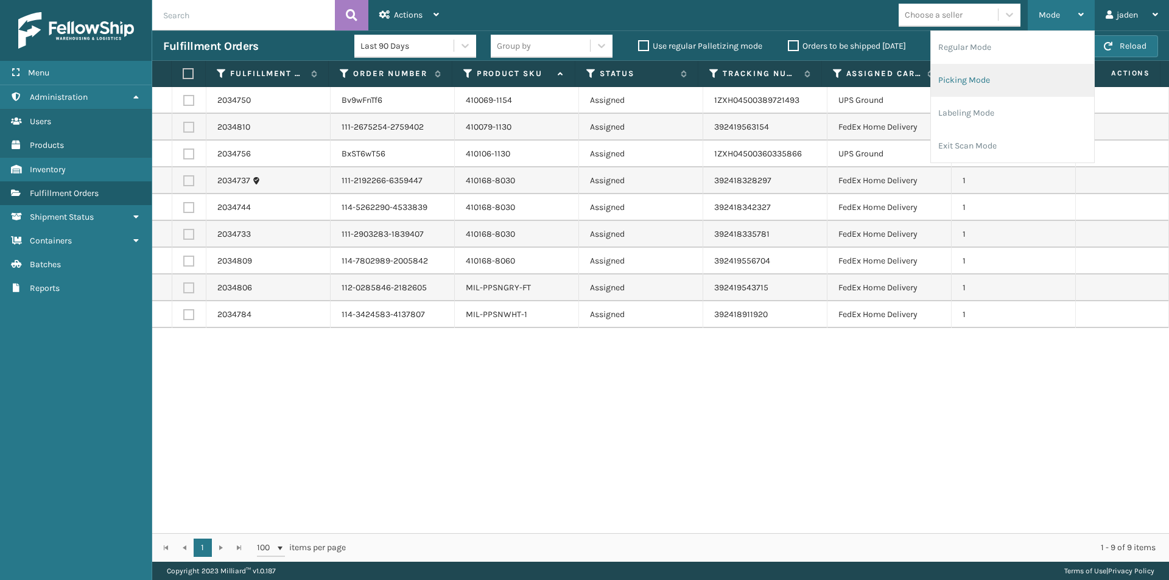
click at [980, 88] on li "Picking Mode" at bounding box center [1012, 80] width 163 height 33
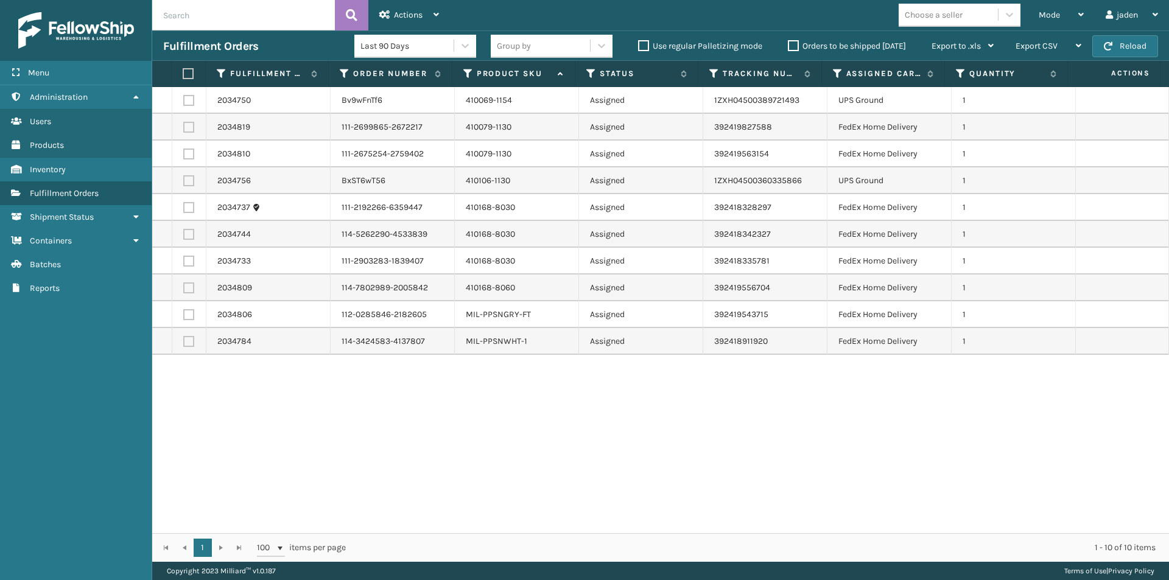
click at [796, 41] on label "Orders to be shipped [DATE]" at bounding box center [847, 46] width 118 height 10
click at [788, 40] on input "Orders to be shipped [DATE]" at bounding box center [788, 43] width 1 height 8
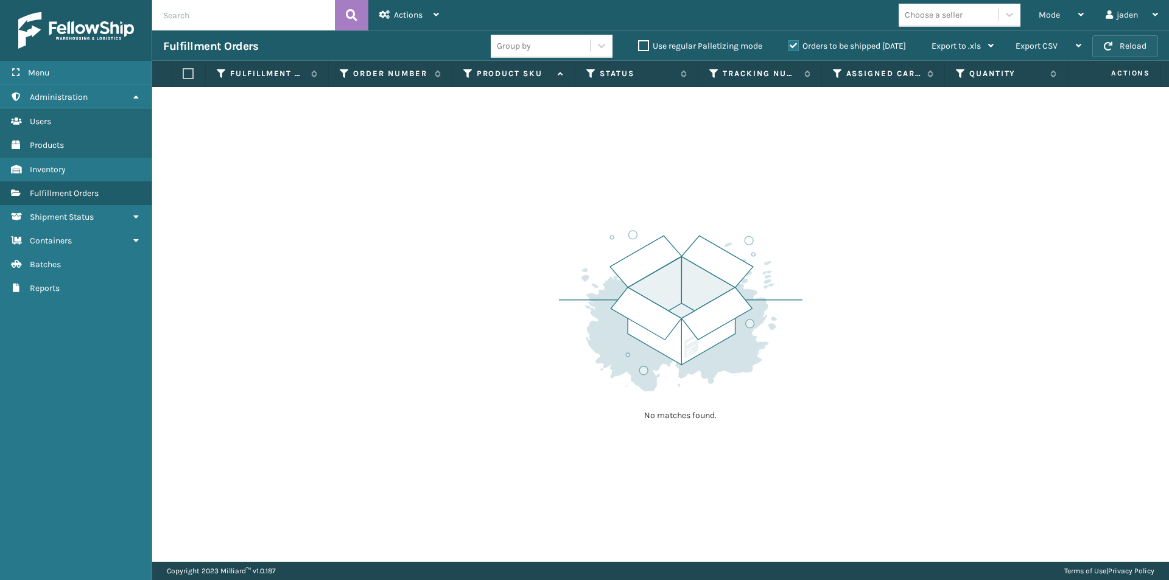
click at [1142, 44] on button "Reload" at bounding box center [1125, 46] width 66 height 22
click at [795, 44] on label "Orders to be shipped [DATE]" at bounding box center [847, 46] width 118 height 10
click at [788, 44] on input "Orders to be shipped [DATE]" at bounding box center [788, 43] width 1 height 8
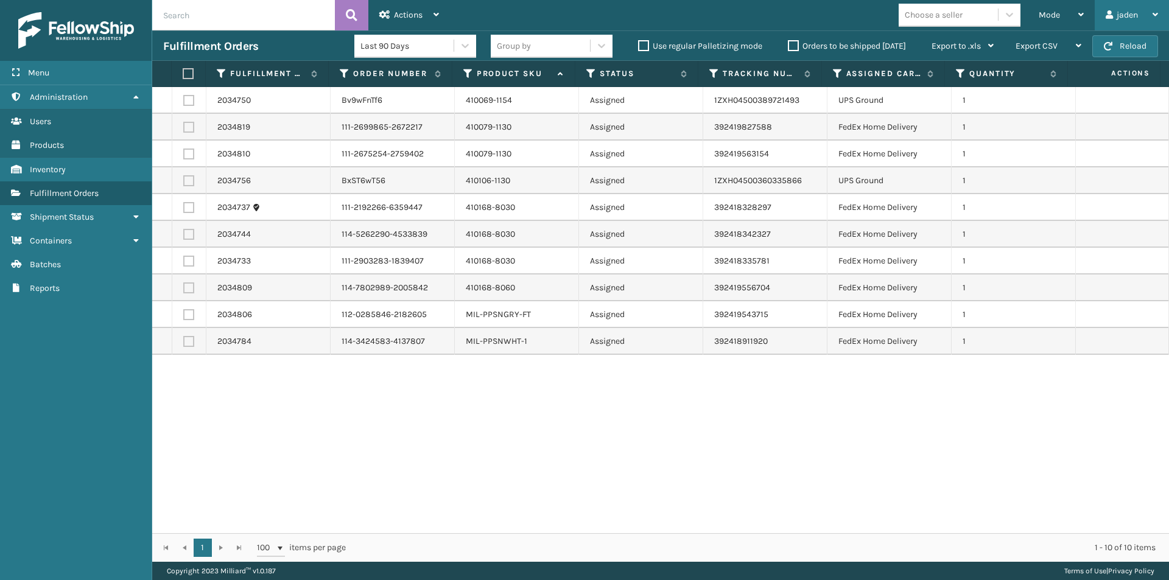
click at [1097, 16] on div "jaden Log Out" at bounding box center [1132, 15] width 74 height 30
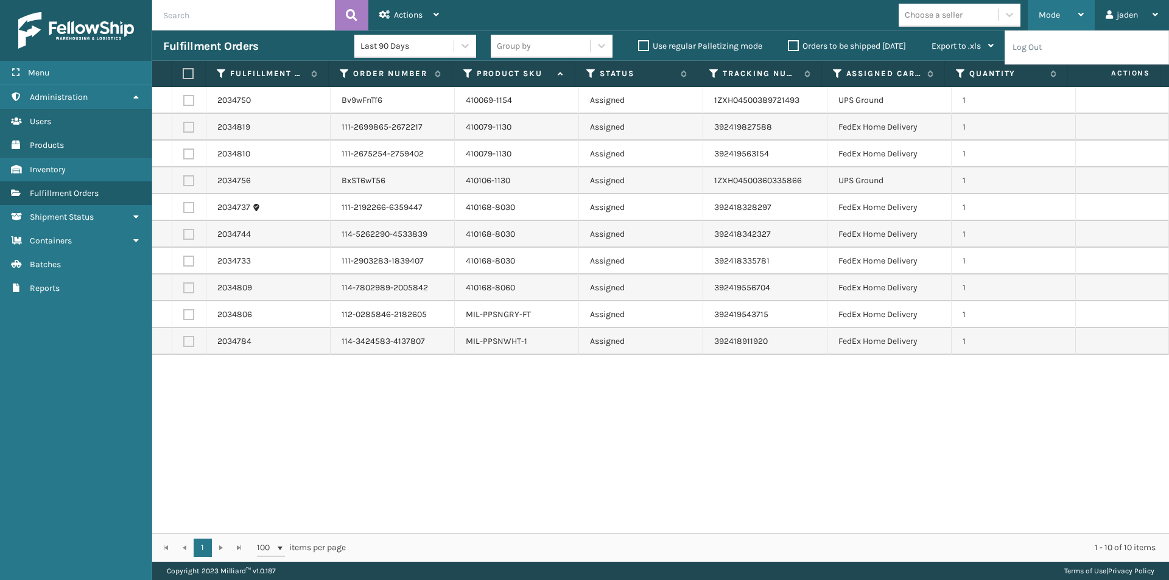
click at [1050, 16] on span "Mode" at bounding box center [1049, 15] width 21 height 10
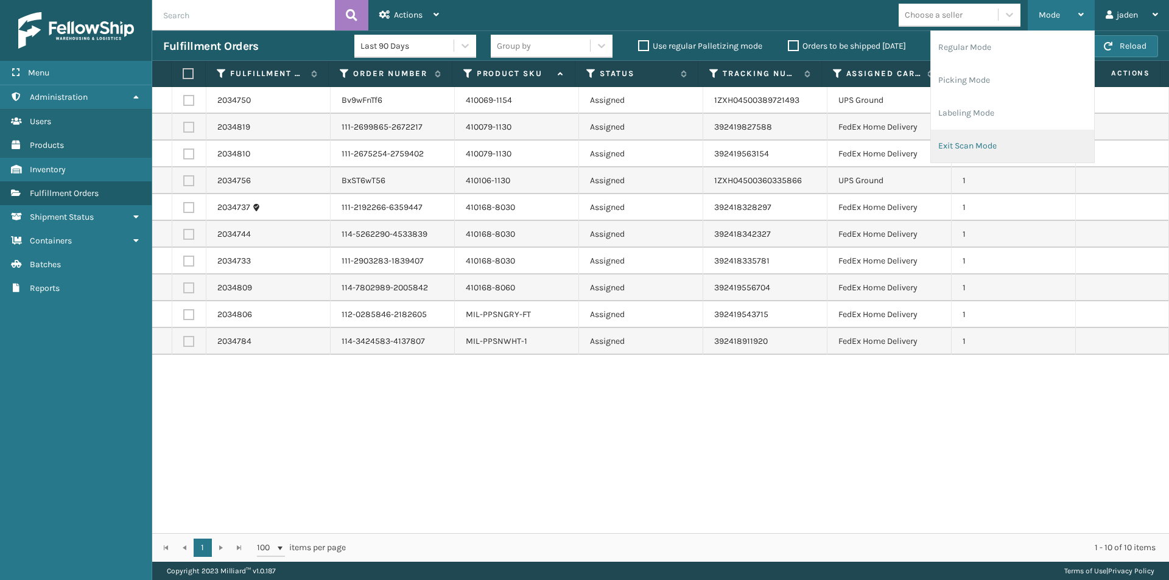
click at [975, 135] on li "Exit Scan Mode" at bounding box center [1012, 146] width 163 height 33
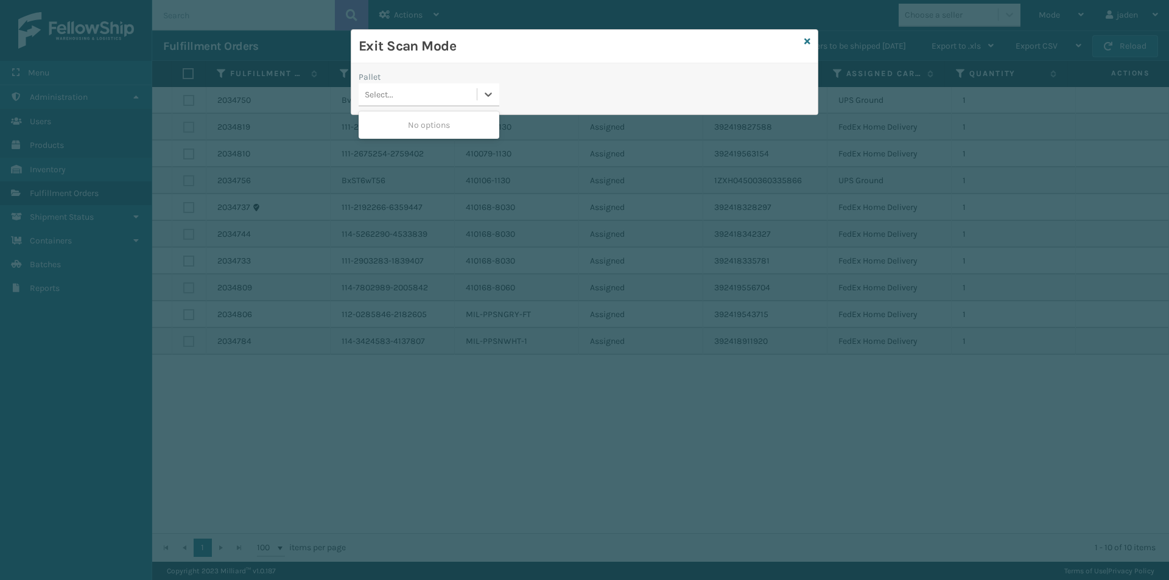
click at [462, 100] on div "Select..." at bounding box center [418, 95] width 118 height 20
drag, startPoint x: 409, startPoint y: 135, endPoint x: 526, endPoint y: 102, distance: 121.4
click at [423, 132] on div "No options" at bounding box center [429, 125] width 141 height 23
click at [802, 41] on div "Exit Scan Mode" at bounding box center [584, 46] width 466 height 33
click at [806, 43] on icon at bounding box center [807, 41] width 6 height 9
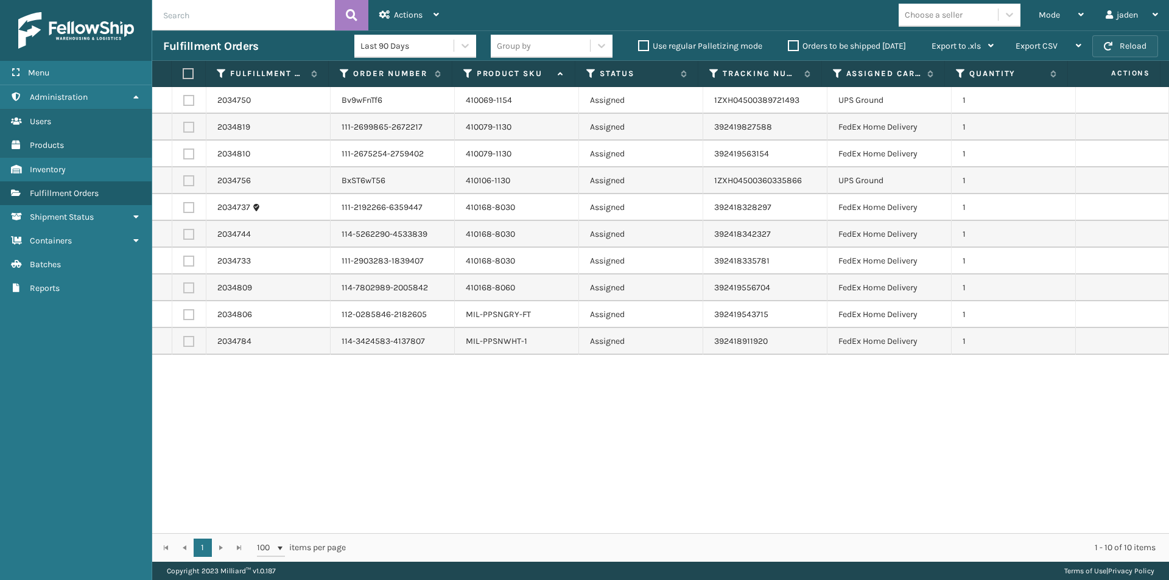
click at [1118, 43] on button "Reload" at bounding box center [1125, 46] width 66 height 22
click at [1032, 23] on div "Mode Regular Mode Picking Mode Labeling Mode Exit Scan Mode" at bounding box center [1061, 15] width 67 height 30
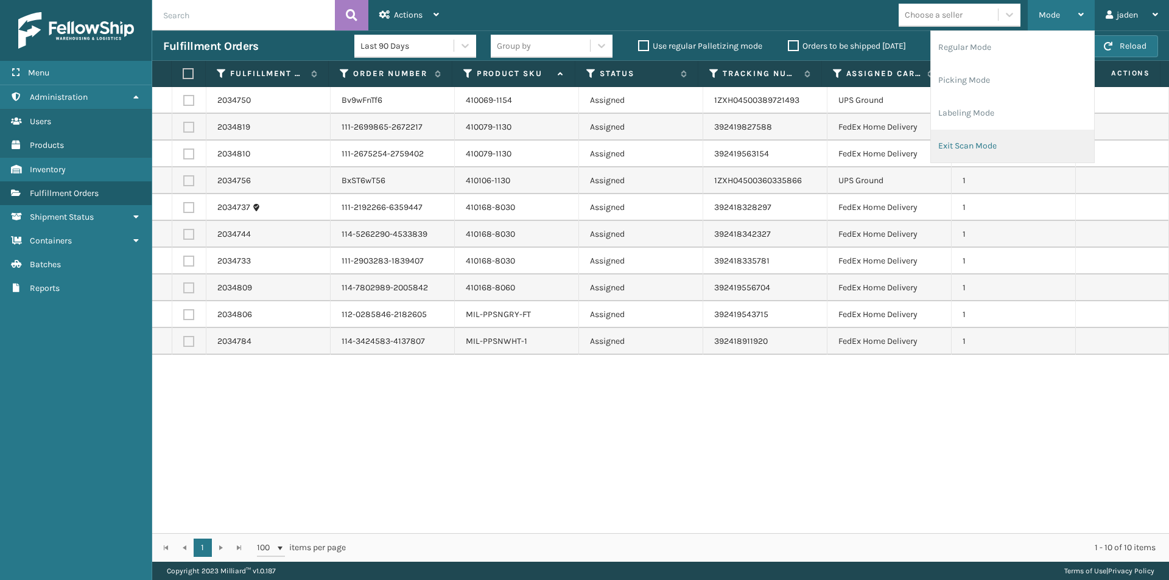
click at [978, 148] on li "Exit Scan Mode" at bounding box center [1012, 146] width 163 height 33
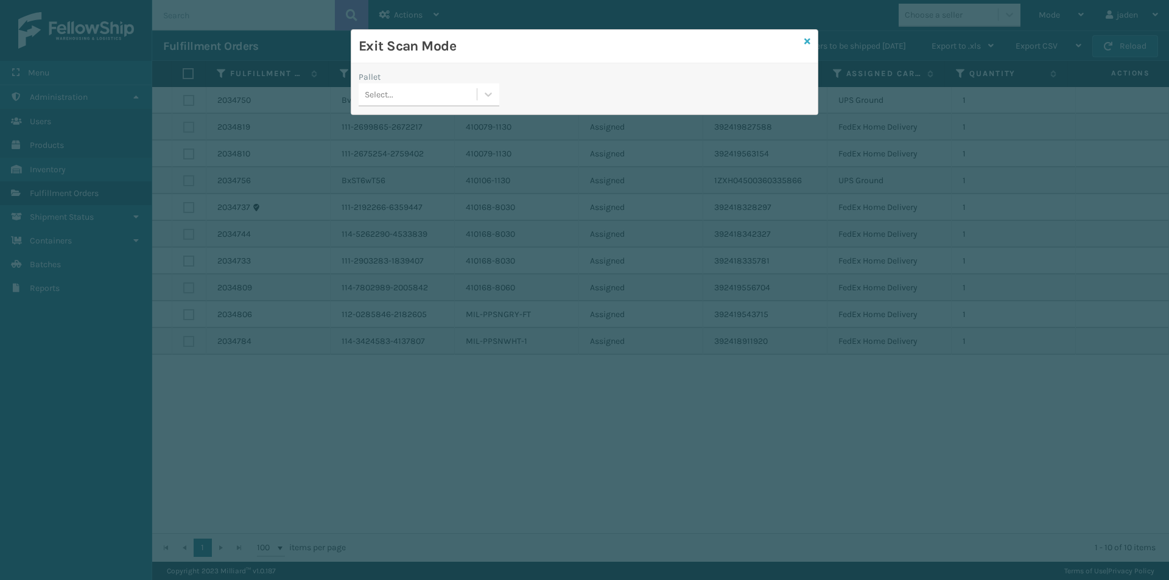
click at [806, 38] on icon at bounding box center [807, 41] width 6 height 9
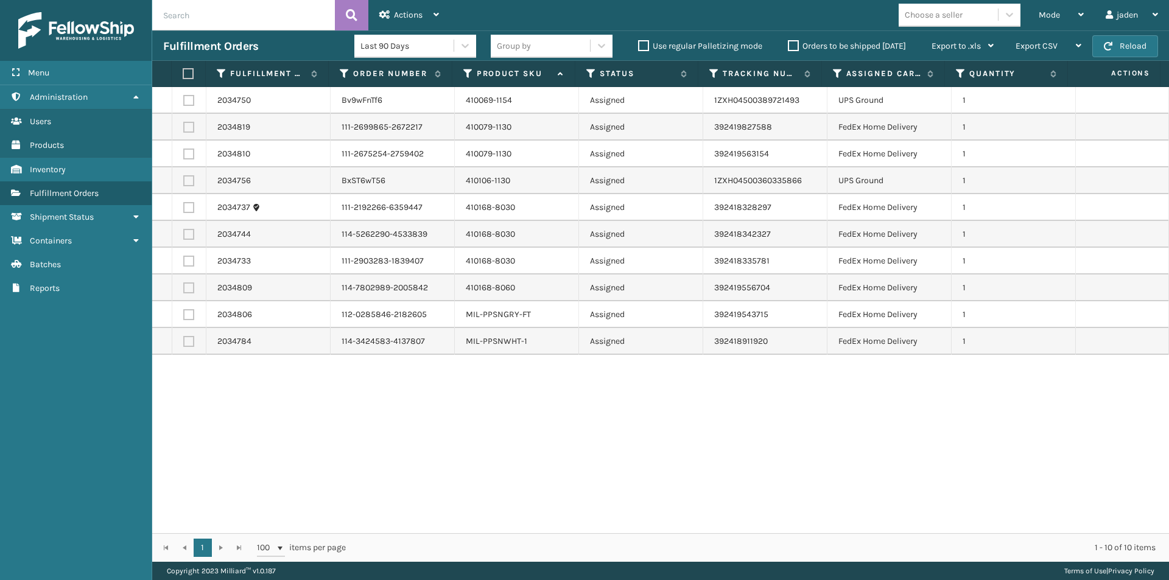
click at [796, 42] on label "Orders to be shipped [DATE]" at bounding box center [847, 46] width 118 height 10
click at [788, 42] on input "Orders to be shipped [DATE]" at bounding box center [788, 43] width 1 height 8
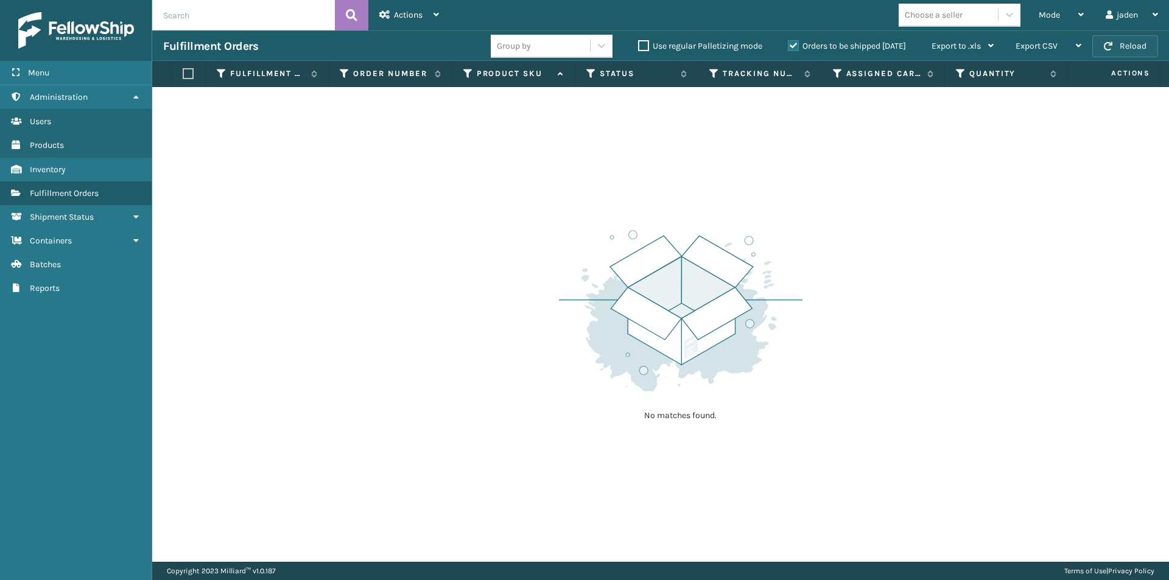
click at [1129, 43] on button "Reload" at bounding box center [1125, 46] width 66 height 22
click at [1065, 19] on div "Mode" at bounding box center [1061, 15] width 45 height 30
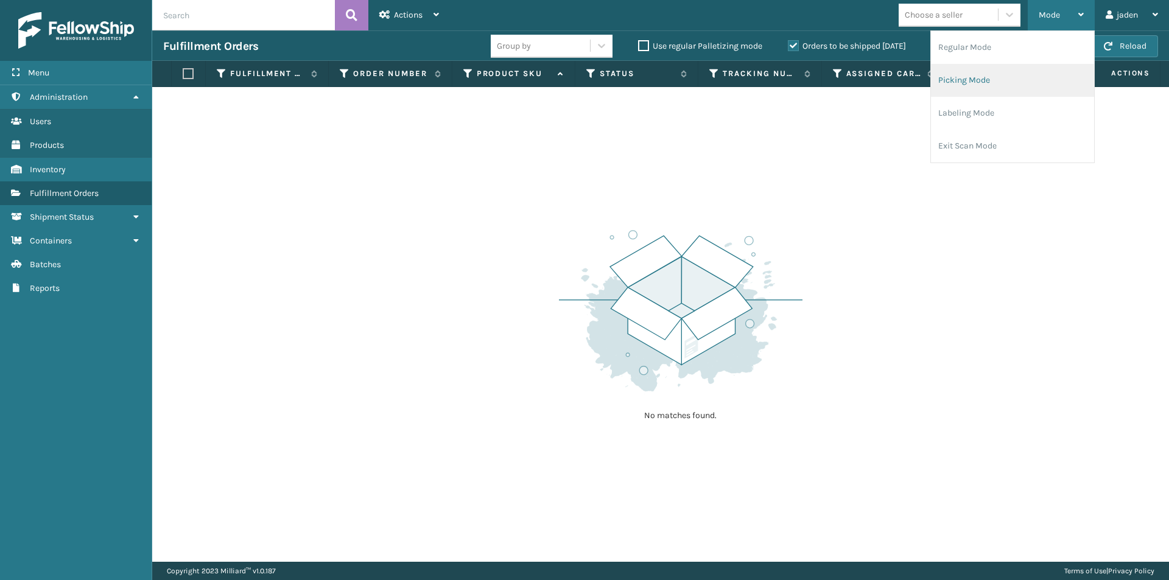
click at [1003, 77] on li "Picking Mode" at bounding box center [1012, 80] width 163 height 33
